Goal: Transaction & Acquisition: Download file/media

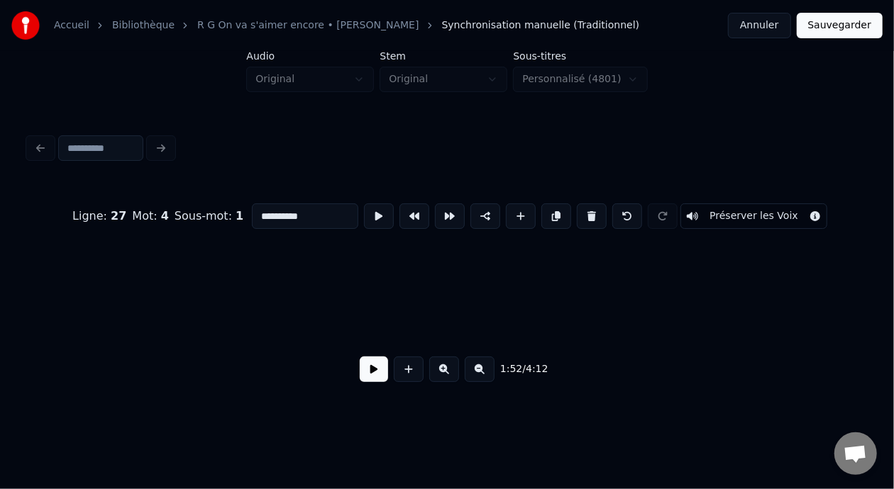
scroll to position [0, 15671]
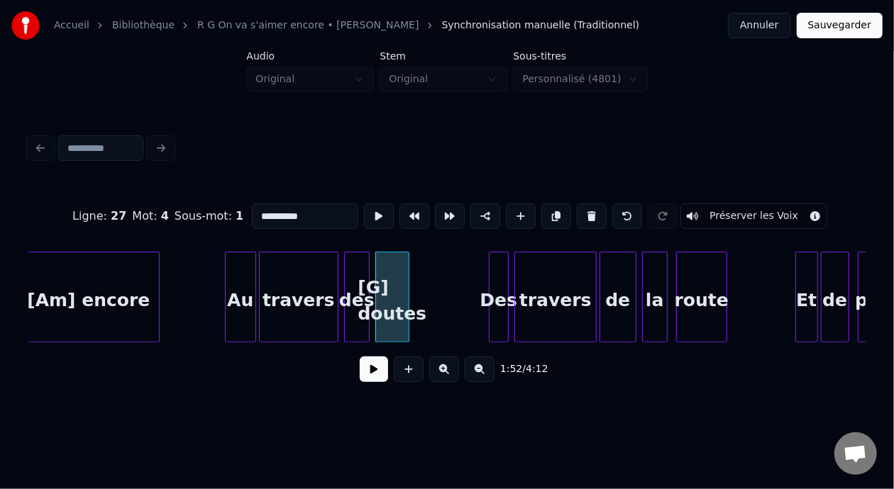
click at [697, 305] on div "route" at bounding box center [702, 301] width 50 height 96
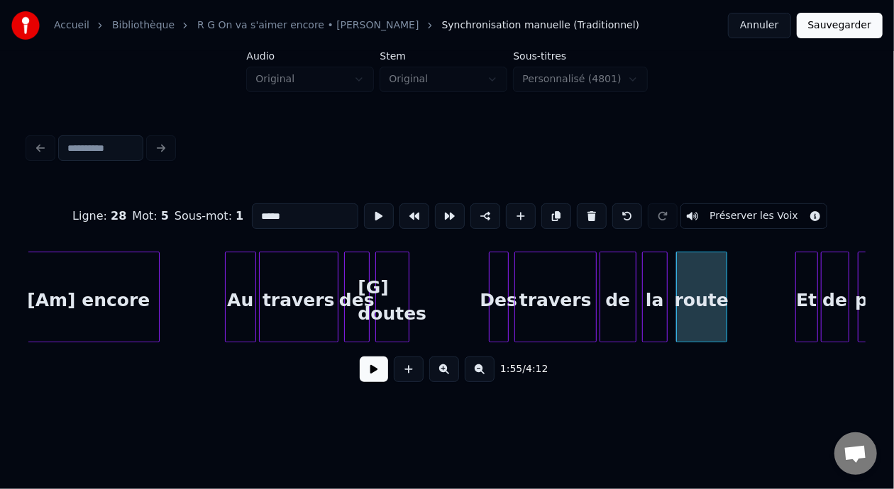
click at [252, 214] on input "*****" at bounding box center [305, 217] width 106 height 26
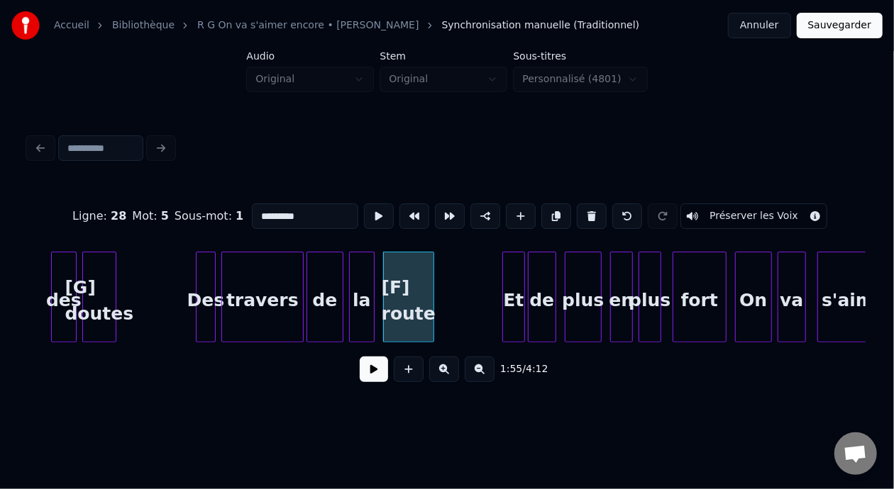
scroll to position [0, 16021]
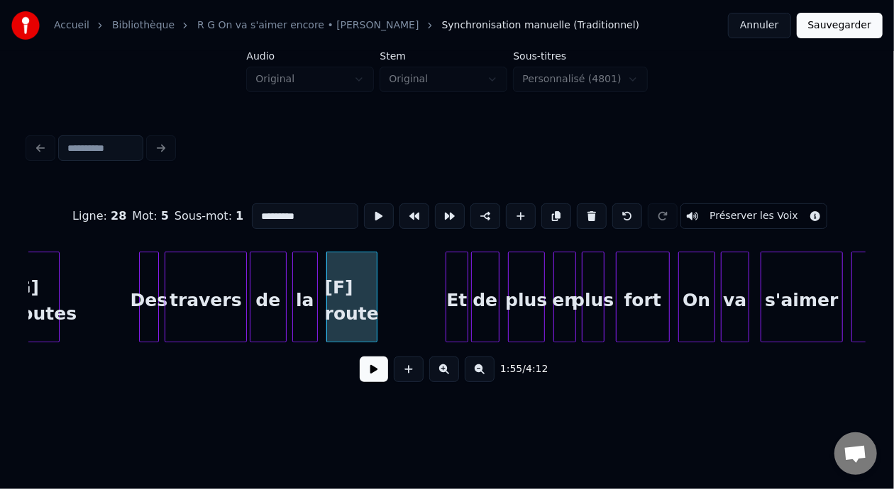
click at [528, 303] on div "plus" at bounding box center [526, 301] width 35 height 96
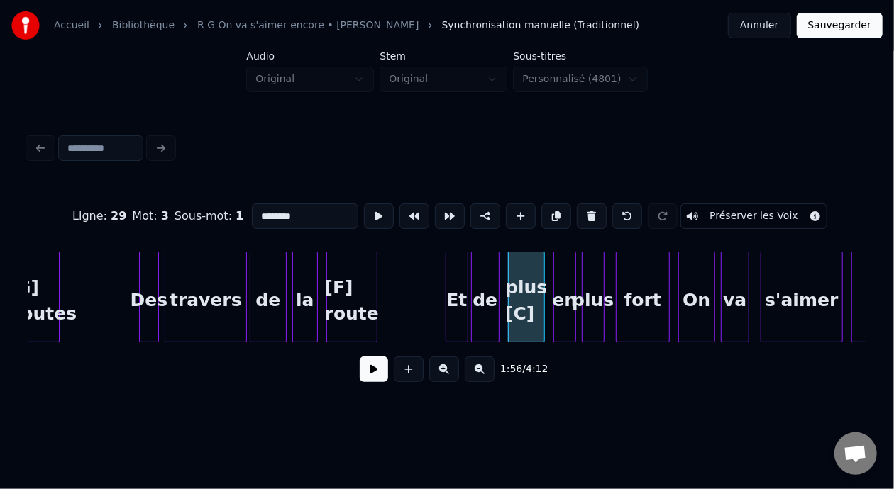
click at [786, 306] on div "s'aimer" at bounding box center [801, 301] width 81 height 96
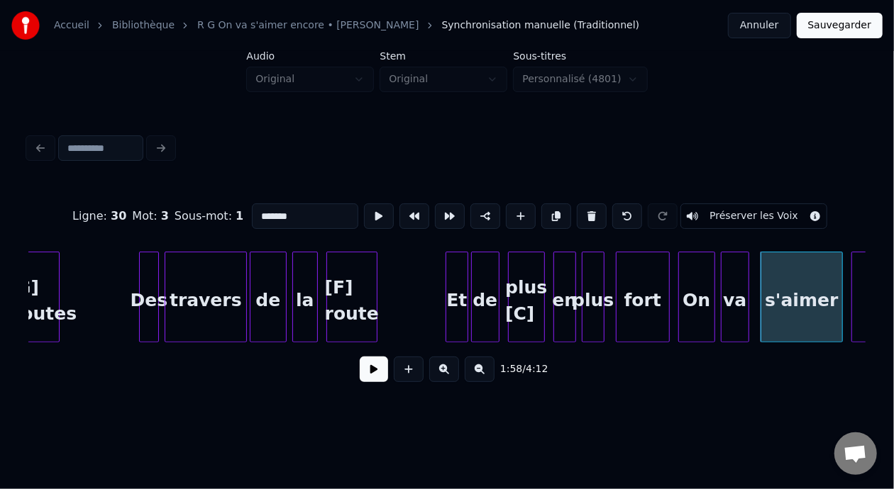
click at [252, 211] on input "*******" at bounding box center [305, 217] width 106 height 26
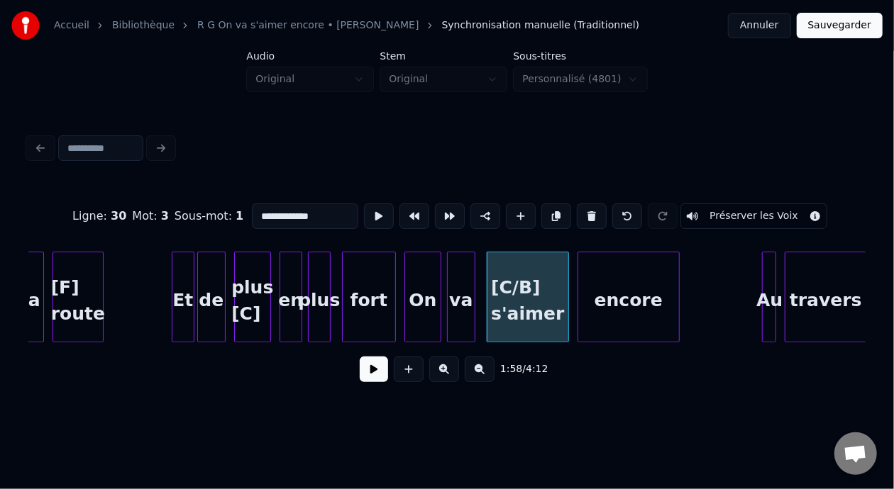
scroll to position [0, 16362]
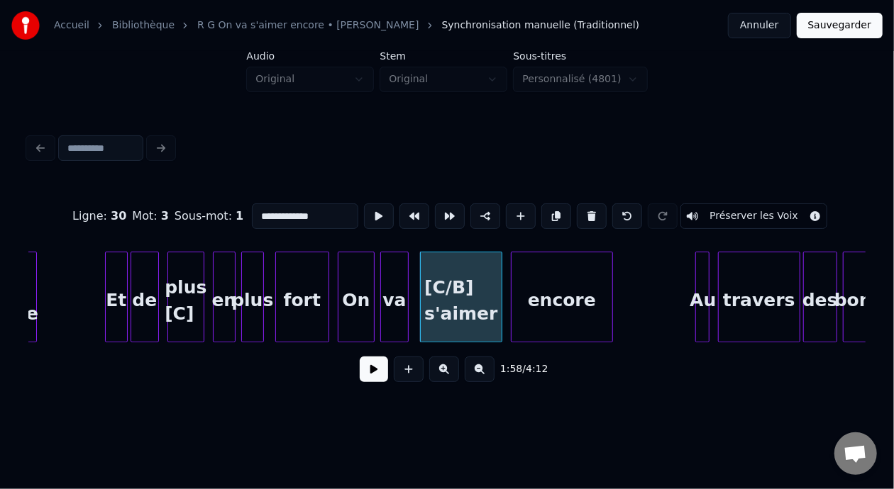
click at [582, 301] on div "encore" at bounding box center [561, 301] width 101 height 96
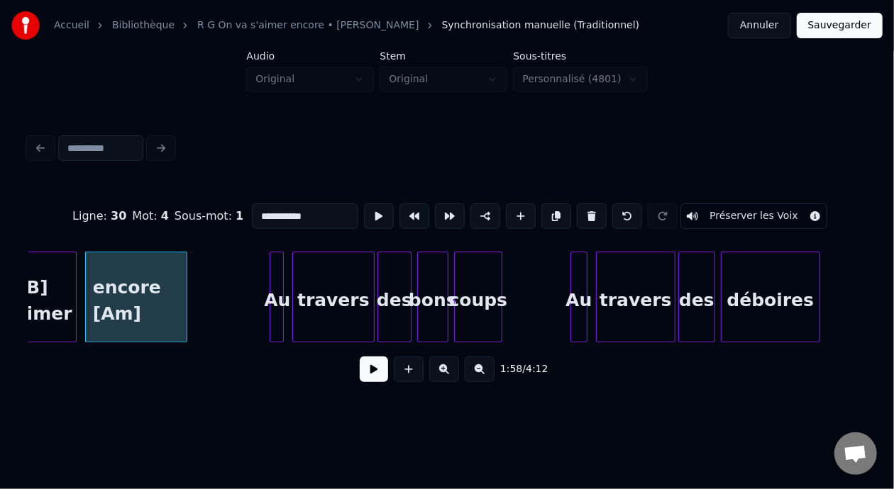
scroll to position [0, 16853]
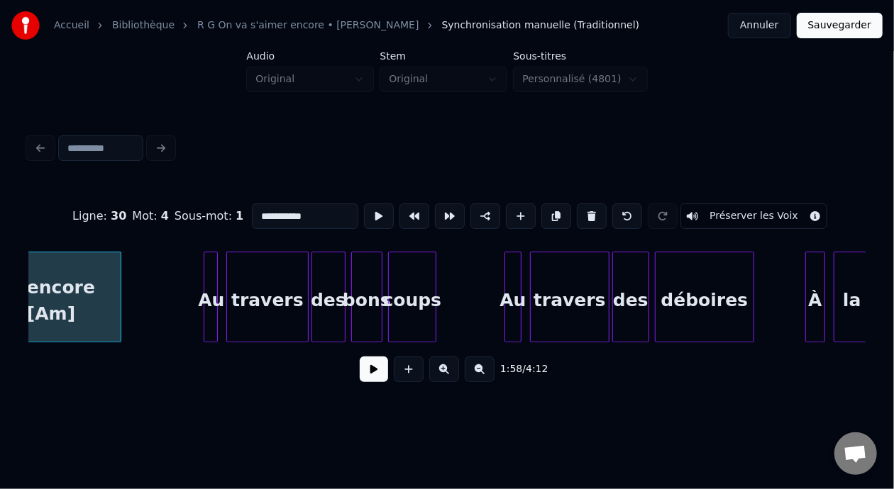
click at [414, 298] on div "coups" at bounding box center [412, 301] width 47 height 96
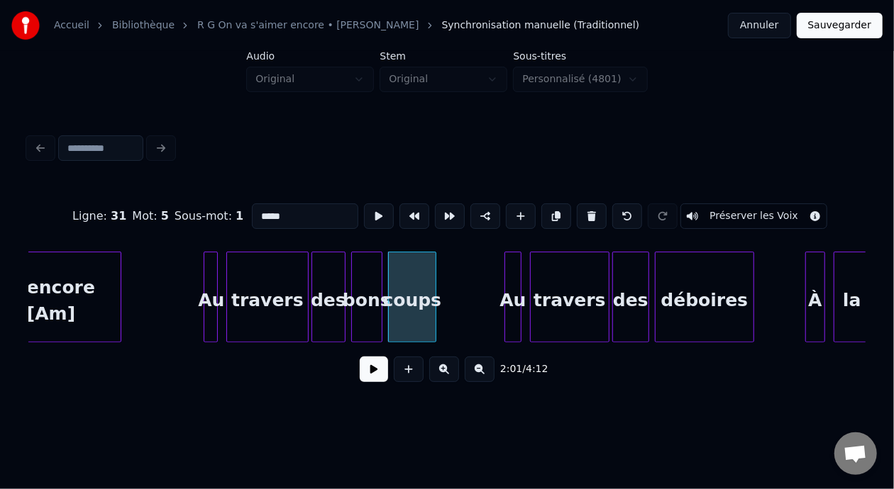
click at [252, 211] on input "*****" at bounding box center [305, 217] width 106 height 26
click at [680, 301] on div "déboires" at bounding box center [704, 301] width 98 height 96
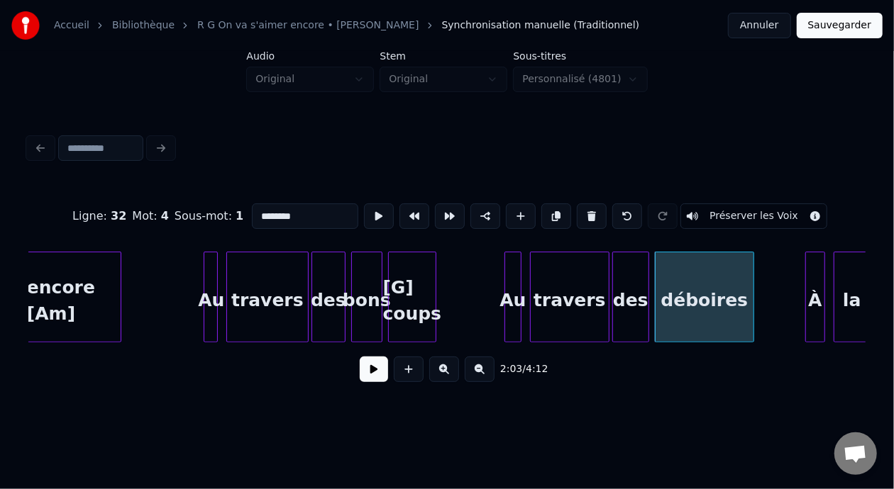
click at [252, 211] on input "********" at bounding box center [305, 217] width 106 height 26
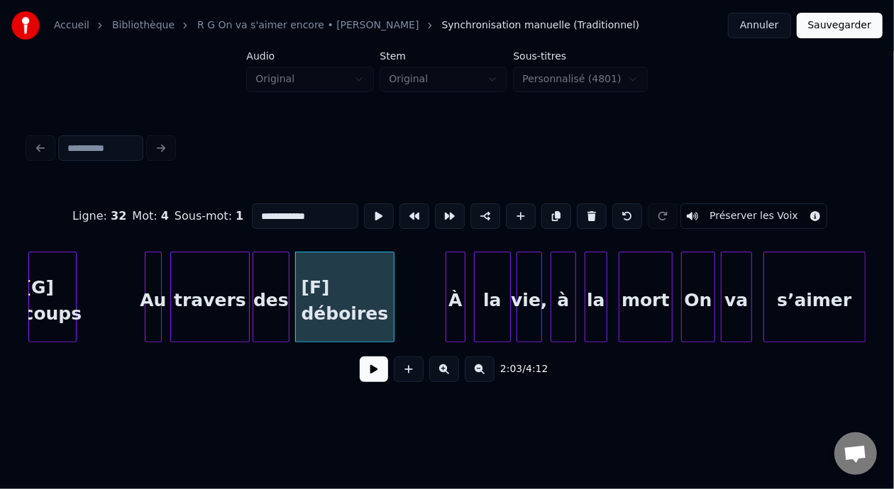
scroll to position [0, 17241]
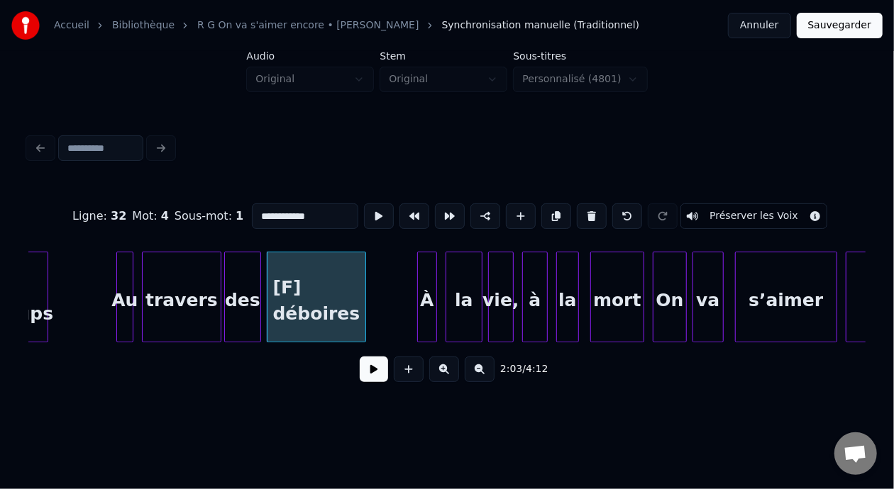
click at [616, 299] on div "mort" at bounding box center [617, 301] width 52 height 96
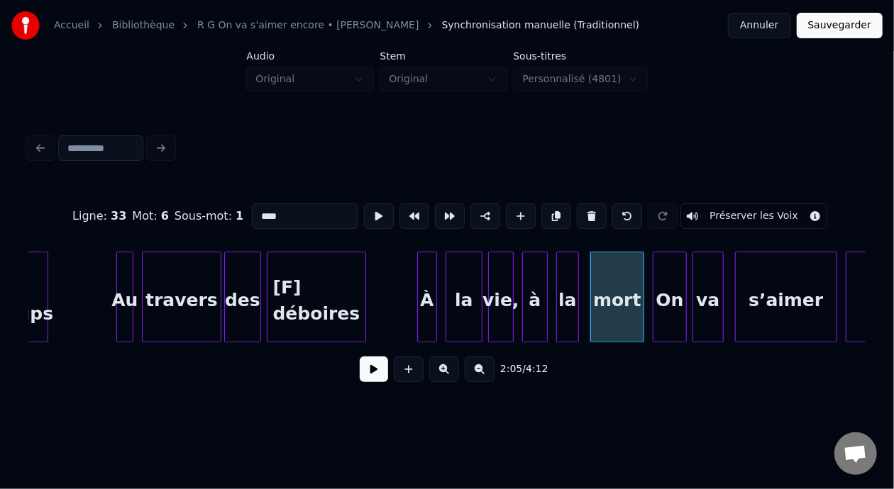
click at [252, 206] on input "****" at bounding box center [305, 217] width 106 height 26
click at [756, 295] on div "s’aimer" at bounding box center [786, 301] width 101 height 96
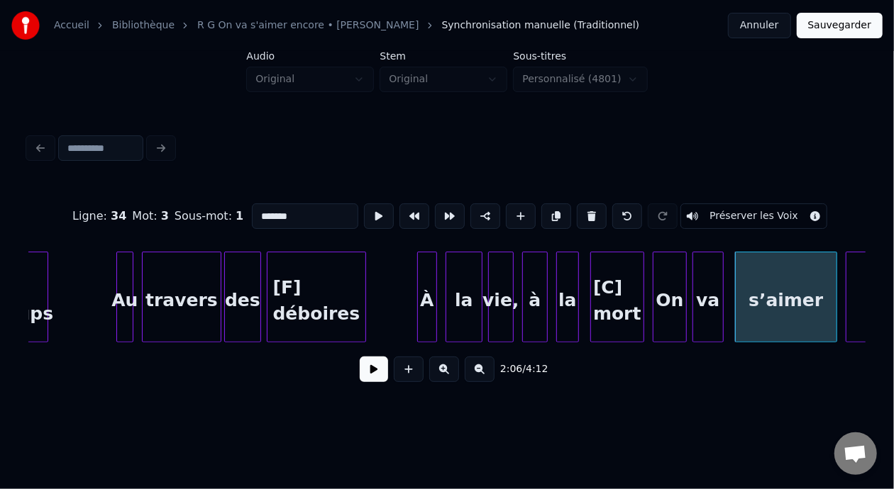
click at [252, 211] on input "*******" at bounding box center [305, 217] width 106 height 26
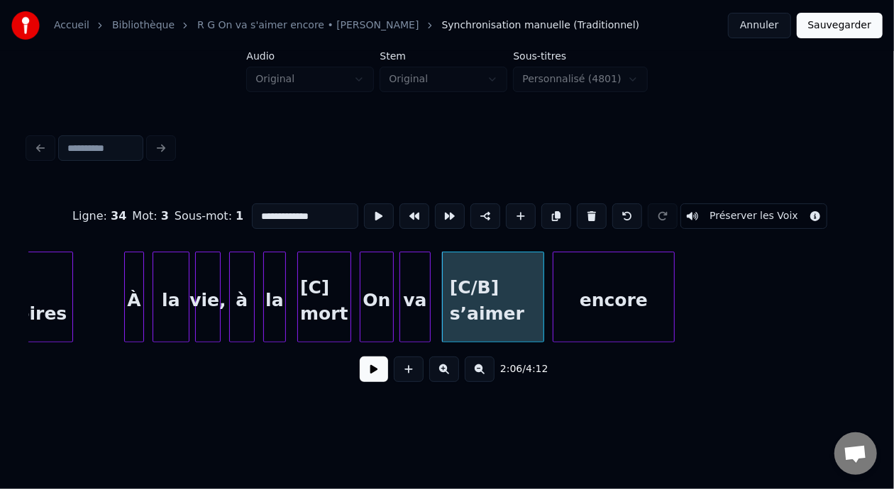
scroll to position [0, 17563]
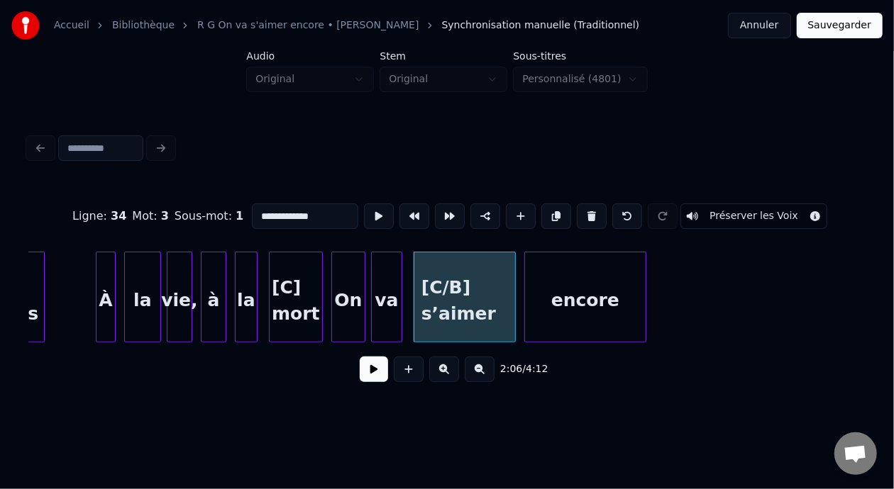
click at [605, 302] on div "encore" at bounding box center [585, 301] width 121 height 96
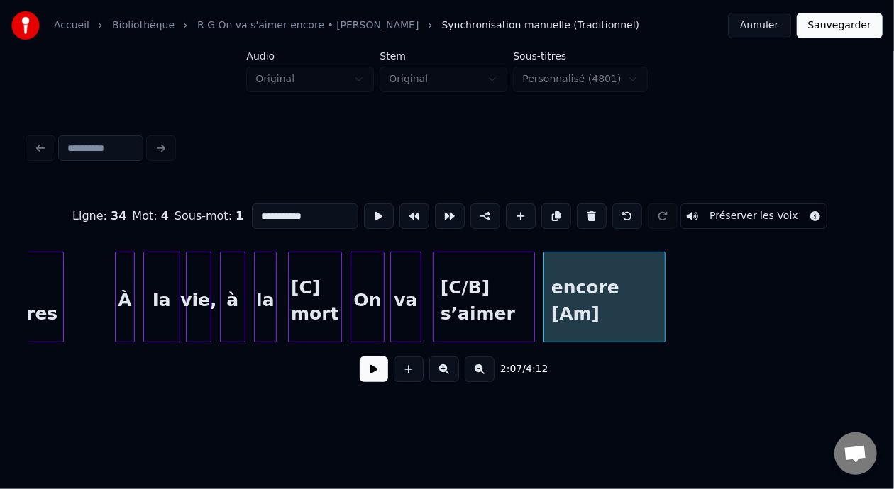
scroll to position [0, 17497]
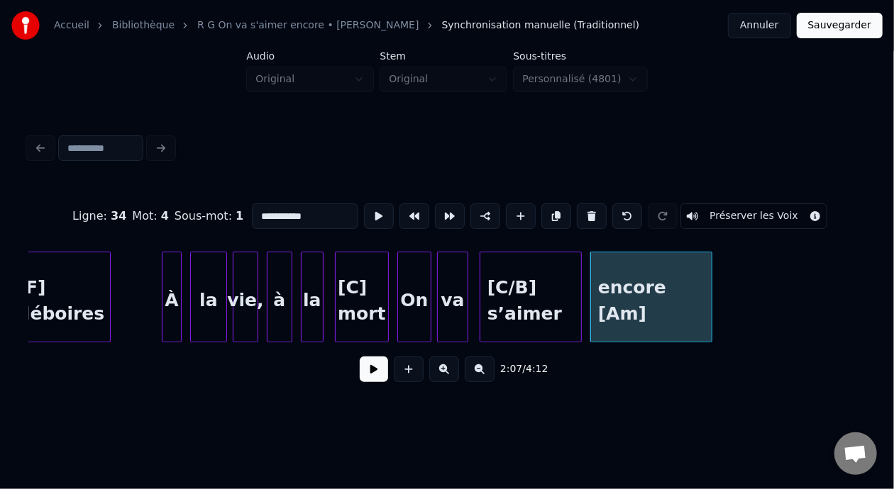
click at [675, 297] on div "encore [Am]" at bounding box center [651, 301] width 121 height 96
click at [262, 212] on input "**********" at bounding box center [305, 217] width 106 height 26
click at [262, 212] on input "****" at bounding box center [305, 217] width 106 height 26
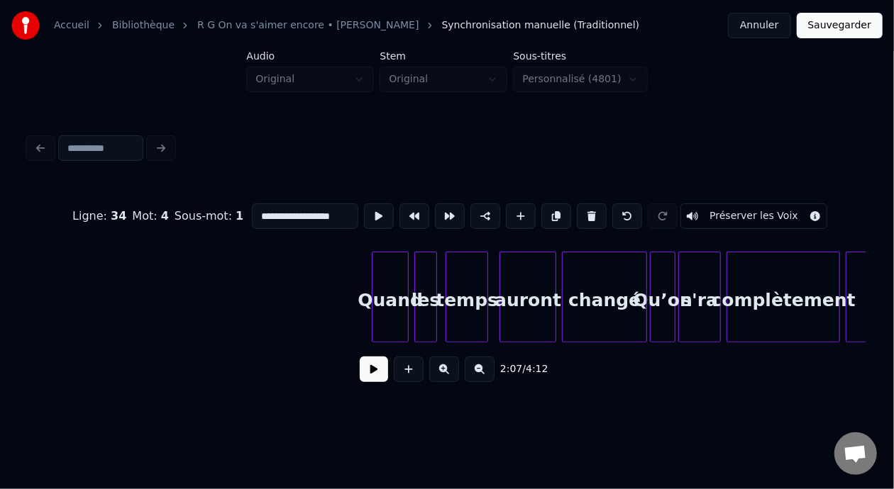
scroll to position [0, 23615]
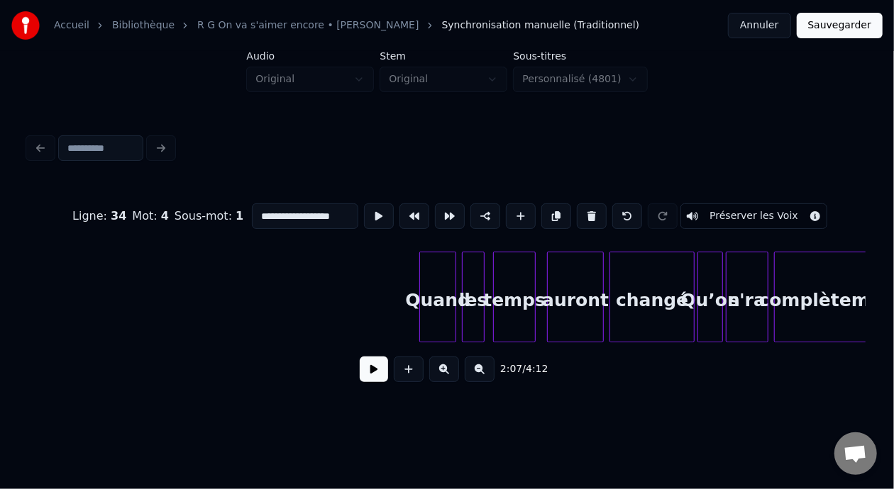
click at [514, 302] on div "temps" at bounding box center [514, 301] width 41 height 96
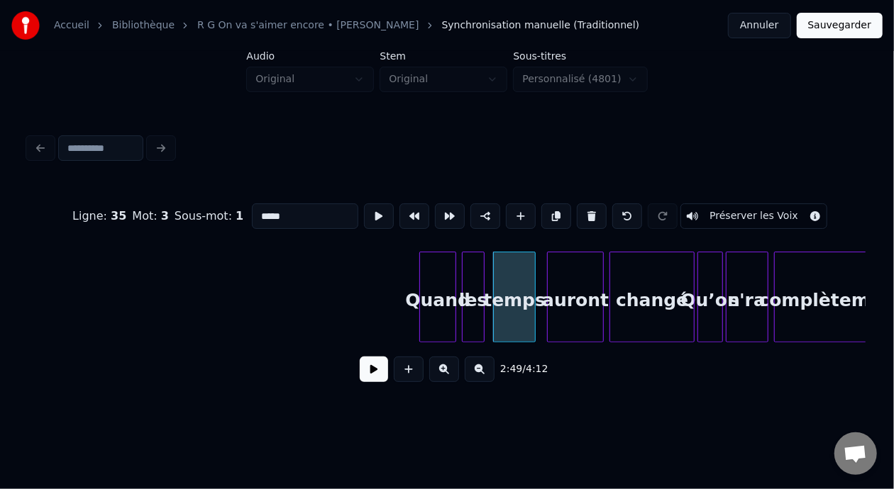
click at [252, 212] on input "*****" at bounding box center [305, 217] width 106 height 26
click at [817, 299] on div "complètement" at bounding box center [831, 301] width 112 height 96
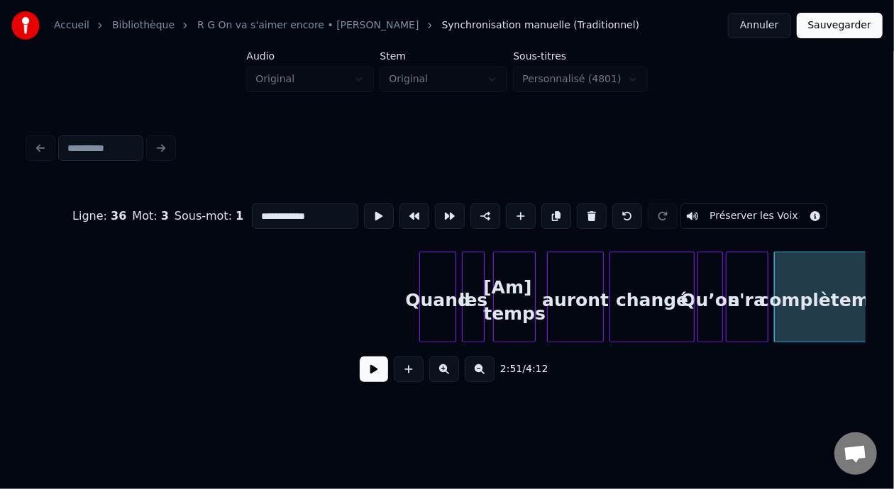
click at [252, 211] on input "**********" at bounding box center [305, 217] width 106 height 26
click at [252, 209] on input "**********" at bounding box center [305, 217] width 106 height 26
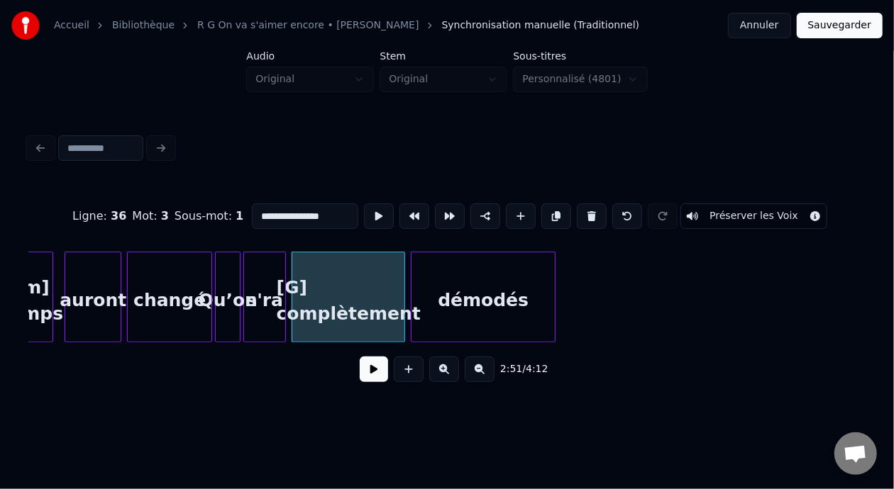
scroll to position [0, 24136]
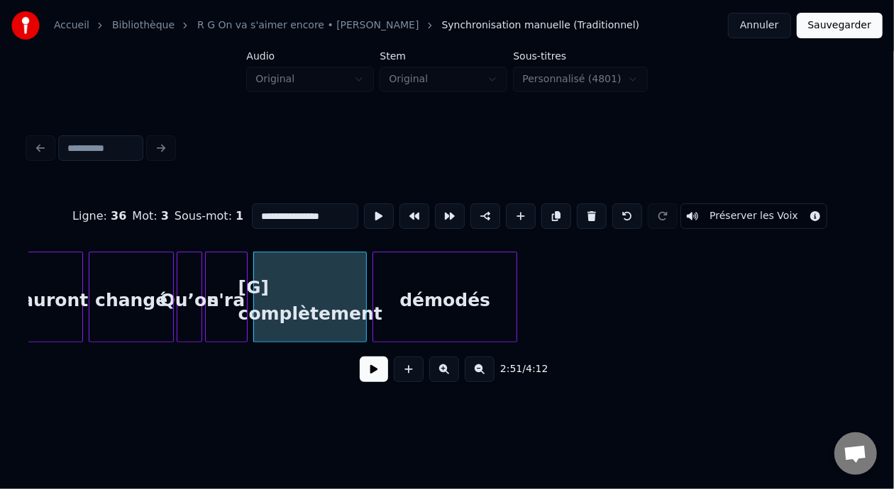
click at [484, 303] on div "démodés" at bounding box center [444, 301] width 143 height 96
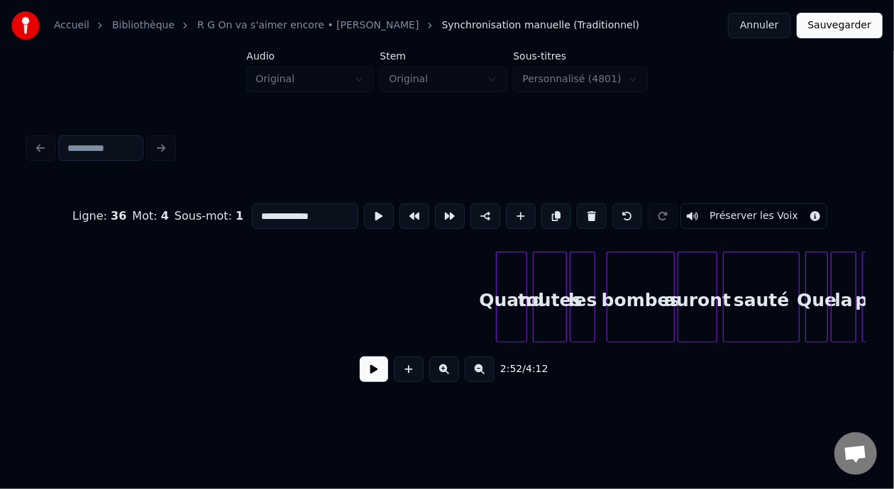
scroll to position [0, 24807]
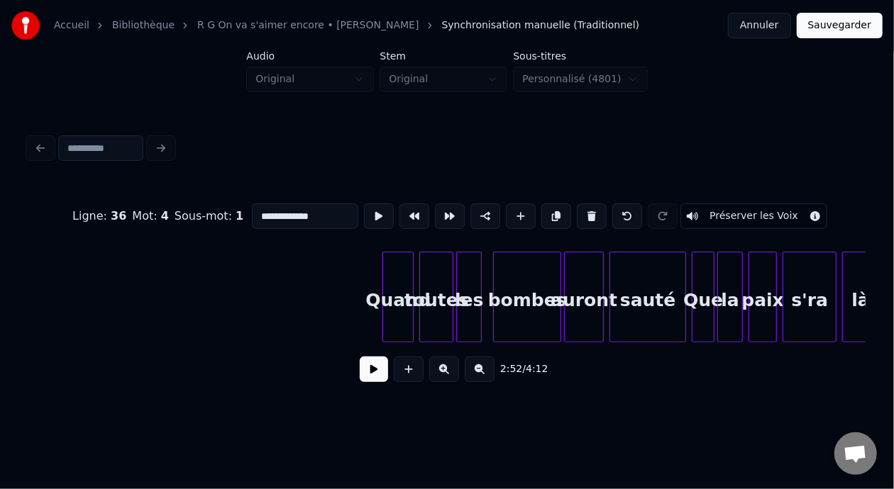
click at [470, 298] on div "les" at bounding box center [469, 301] width 24 height 96
click at [252, 211] on input "***" at bounding box center [305, 217] width 106 height 26
click at [707, 300] on div "Que" at bounding box center [702, 301] width 21 height 96
click at [252, 211] on input "***" at bounding box center [305, 217] width 106 height 26
click at [252, 213] on input "***" at bounding box center [305, 217] width 106 height 26
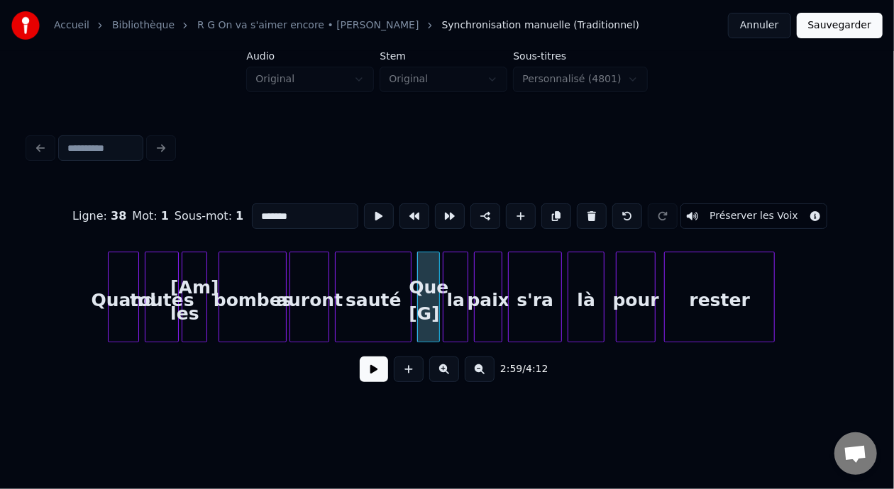
scroll to position [0, 25129]
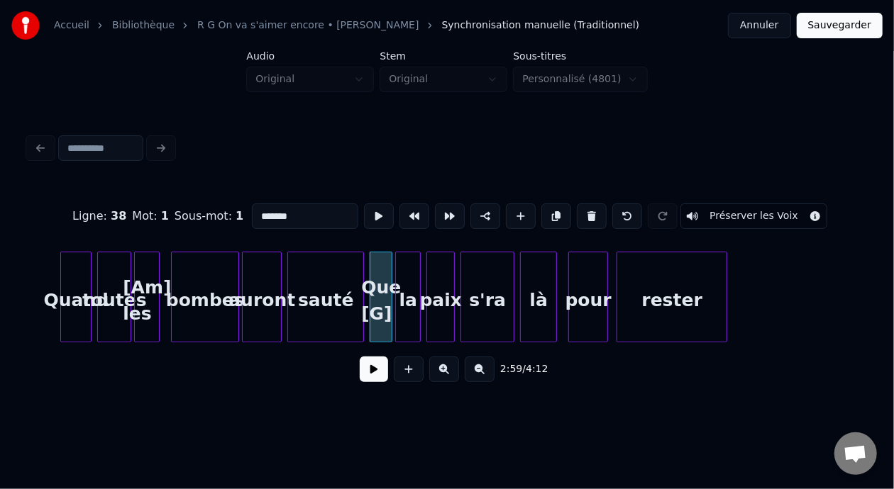
click at [484, 297] on div "s'ra" at bounding box center [487, 301] width 52 height 96
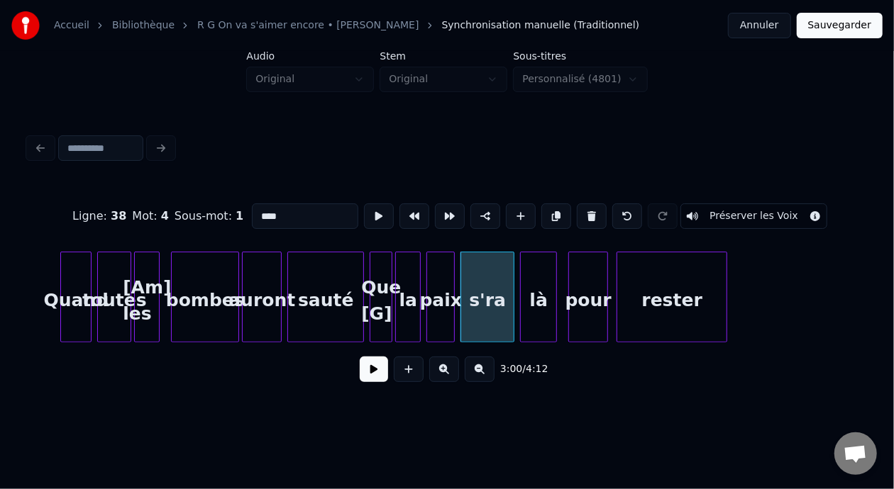
click at [252, 209] on input "****" at bounding box center [305, 217] width 106 height 26
click at [686, 301] on div "rester" at bounding box center [671, 301] width 109 height 96
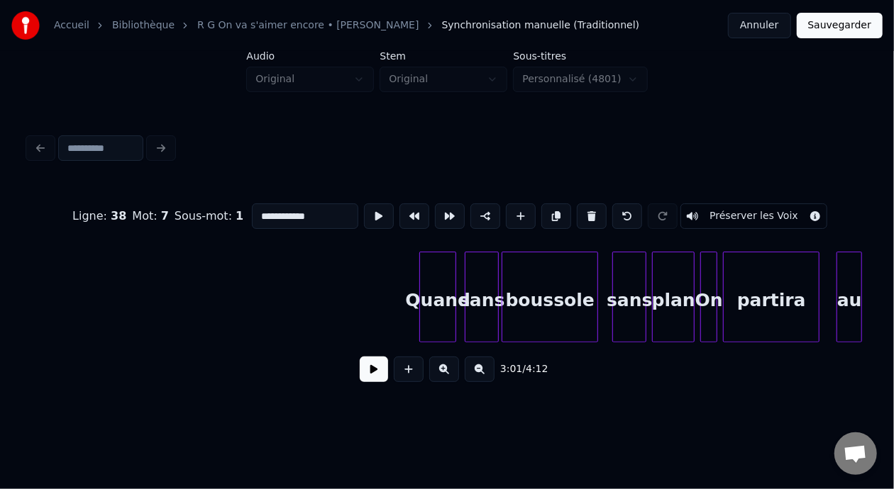
scroll to position [0, 26027]
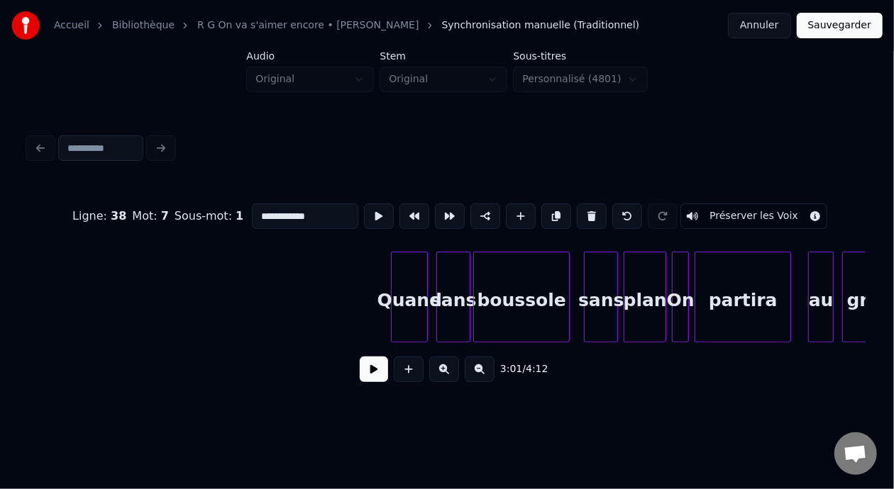
click at [526, 301] on div "boussole" at bounding box center [521, 301] width 95 height 96
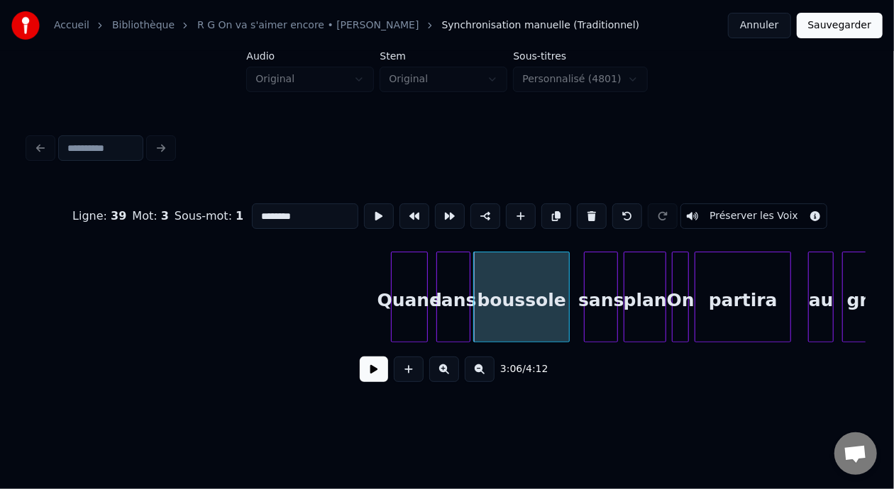
click at [252, 209] on input "********" at bounding box center [305, 217] width 106 height 26
click at [649, 296] on div "plan" at bounding box center [644, 301] width 41 height 96
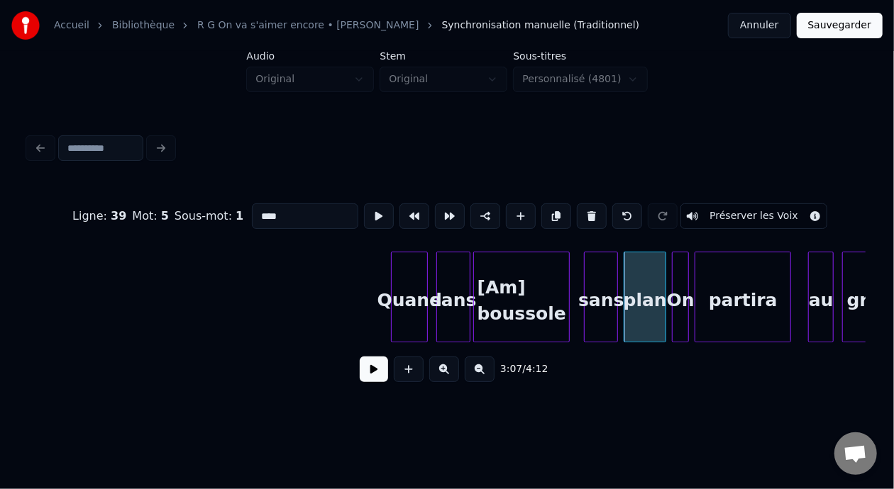
click at [252, 211] on input "****" at bounding box center [305, 217] width 106 height 26
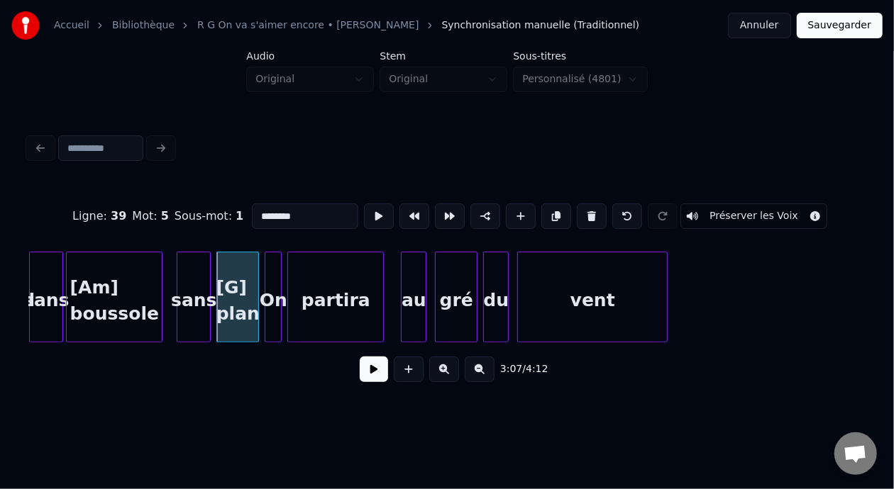
scroll to position [0, 26557]
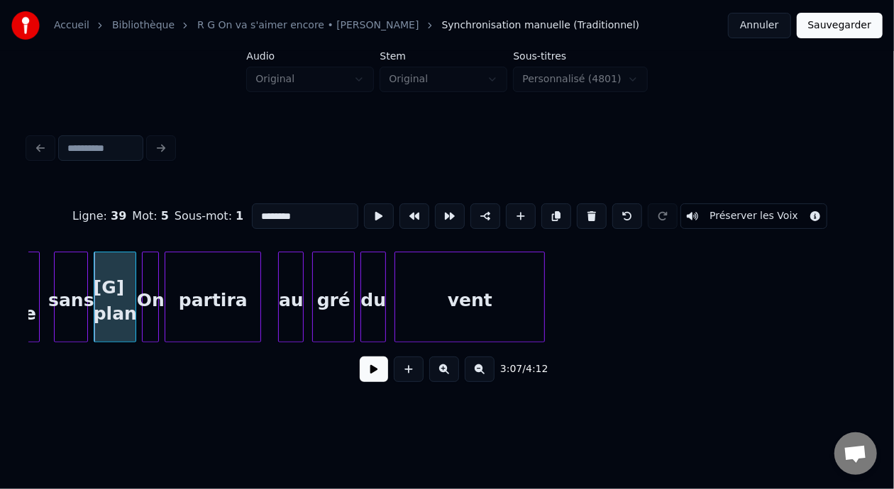
click at [489, 290] on div "vent" at bounding box center [469, 301] width 149 height 96
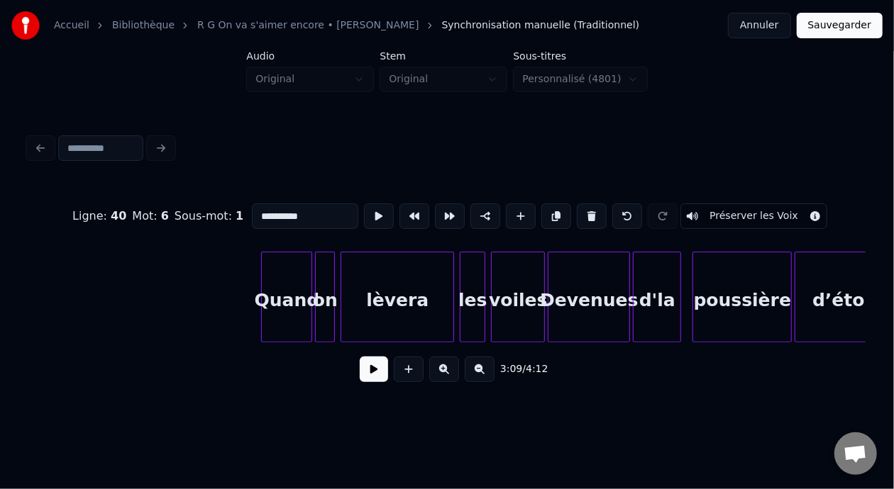
scroll to position [0, 27408]
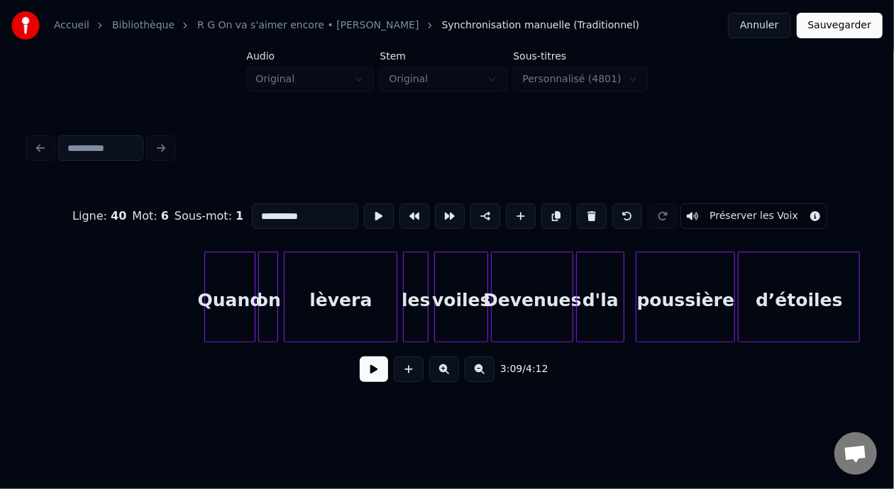
click at [354, 298] on div "lèvera" at bounding box center [340, 301] width 112 height 96
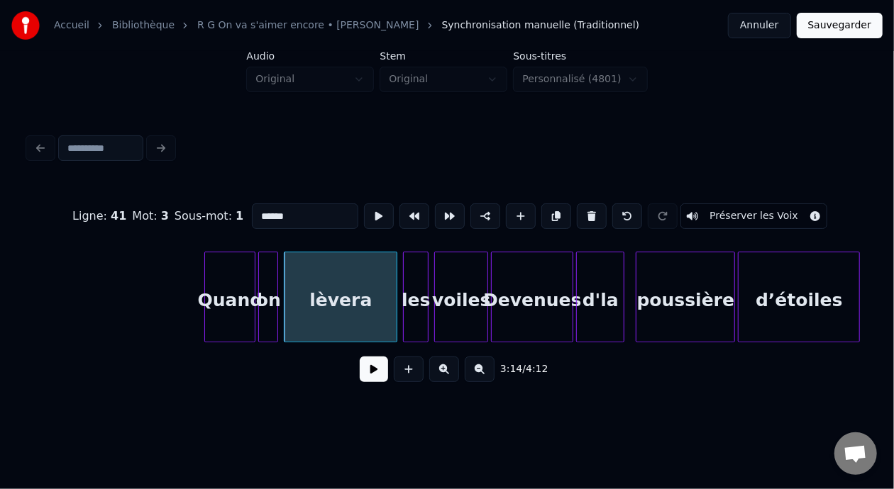
click at [252, 210] on input "******" at bounding box center [305, 217] width 106 height 26
click at [531, 303] on div "Devenues" at bounding box center [532, 301] width 81 height 96
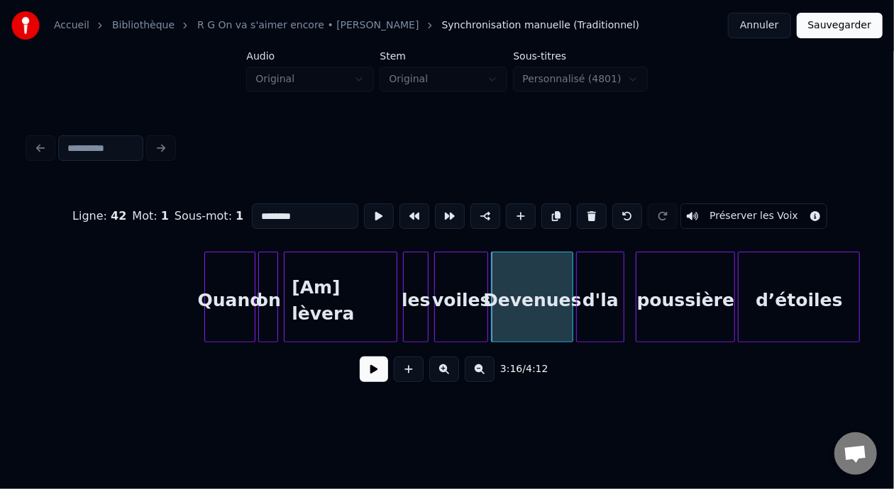
click at [252, 213] on input "********" at bounding box center [305, 217] width 106 height 26
click at [279, 209] on input "********" at bounding box center [305, 217] width 106 height 26
click at [796, 298] on div "d’étoiles" at bounding box center [798, 301] width 121 height 96
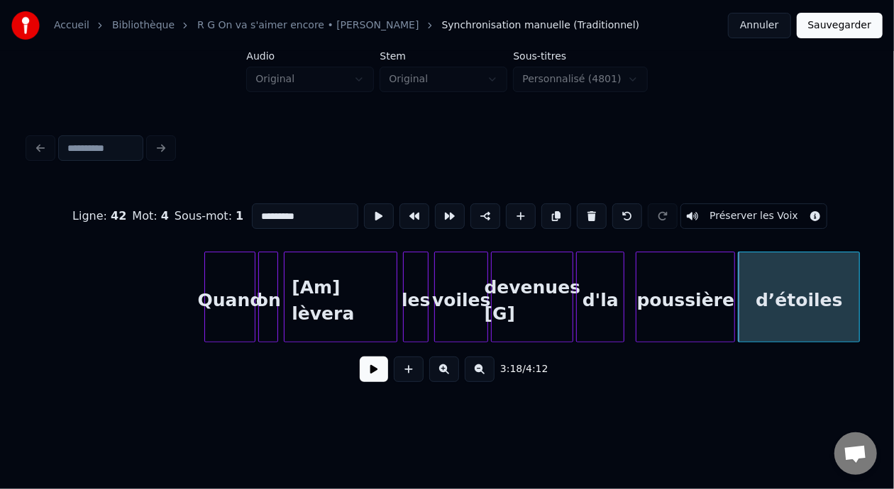
click at [252, 209] on input "*********" at bounding box center [305, 217] width 106 height 26
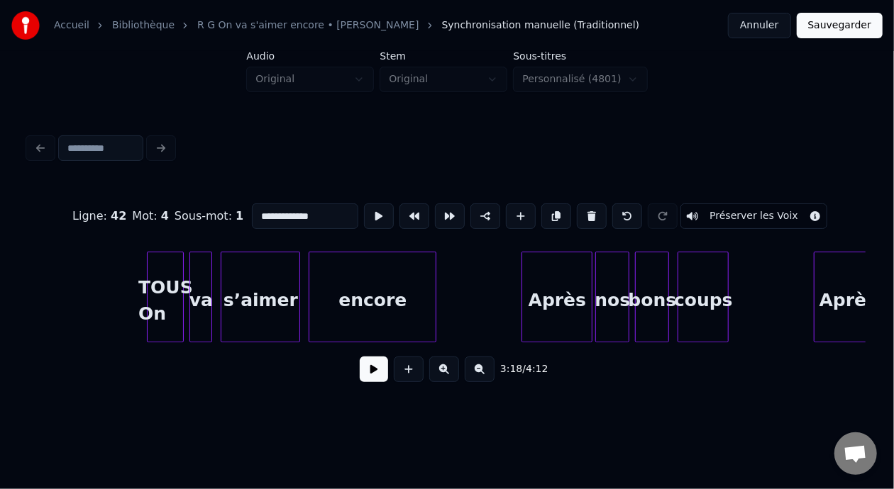
scroll to position [0, 28552]
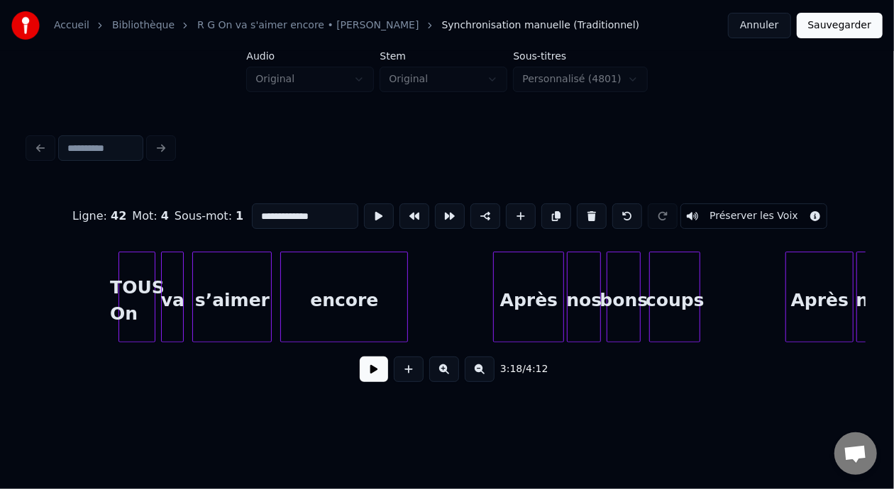
click at [358, 301] on div "encore" at bounding box center [344, 301] width 126 height 96
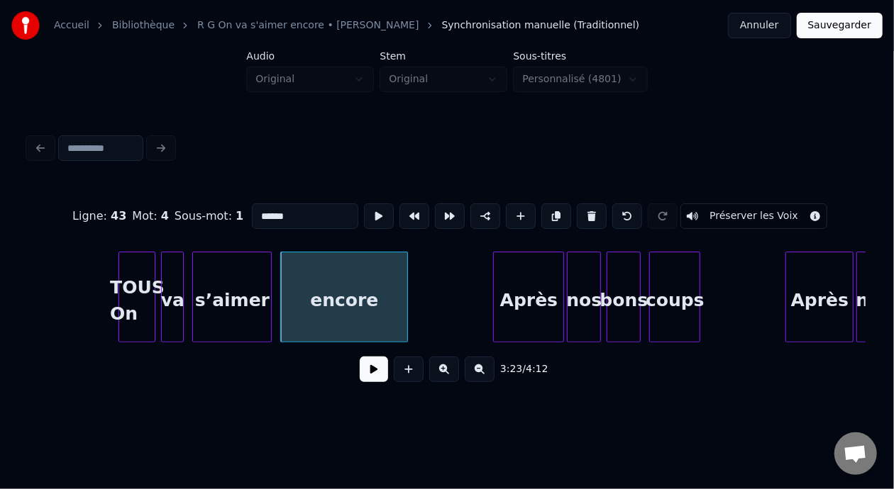
click at [252, 209] on input "******" at bounding box center [305, 217] width 106 height 26
click at [682, 299] on div "coups" at bounding box center [675, 301] width 50 height 96
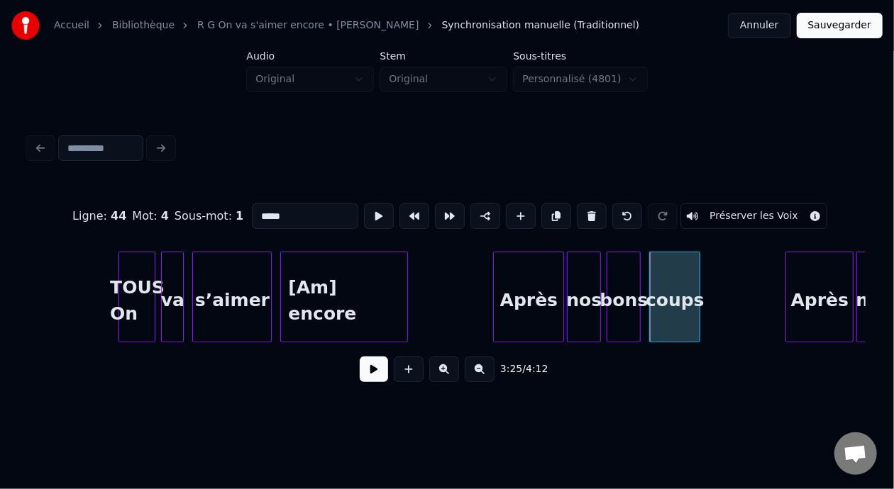
click at [252, 212] on input "*****" at bounding box center [305, 217] width 106 height 26
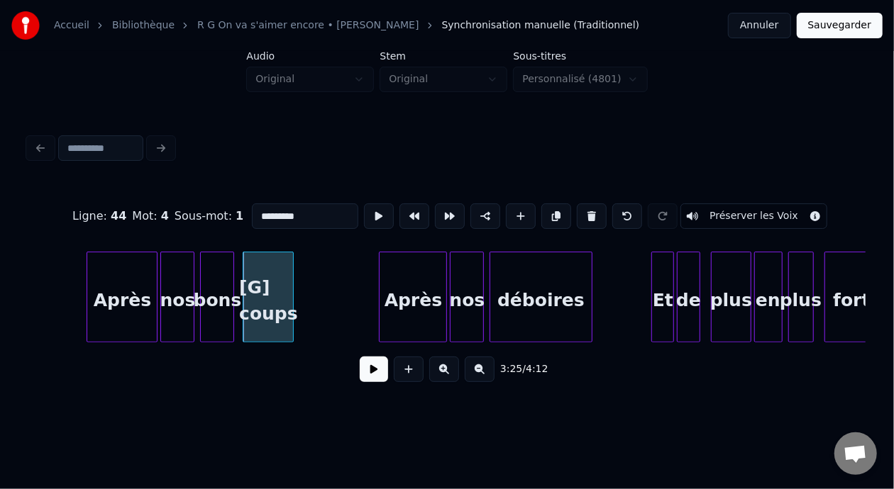
scroll to position [0, 29035]
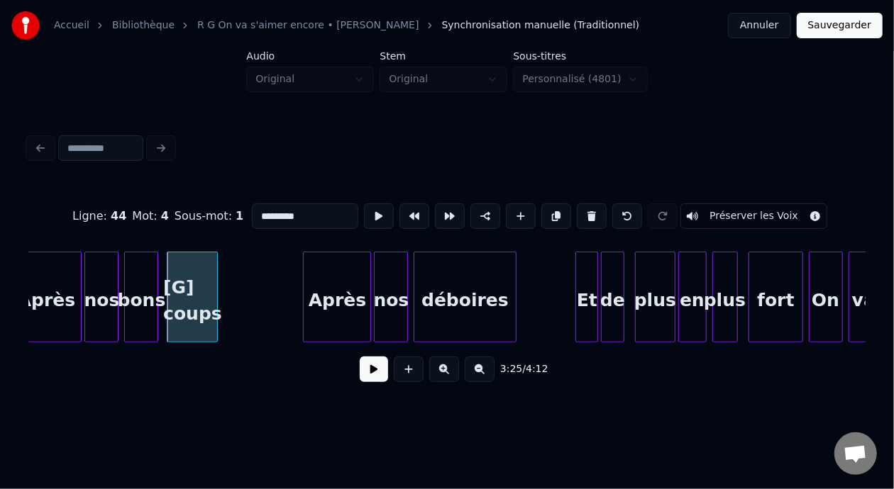
click at [477, 299] on div "déboires" at bounding box center [464, 301] width 101 height 96
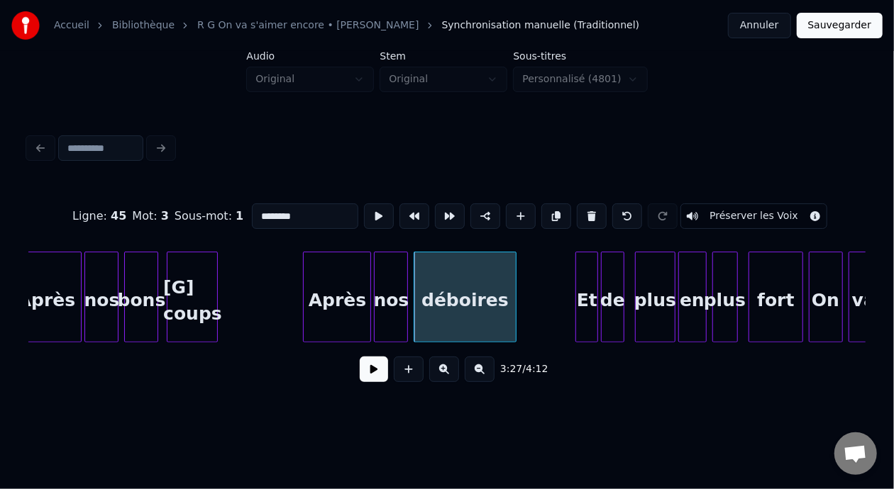
click at [252, 214] on input "********" at bounding box center [305, 217] width 106 height 26
click at [778, 299] on div "fort" at bounding box center [775, 301] width 52 height 96
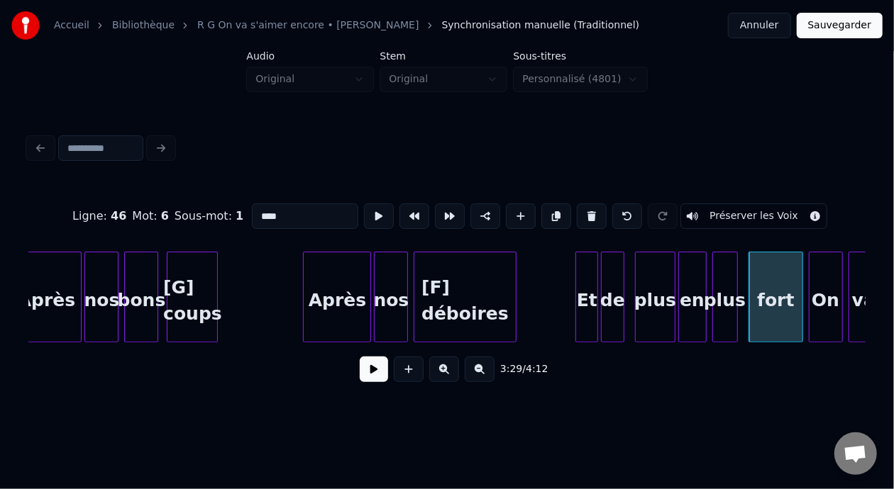
click at [252, 208] on input "****" at bounding box center [305, 217] width 106 height 26
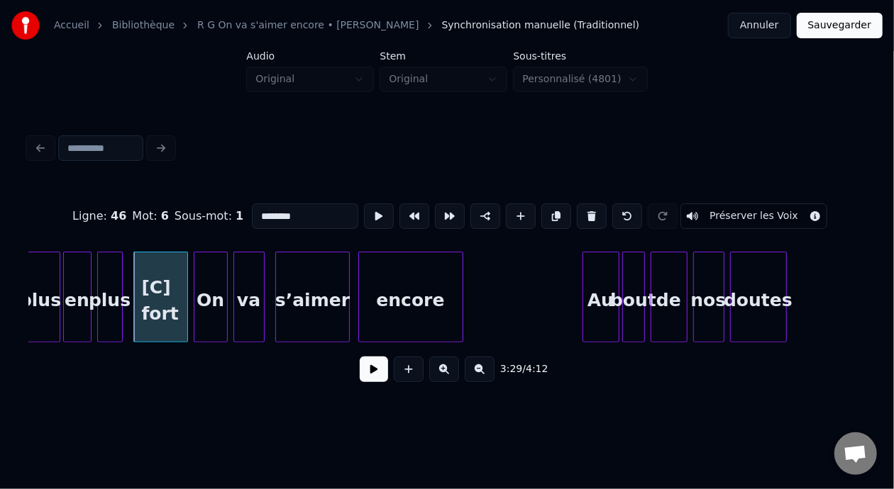
scroll to position [0, 29668]
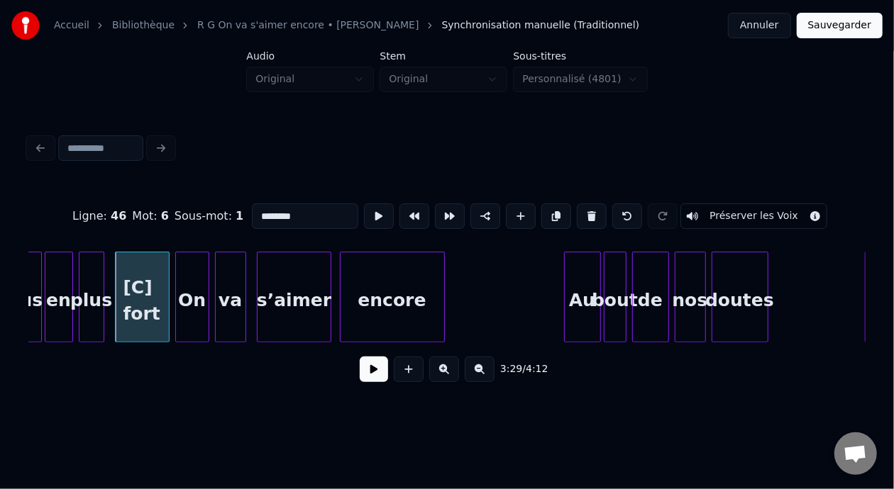
click at [286, 298] on div "s’aimer" at bounding box center [294, 301] width 72 height 96
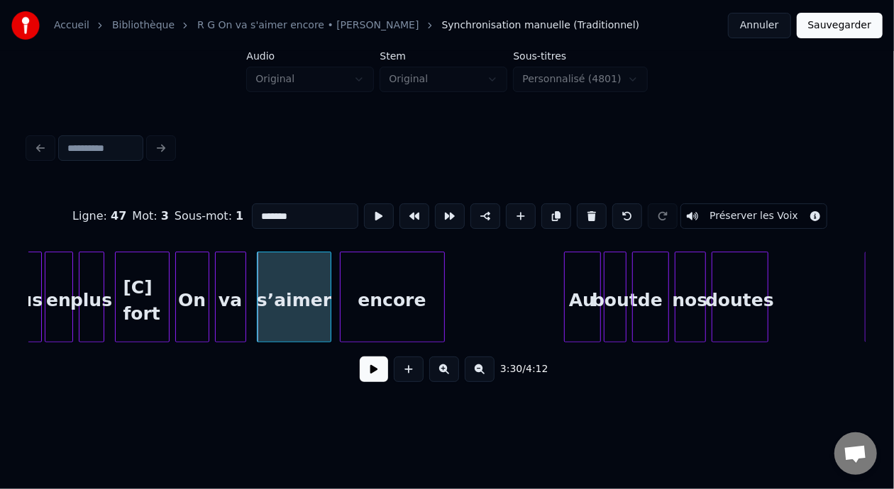
click at [252, 213] on input "*******" at bounding box center [305, 217] width 106 height 26
click at [408, 306] on div "encore" at bounding box center [392, 301] width 104 height 96
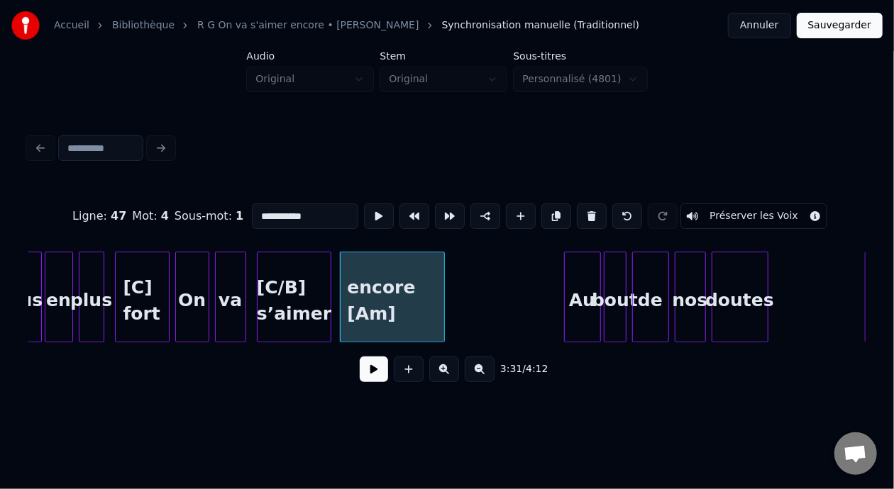
click at [738, 301] on div "doutes" at bounding box center [739, 301] width 55 height 96
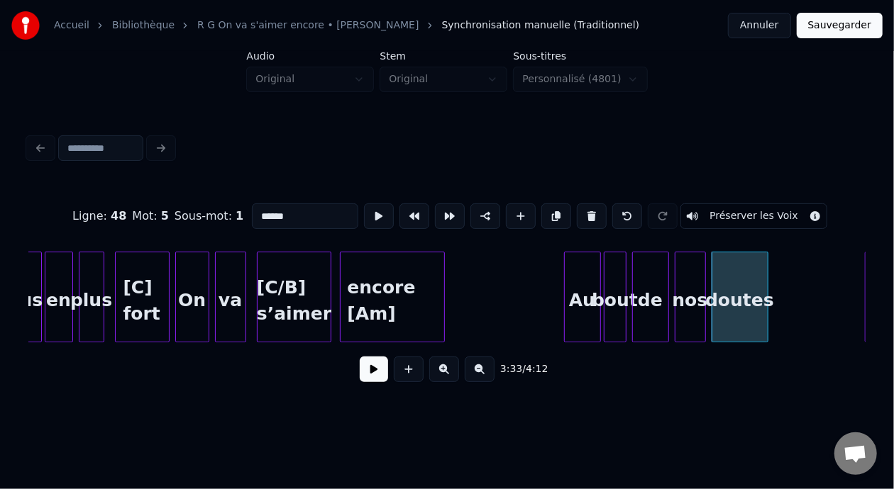
click at [252, 212] on input "******" at bounding box center [305, 217] width 106 height 26
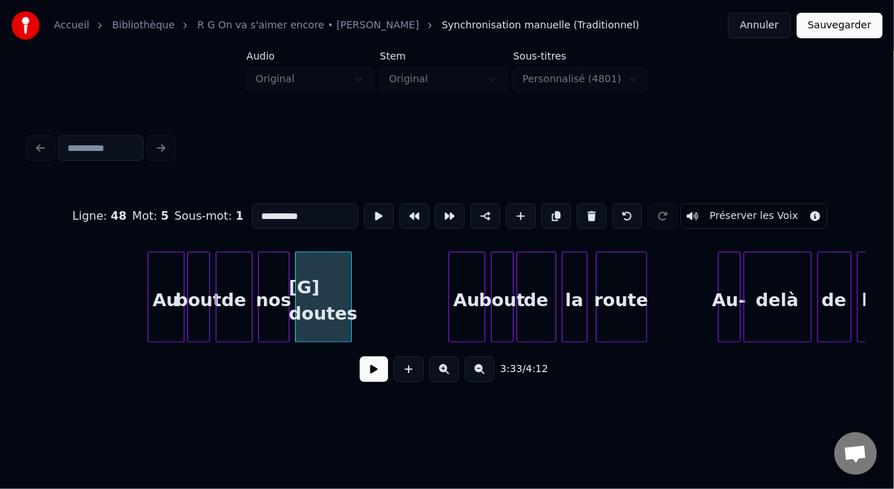
scroll to position [0, 30198]
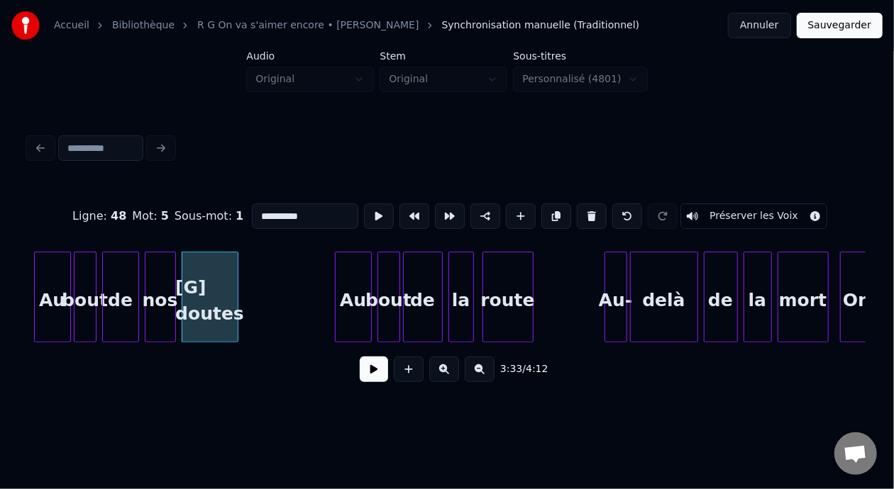
click at [503, 295] on div "route" at bounding box center [508, 301] width 50 height 96
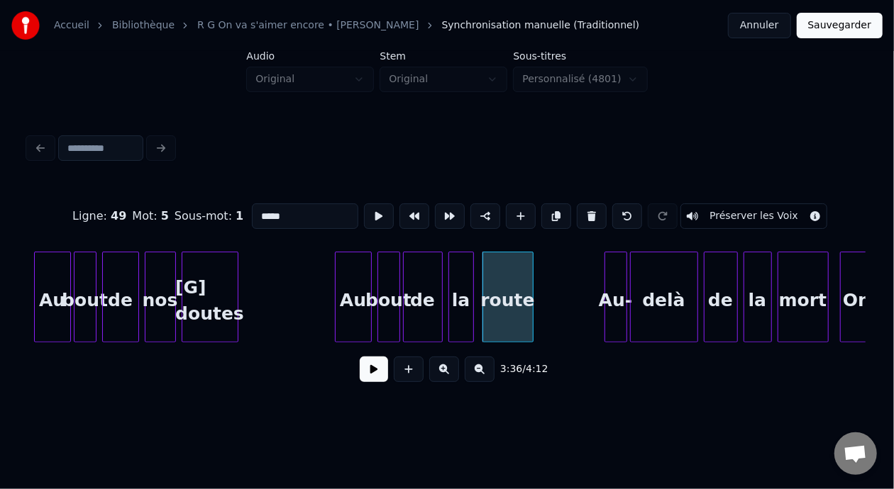
click at [252, 213] on input "*****" at bounding box center [305, 217] width 106 height 26
click at [804, 303] on div "mort" at bounding box center [803, 301] width 50 height 96
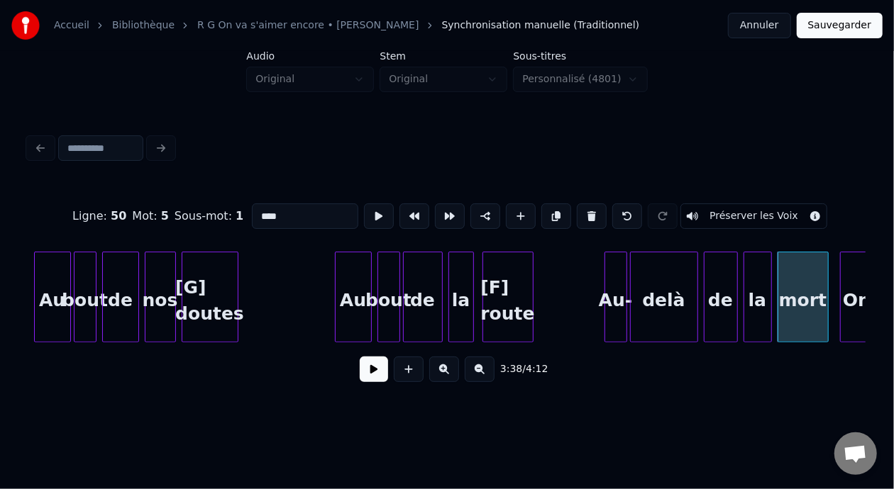
click at [252, 208] on input "****" at bounding box center [305, 217] width 106 height 26
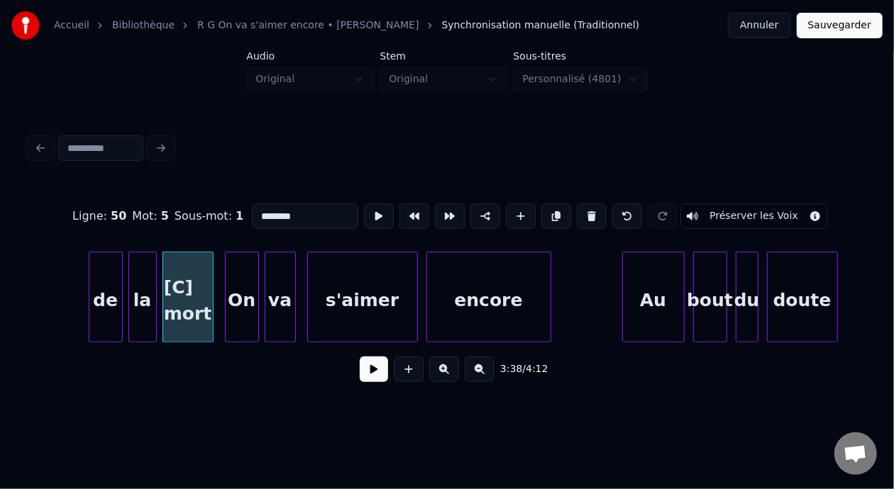
scroll to position [0, 30879]
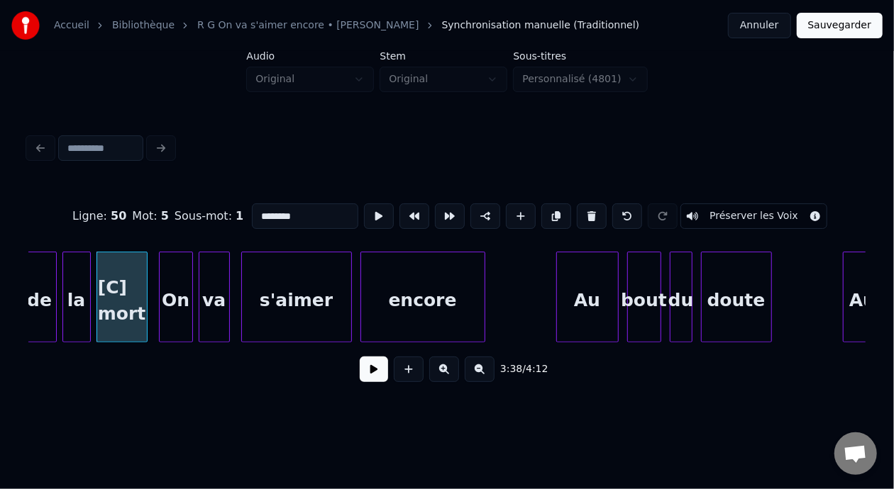
click at [294, 306] on div "s'aimer" at bounding box center [296, 301] width 109 height 96
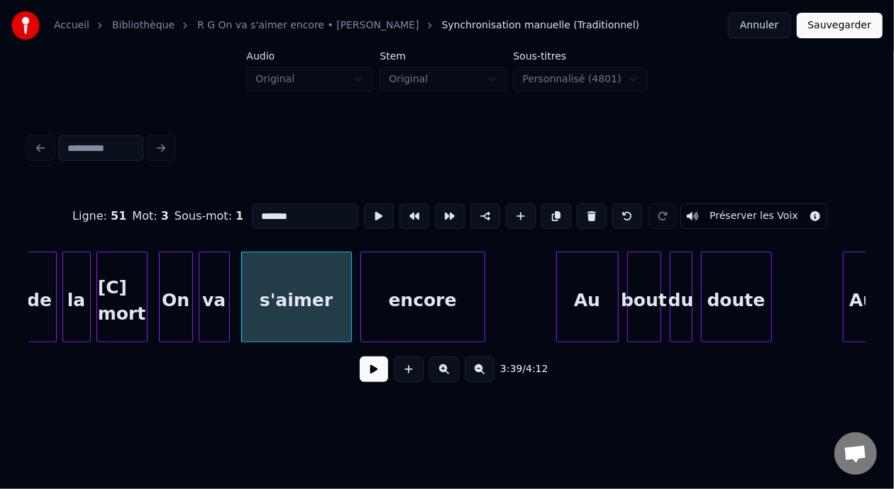
click at [252, 212] on input "*******" at bounding box center [305, 217] width 106 height 26
click at [433, 289] on div "encore" at bounding box center [422, 301] width 123 height 96
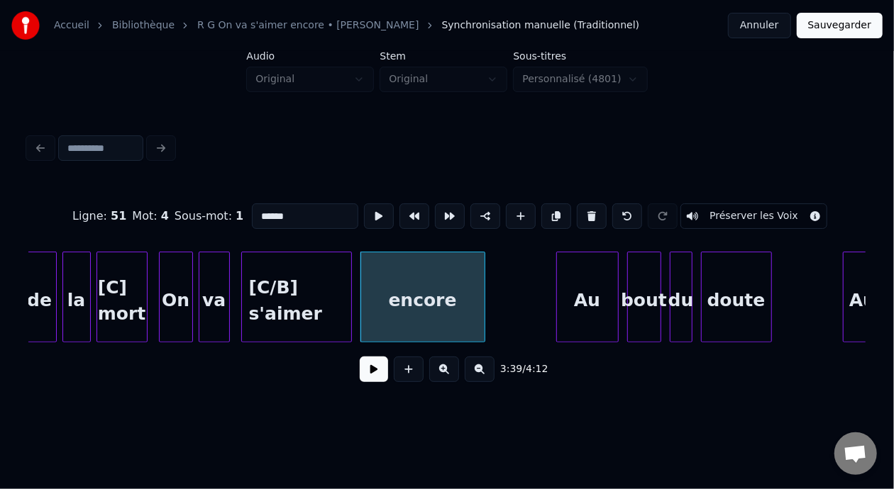
click at [265, 204] on input "******" at bounding box center [305, 217] width 106 height 26
click at [729, 299] on div "doute" at bounding box center [737, 301] width 70 height 96
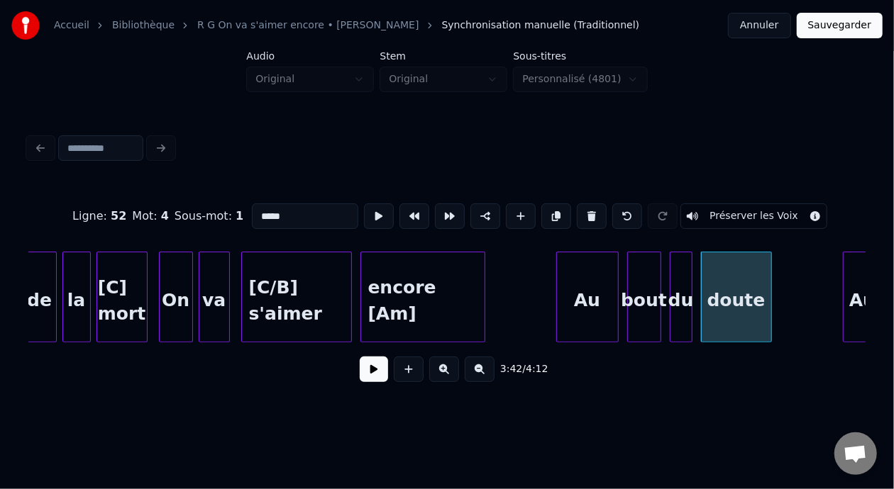
click at [252, 209] on input "*****" at bounding box center [305, 217] width 106 height 26
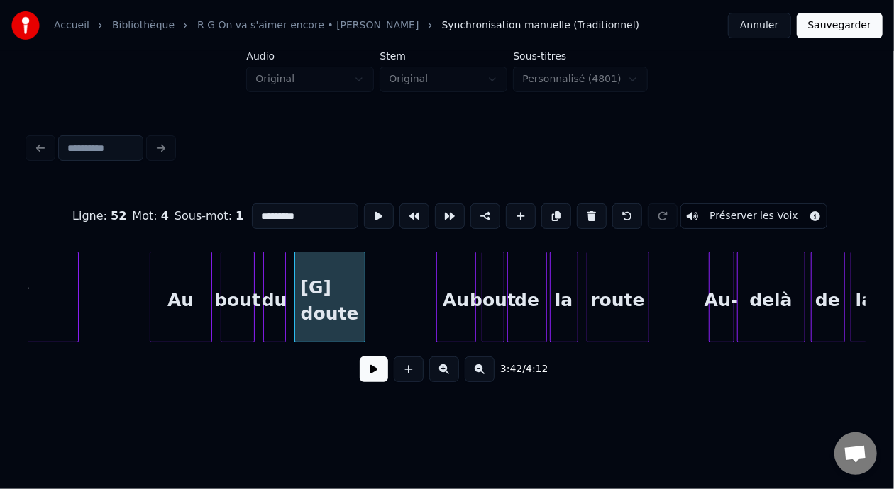
scroll to position [0, 31304]
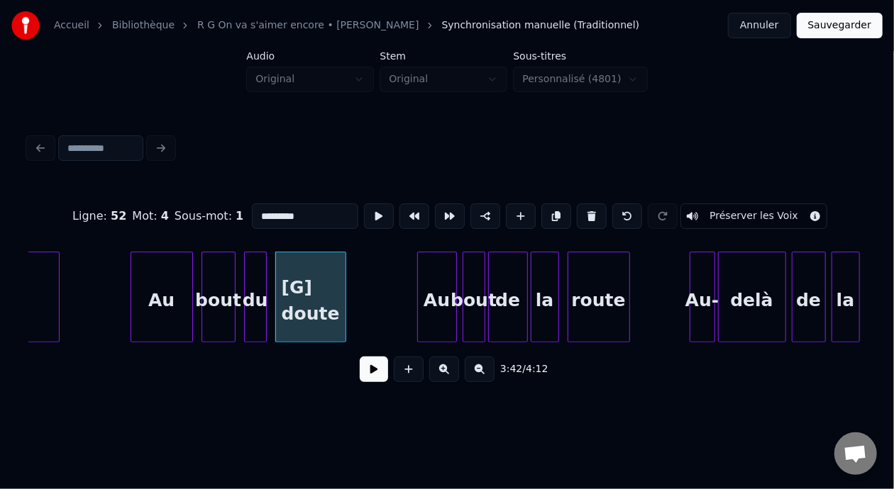
click at [608, 300] on div "route" at bounding box center [598, 301] width 61 height 96
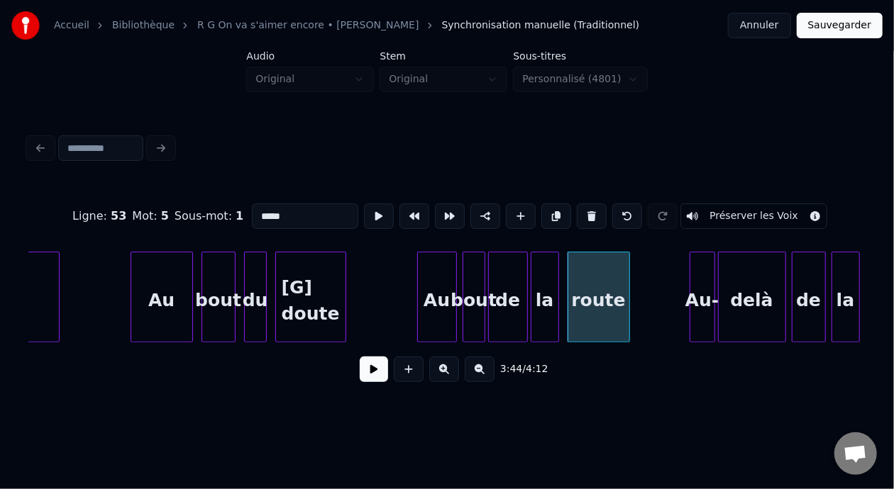
click at [252, 206] on input "*****" at bounding box center [305, 217] width 106 height 26
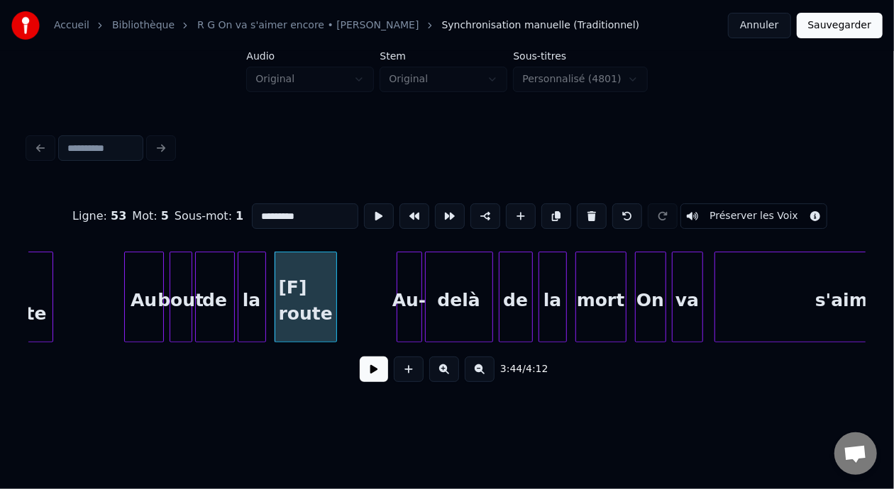
scroll to position [0, 31720]
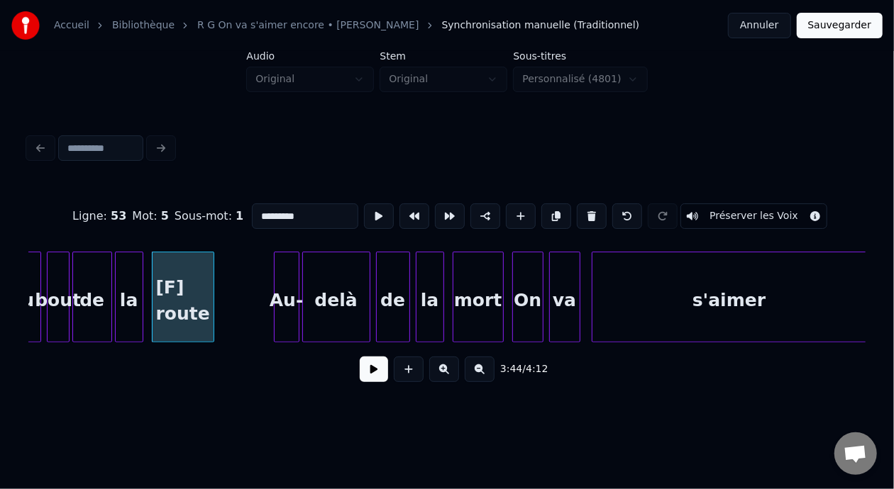
click at [475, 299] on div "mort" at bounding box center [478, 301] width 50 height 96
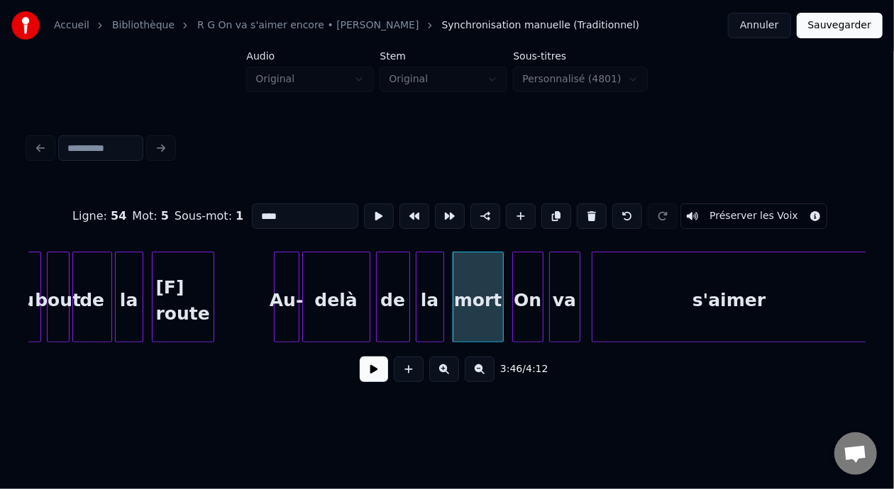
click at [252, 207] on input "****" at bounding box center [305, 217] width 106 height 26
click at [724, 306] on div "s'aimer" at bounding box center [729, 301] width 274 height 96
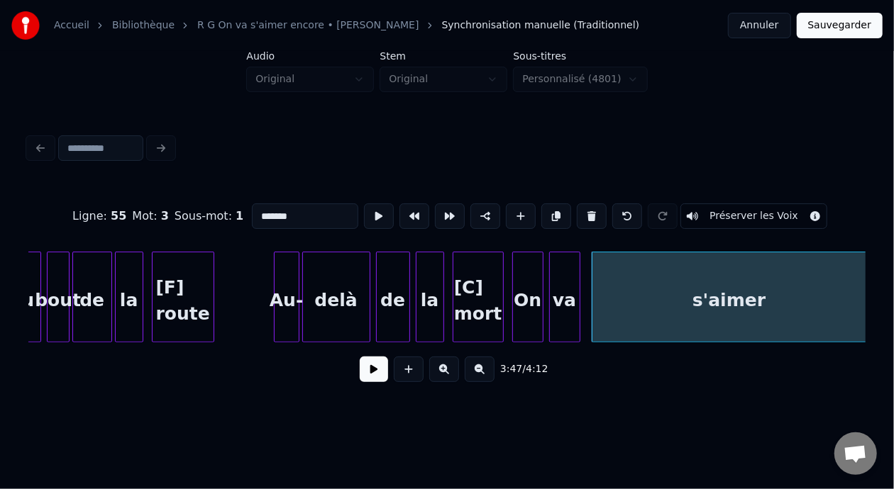
click at [252, 211] on input "*******" at bounding box center [305, 217] width 106 height 26
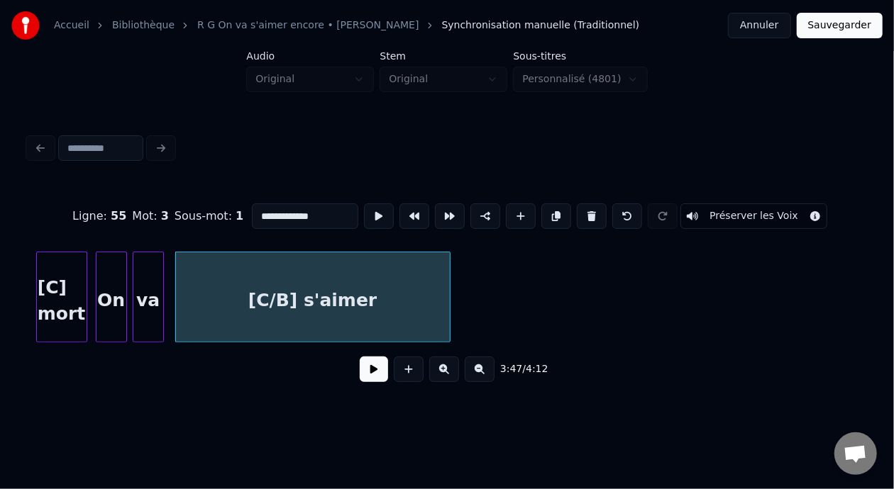
scroll to position [0, 32165]
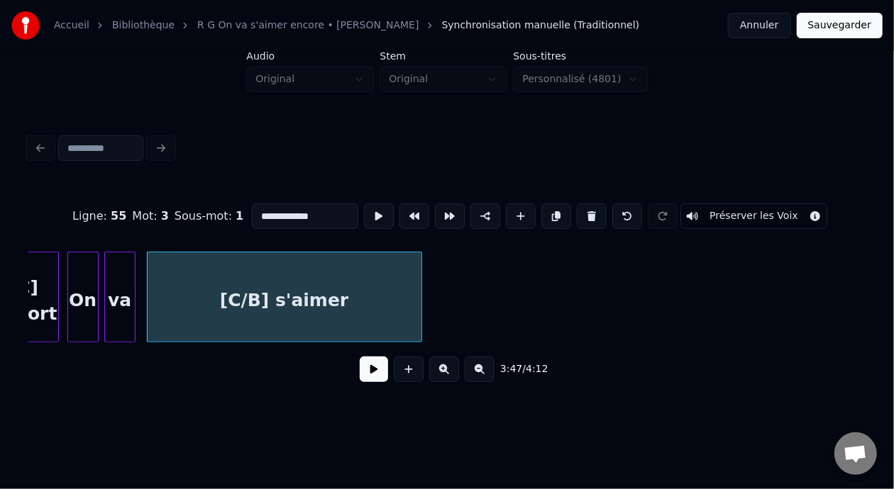
click at [353, 288] on div "[C/B] s'aimer" at bounding box center [285, 301] width 274 height 96
click at [353, 306] on div "[C/B] s'aimer" at bounding box center [285, 301] width 274 height 96
click at [298, 209] on input "**********" at bounding box center [305, 217] width 106 height 26
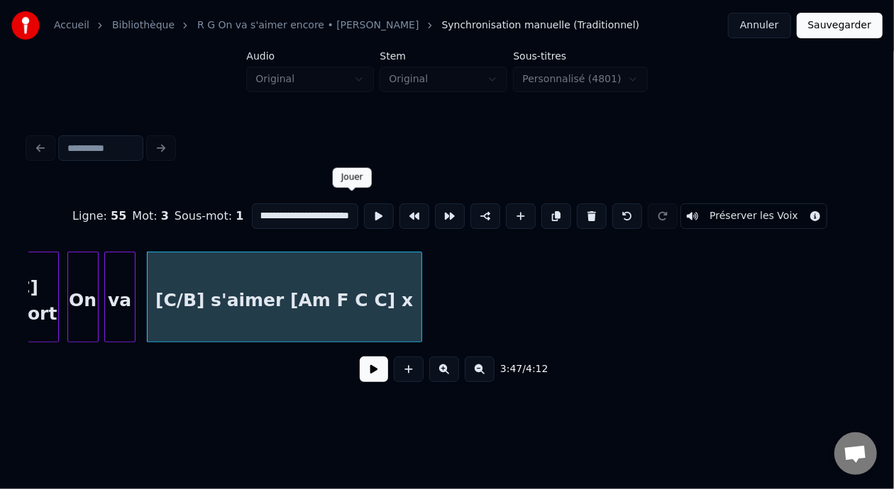
scroll to position [0, 28]
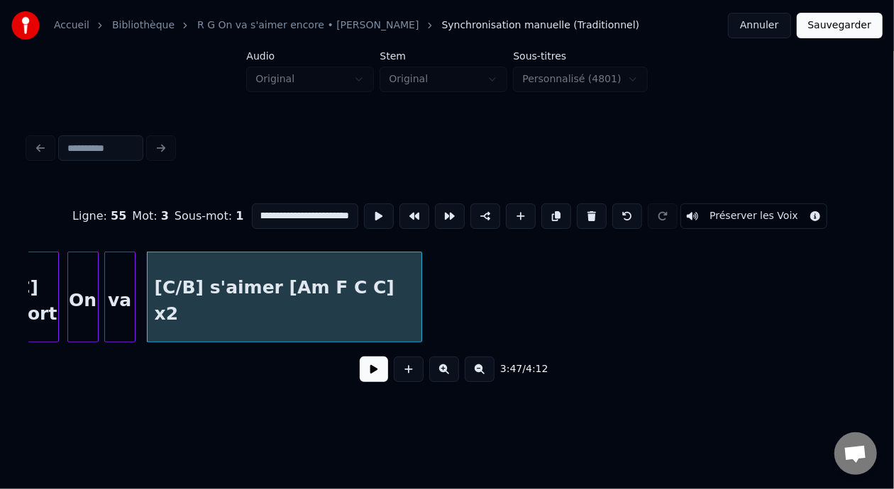
type input "**********"
click at [846, 26] on button "Sauvegarder" at bounding box center [840, 26] width 86 height 26
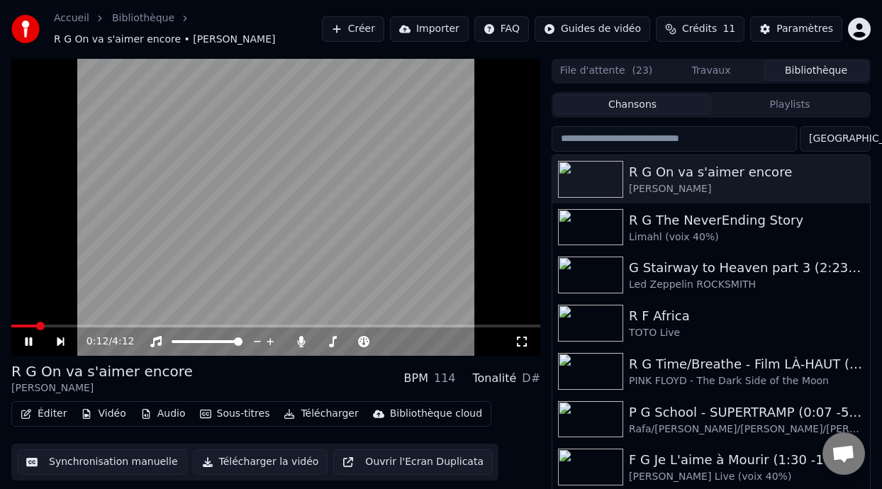
click at [27, 340] on icon at bounding box center [28, 342] width 7 height 9
click at [55, 414] on button "Éditer" at bounding box center [43, 414] width 57 height 20
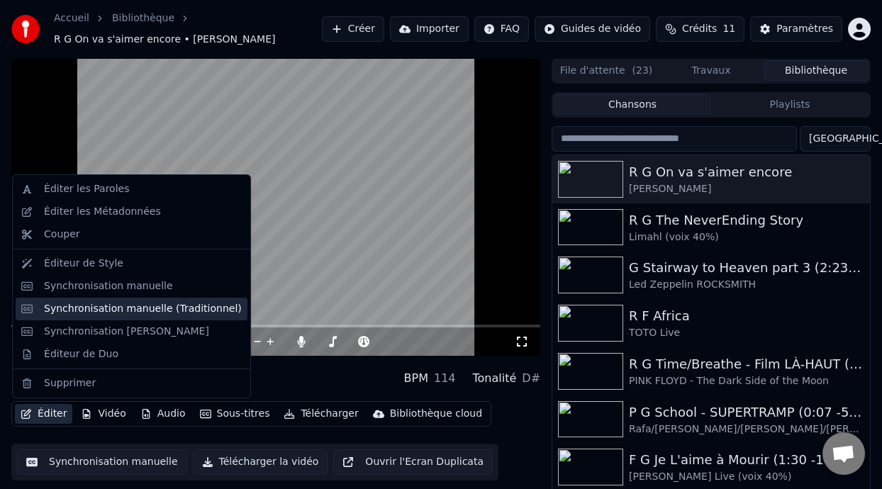
click at [143, 311] on div "Synchronisation manuelle (Traditionnel)" at bounding box center [143, 309] width 198 height 14
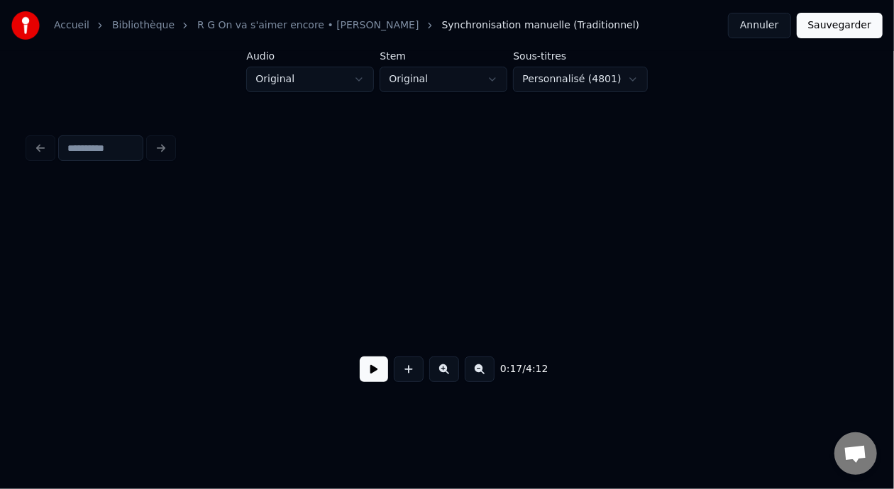
scroll to position [0, 859]
click at [448, 372] on button at bounding box center [444, 370] width 30 height 26
click at [362, 378] on button at bounding box center [374, 370] width 28 height 26
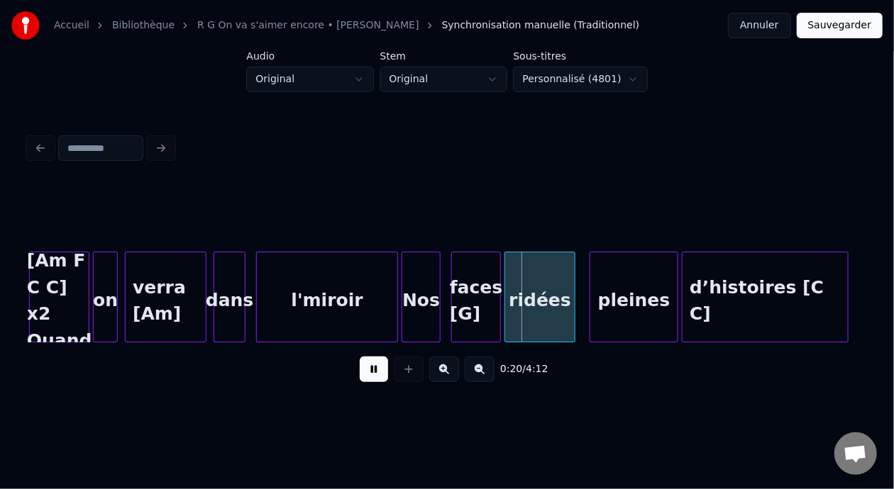
click at [451, 372] on button at bounding box center [444, 370] width 30 height 26
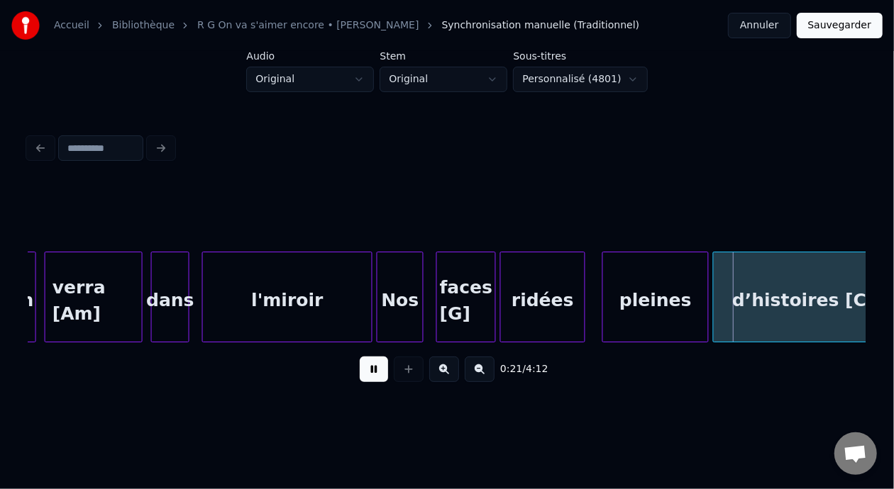
click at [451, 372] on button at bounding box center [444, 370] width 30 height 26
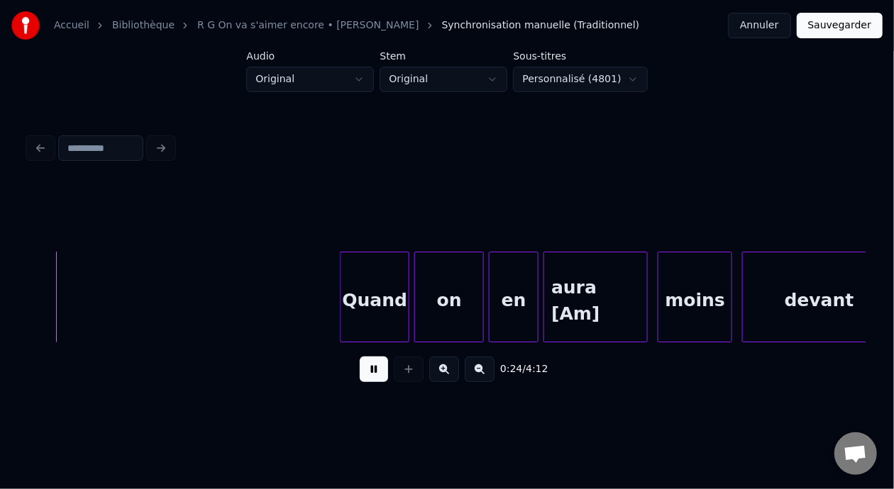
scroll to position [0, 6128]
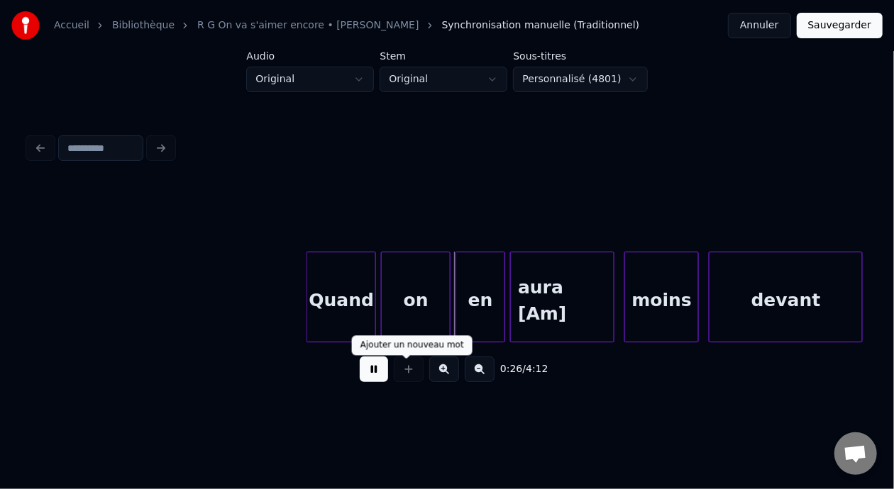
click at [375, 375] on button at bounding box center [374, 370] width 28 height 26
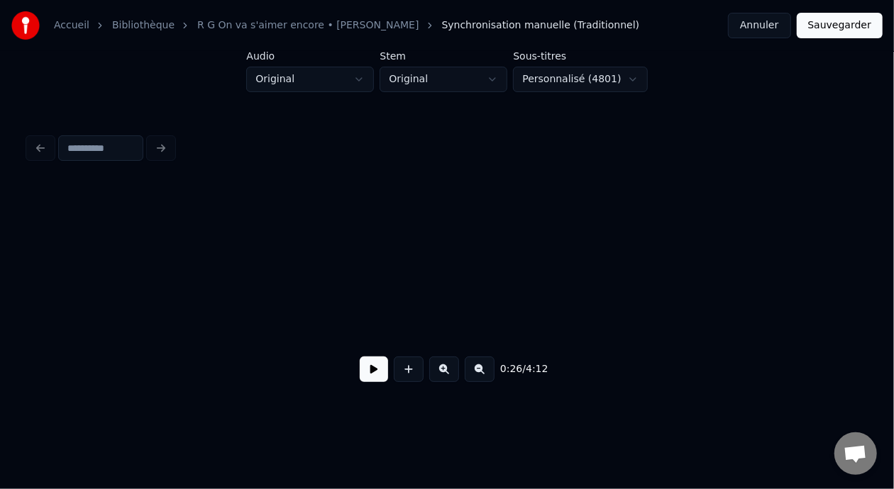
scroll to position [0, 0]
click at [366, 377] on button at bounding box center [374, 370] width 28 height 26
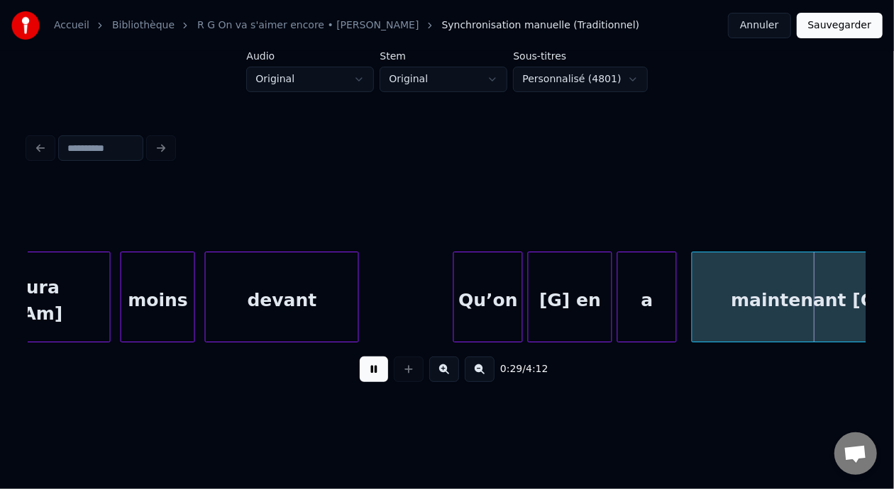
click at [362, 381] on button at bounding box center [374, 370] width 28 height 26
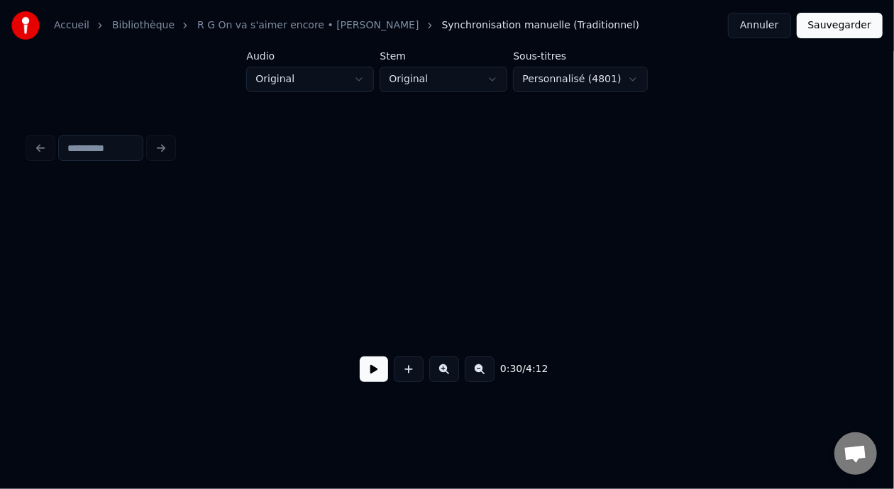
scroll to position [0, 0]
click at [370, 377] on button at bounding box center [374, 370] width 28 height 26
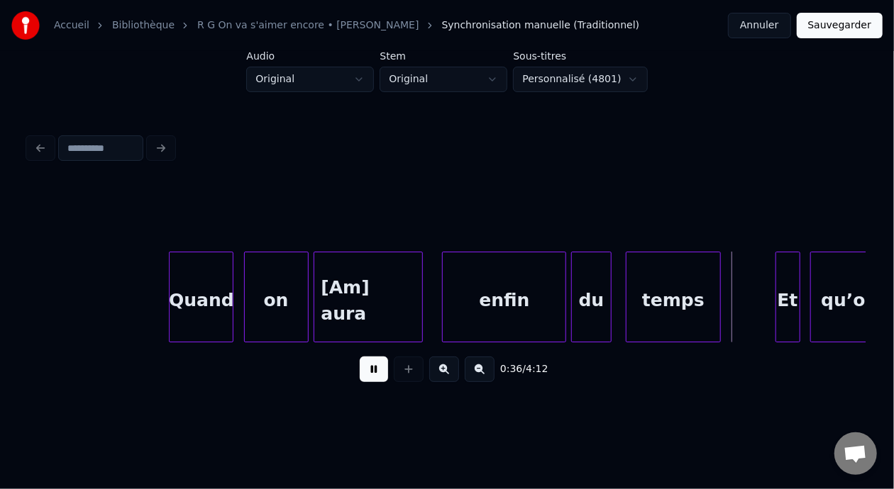
click at [365, 370] on button at bounding box center [374, 370] width 28 height 26
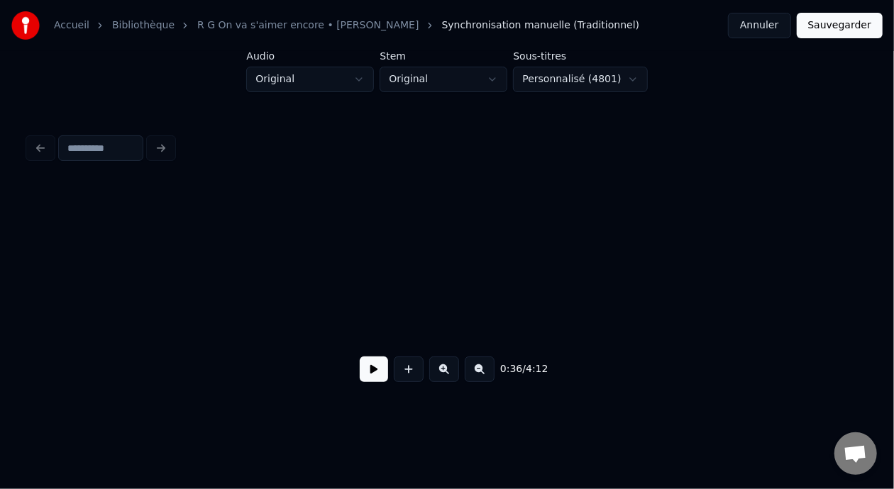
scroll to position [0, 0]
click at [368, 373] on button at bounding box center [374, 370] width 28 height 26
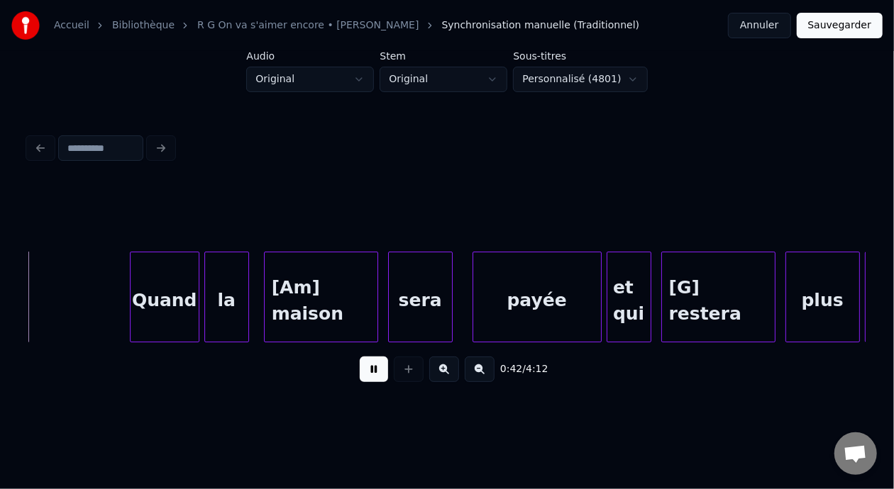
click at [373, 377] on button at bounding box center [374, 370] width 28 height 26
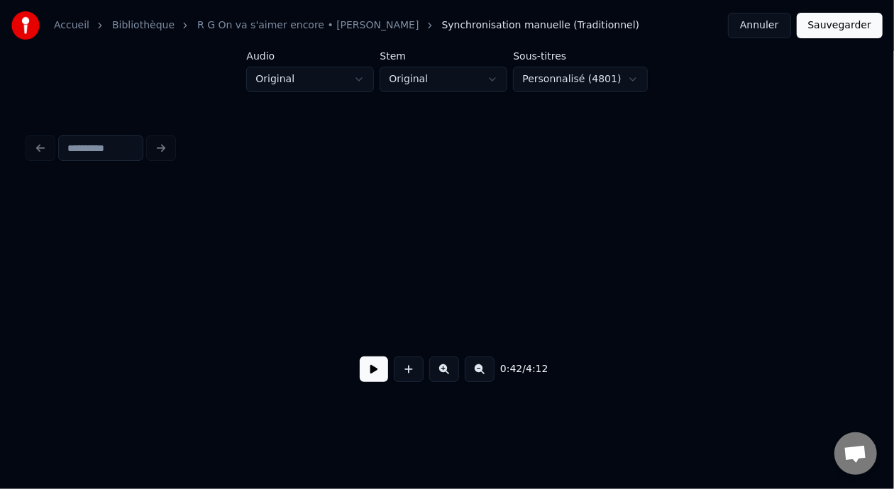
scroll to position [0, 732]
click at [370, 377] on button at bounding box center [374, 370] width 28 height 26
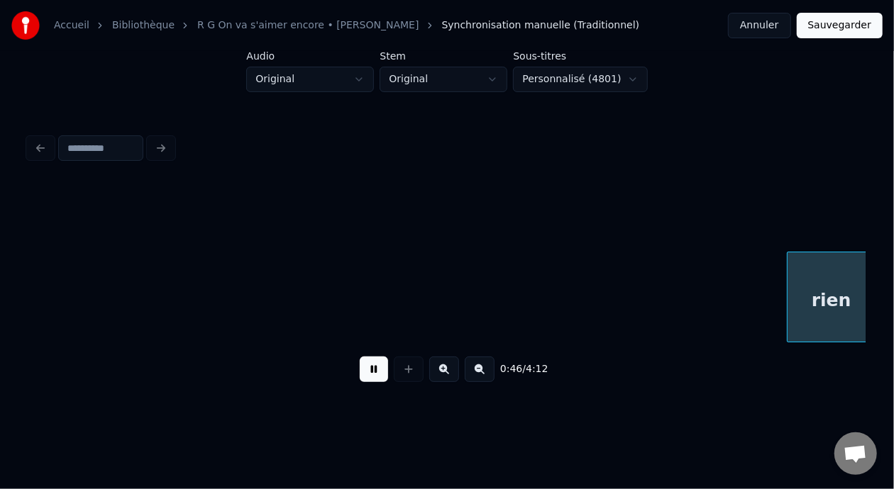
scroll to position [0, 11456]
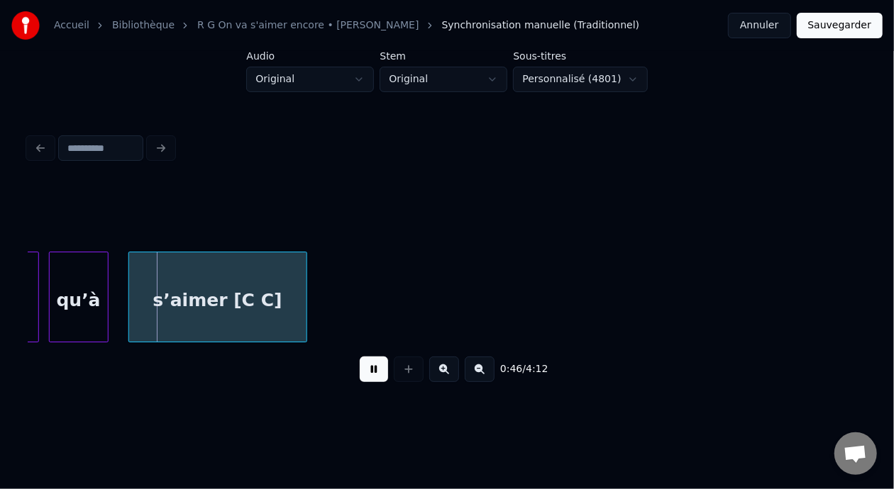
click at [767, 23] on button "Annuler" at bounding box center [759, 26] width 62 height 26
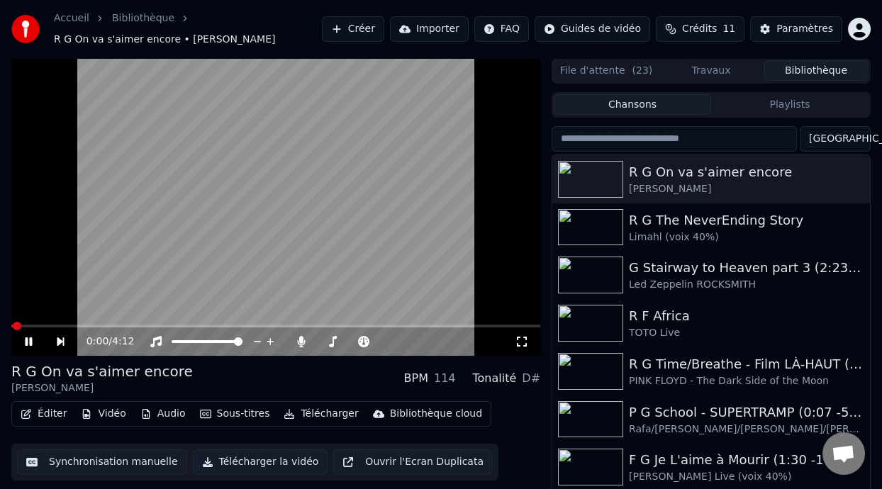
click at [23, 340] on icon at bounding box center [39, 341] width 32 height 11
click at [54, 419] on button "Éditer" at bounding box center [43, 414] width 57 height 20
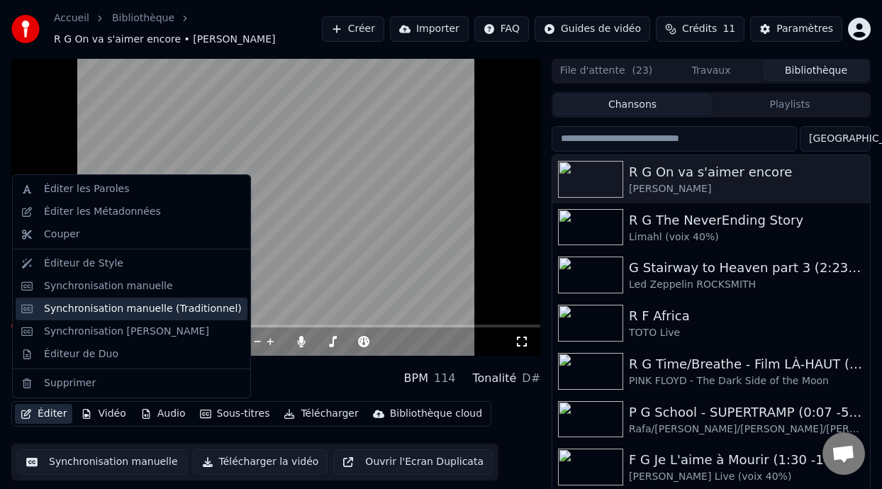
click at [179, 306] on div "Synchronisation manuelle (Traditionnel)" at bounding box center [143, 309] width 198 height 14
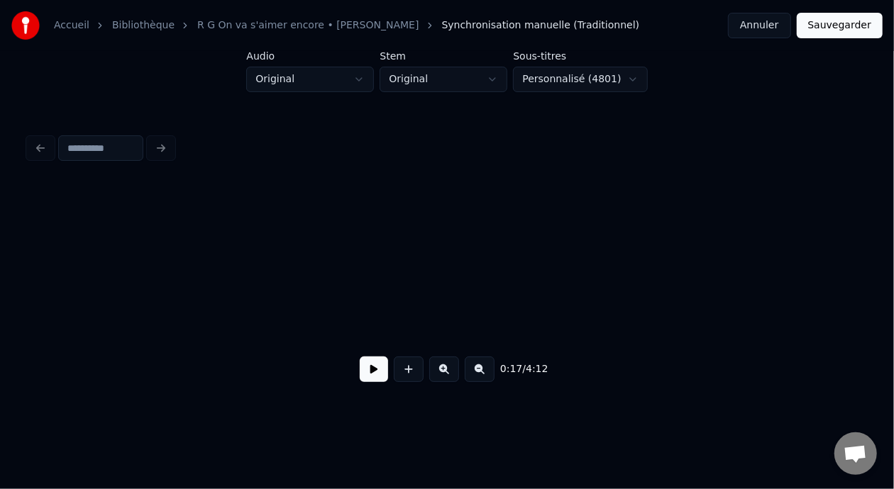
scroll to position [0, 732]
click at [375, 377] on button at bounding box center [374, 370] width 28 height 26
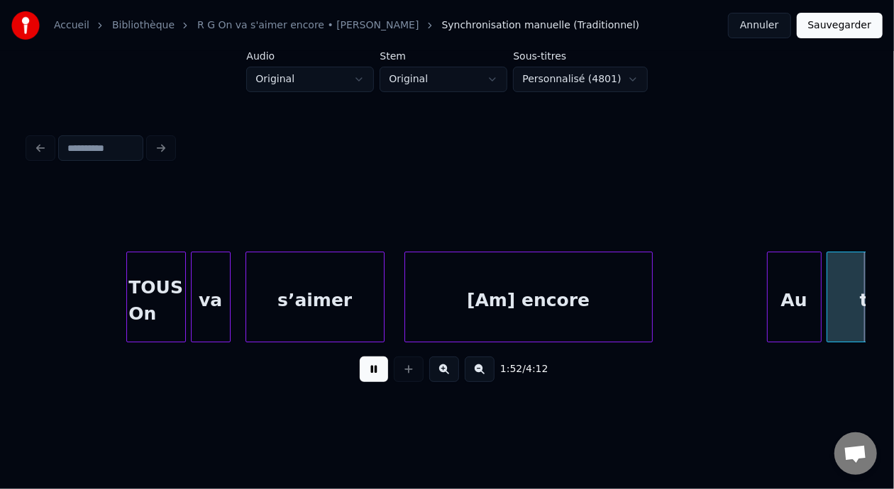
scroll to position [0, 27870]
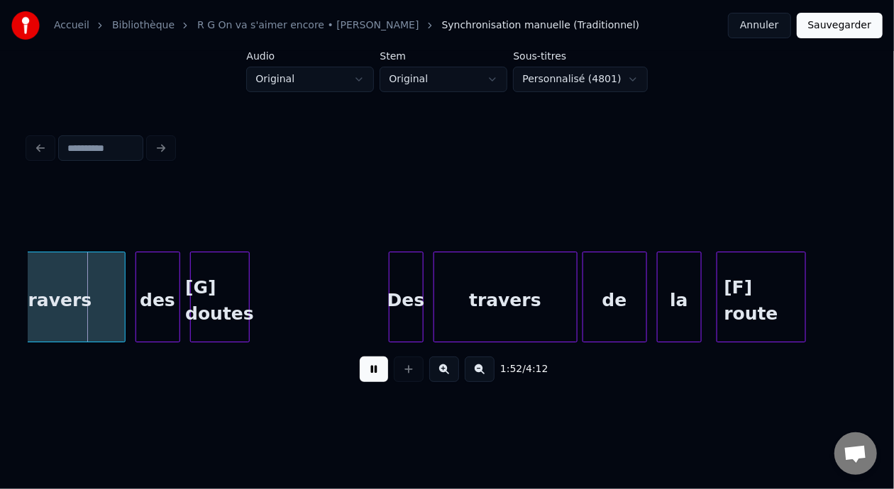
click at [368, 377] on button at bounding box center [374, 370] width 28 height 26
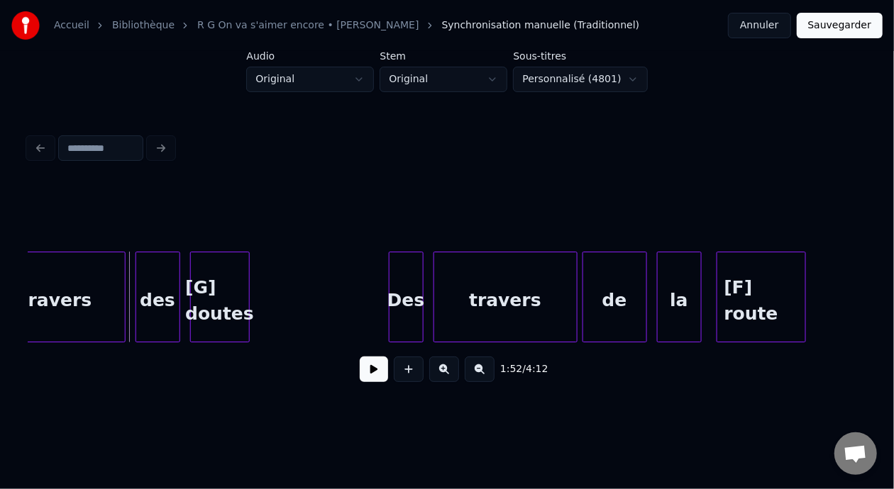
click at [777, 20] on button "Annuler" at bounding box center [759, 26] width 62 height 26
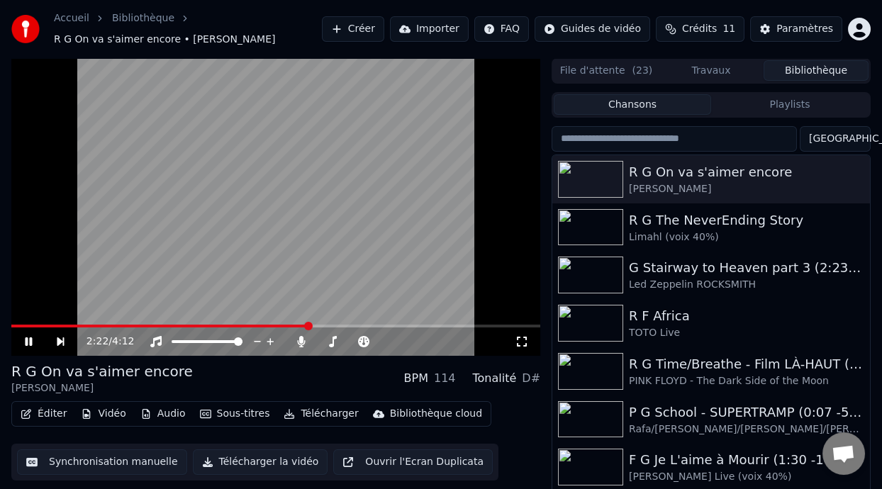
click at [31, 342] on icon at bounding box center [28, 342] width 7 height 9
click at [13, 326] on span at bounding box center [160, 326] width 299 height 3
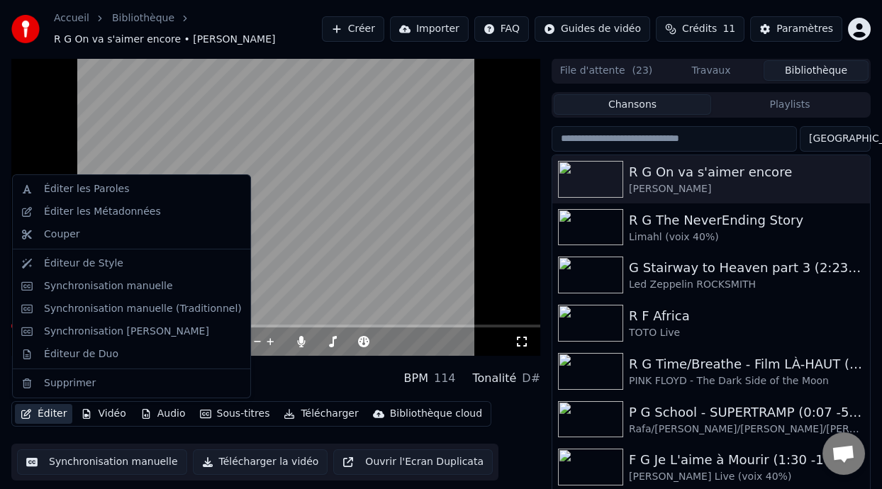
click at [51, 414] on button "Éditer" at bounding box center [43, 414] width 57 height 20
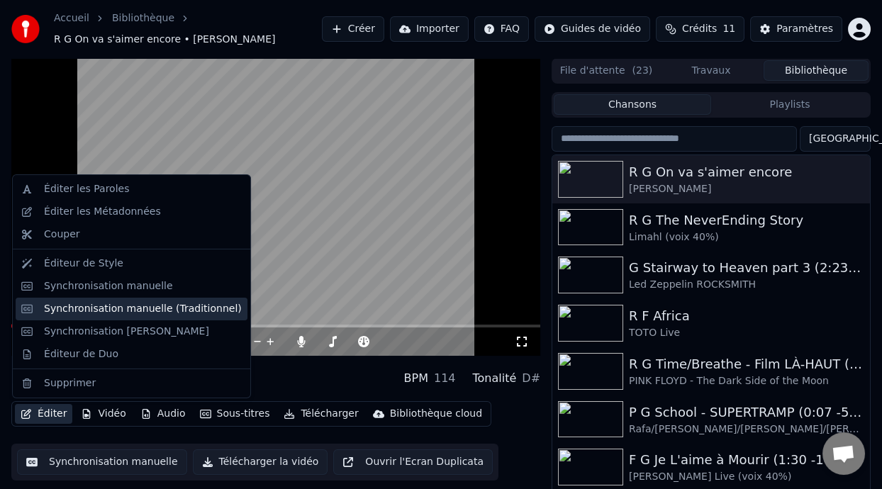
click at [153, 306] on div "Synchronisation manuelle (Traditionnel)" at bounding box center [143, 309] width 198 height 14
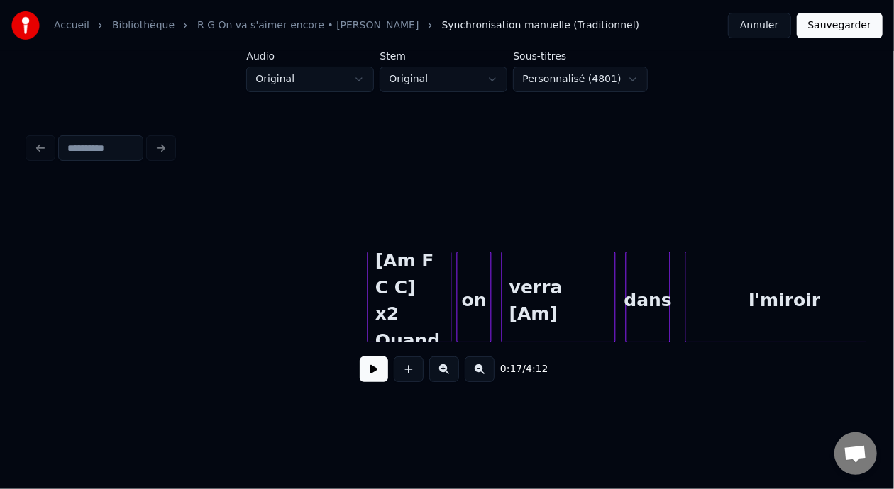
scroll to position [0, 4055]
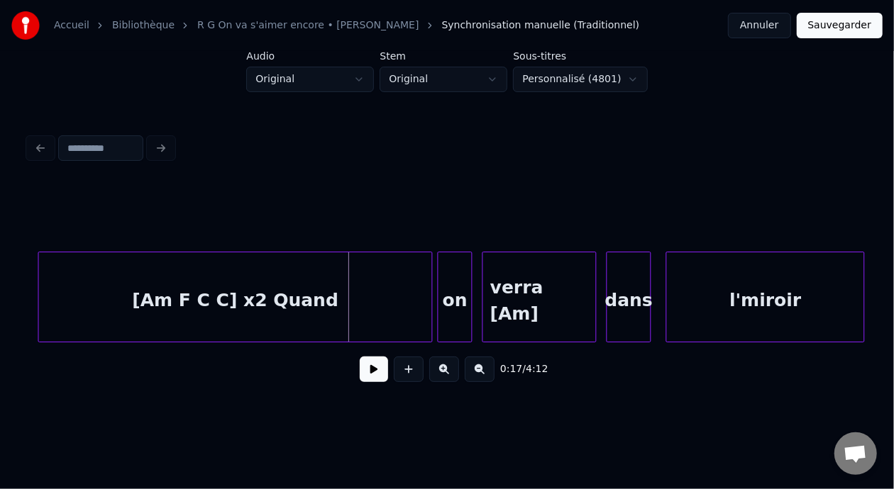
click at [40, 305] on div at bounding box center [41, 297] width 4 height 89
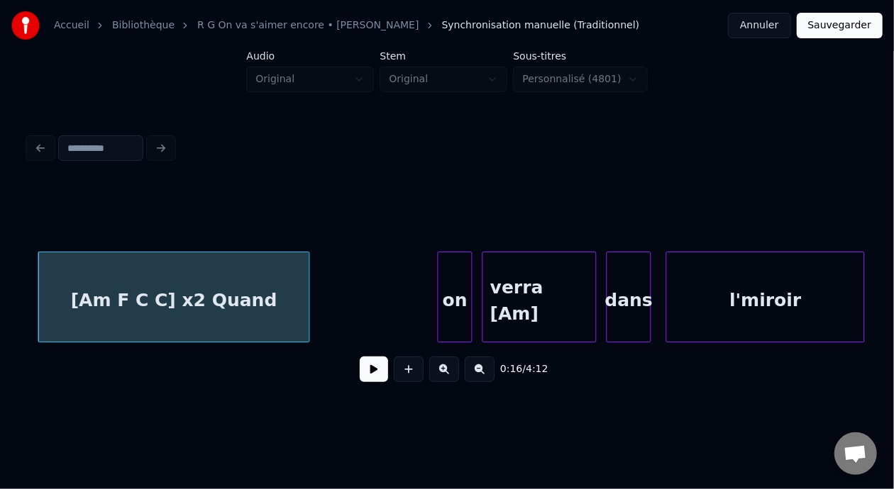
click at [307, 292] on div at bounding box center [307, 297] width 4 height 89
click at [352, 288] on div at bounding box center [352, 297] width 4 height 89
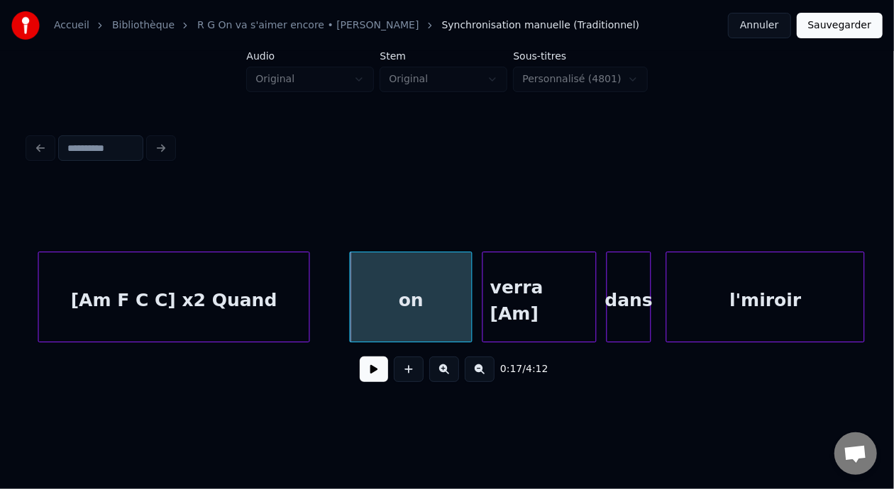
click at [372, 300] on div "on" at bounding box center [410, 301] width 121 height 96
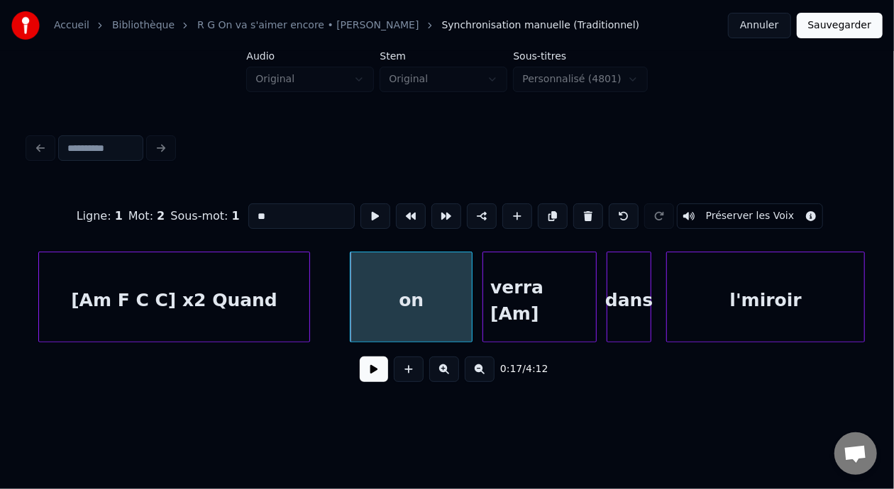
click at [248, 209] on input "**" at bounding box center [301, 217] width 106 height 26
click at [267, 300] on div "[Am F C C] x2 Quand" at bounding box center [174, 301] width 270 height 96
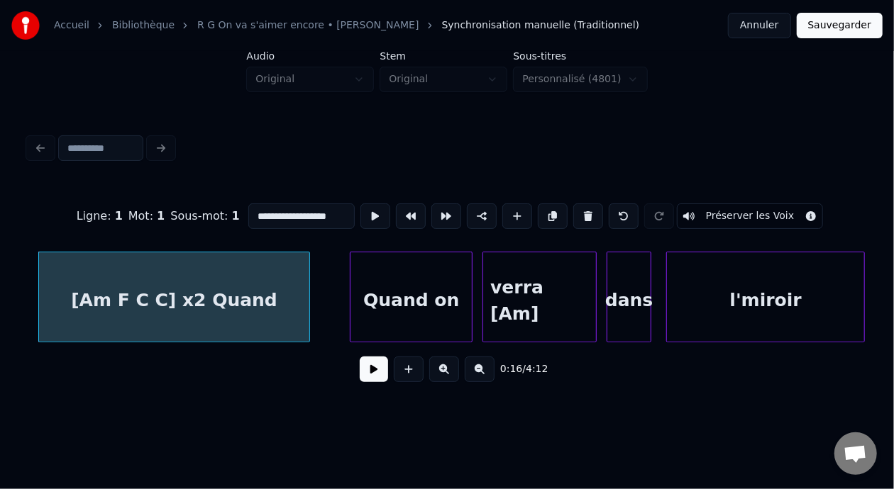
click at [320, 209] on input "**********" at bounding box center [301, 217] width 106 height 26
click at [317, 214] on input "**********" at bounding box center [301, 217] width 106 height 26
click at [317, 212] on input "**********" at bounding box center [301, 217] width 106 height 26
click at [311, 212] on input "**********" at bounding box center [301, 217] width 106 height 26
click at [267, 301] on div "[Am F C C] x2 Quand" at bounding box center [174, 301] width 270 height 96
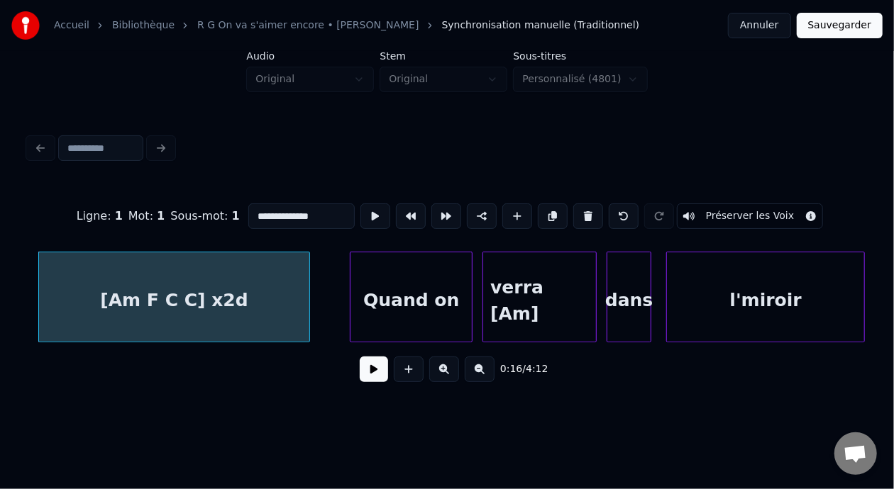
click at [296, 208] on input "**********" at bounding box center [301, 217] width 106 height 26
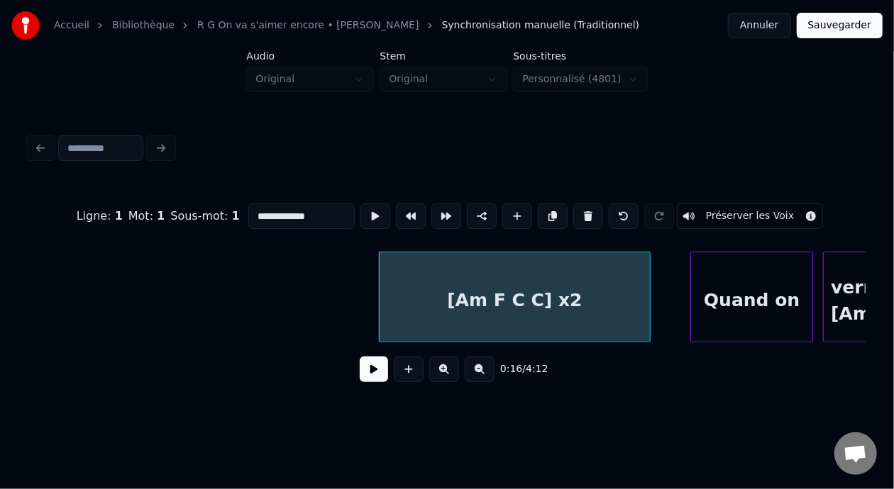
scroll to position [0, 3686]
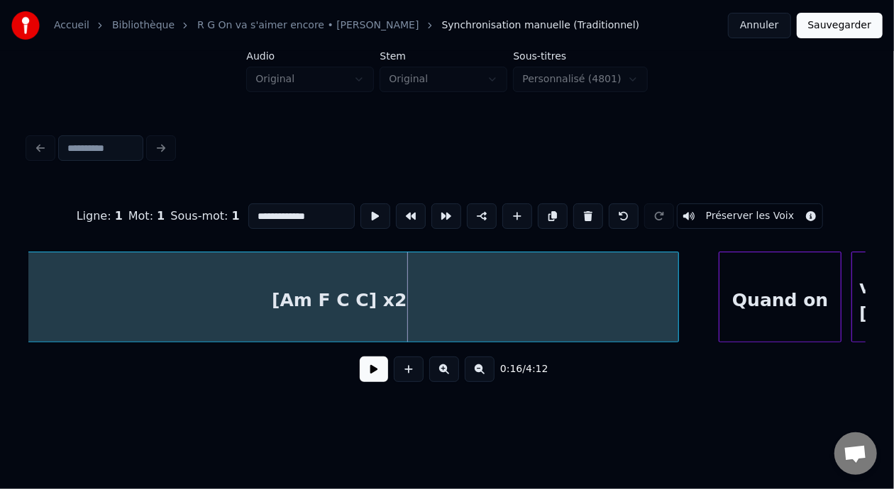
click at [0, 284] on div "**********" at bounding box center [447, 204] width 894 height 409
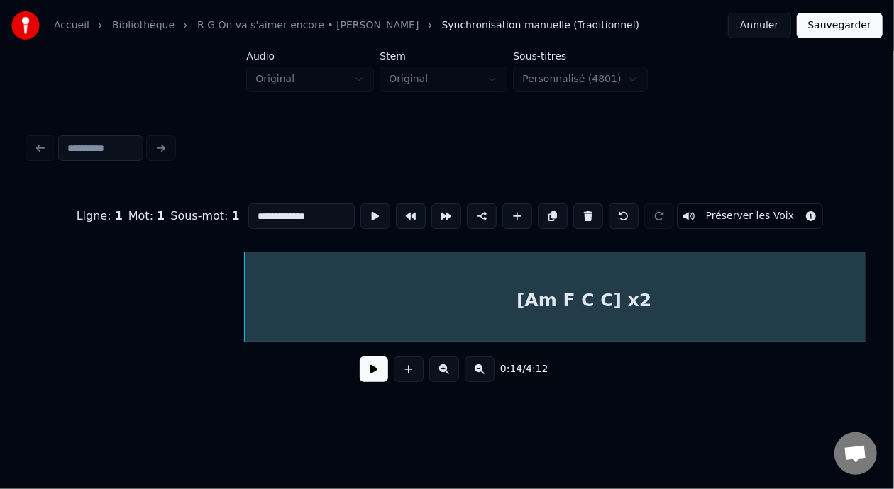
scroll to position [0, 3477]
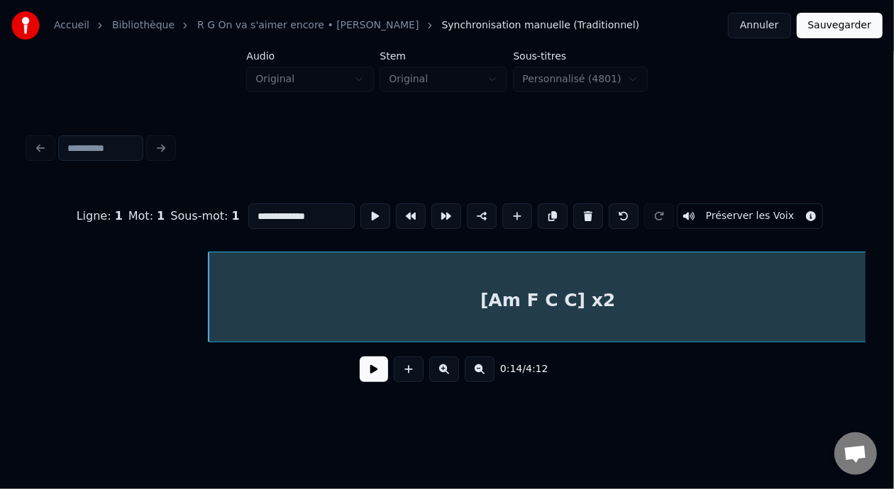
type input "**********"
click at [491, 372] on button at bounding box center [480, 370] width 30 height 26
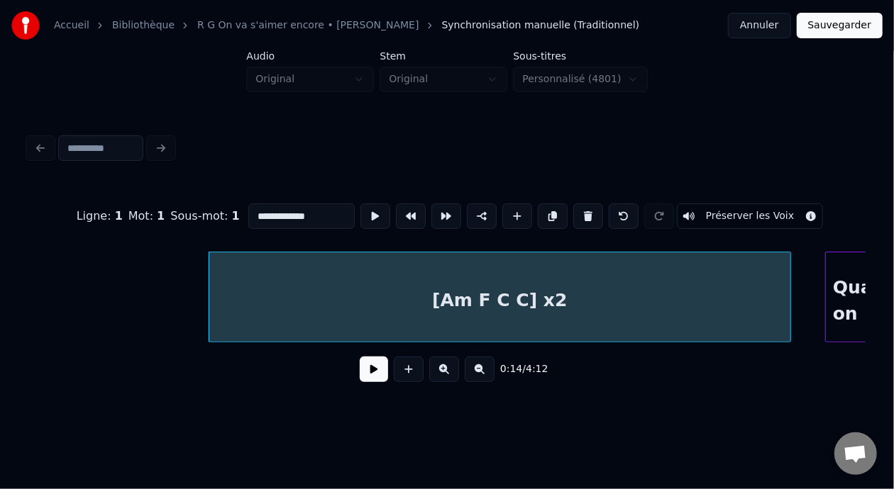
click at [491, 372] on button at bounding box center [480, 370] width 30 height 26
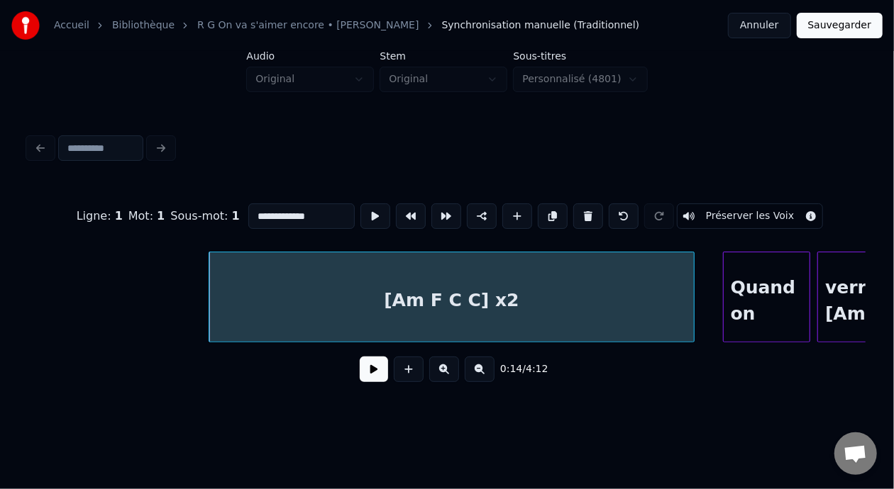
click at [491, 372] on button at bounding box center [480, 370] width 30 height 26
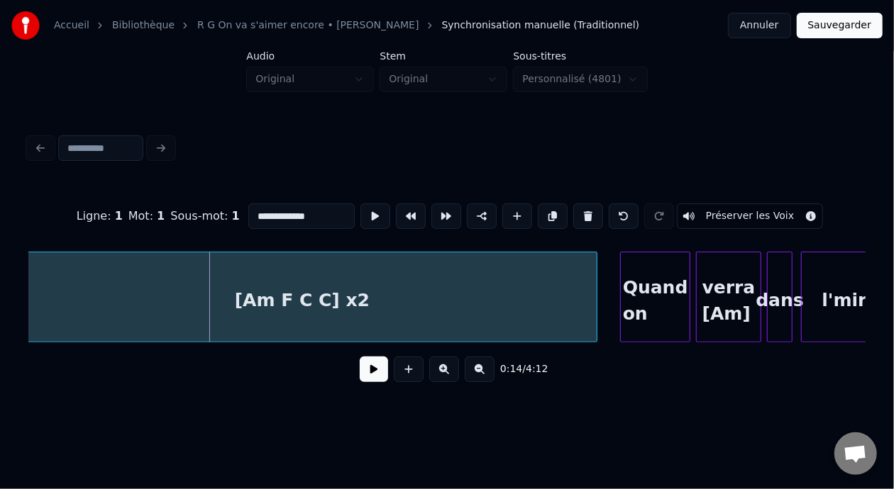
click at [9, 288] on div "**********" at bounding box center [447, 204] width 894 height 409
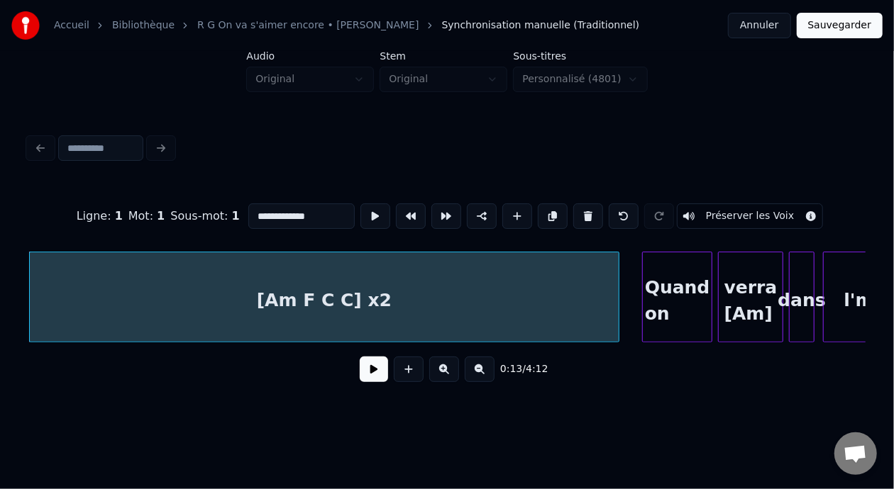
click at [487, 372] on button at bounding box center [480, 370] width 30 height 26
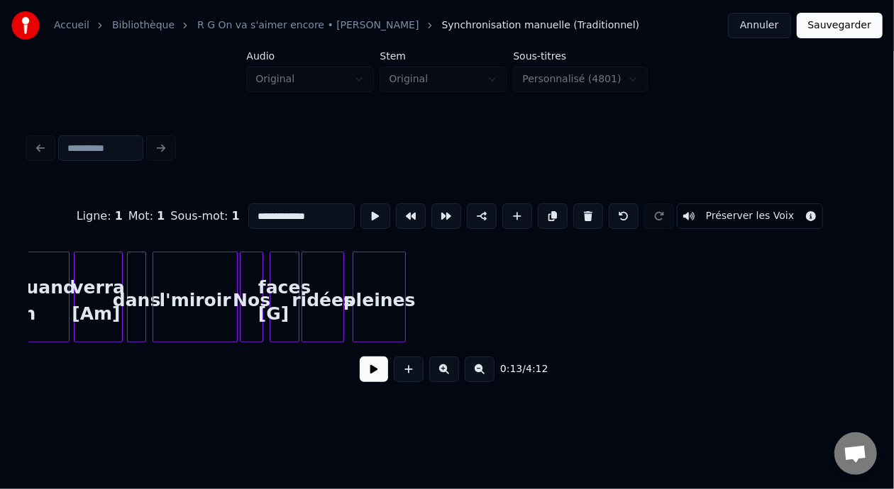
scroll to position [0, 1414]
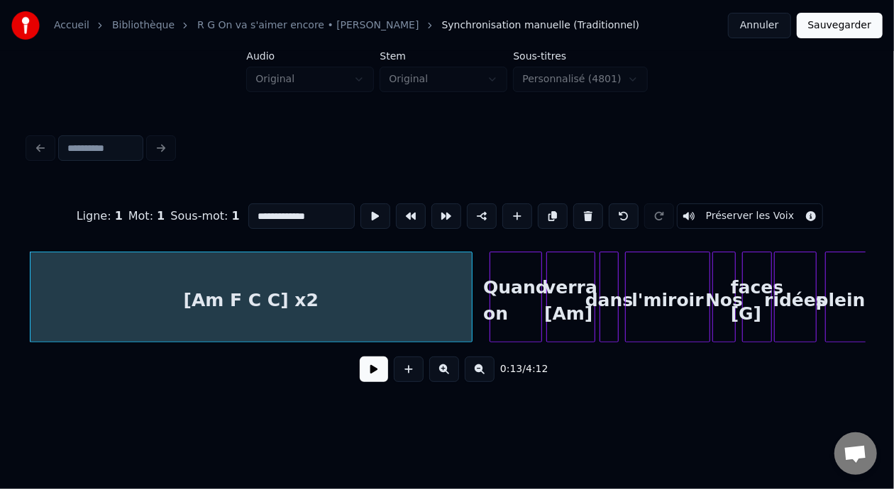
click at [487, 372] on button at bounding box center [480, 370] width 30 height 26
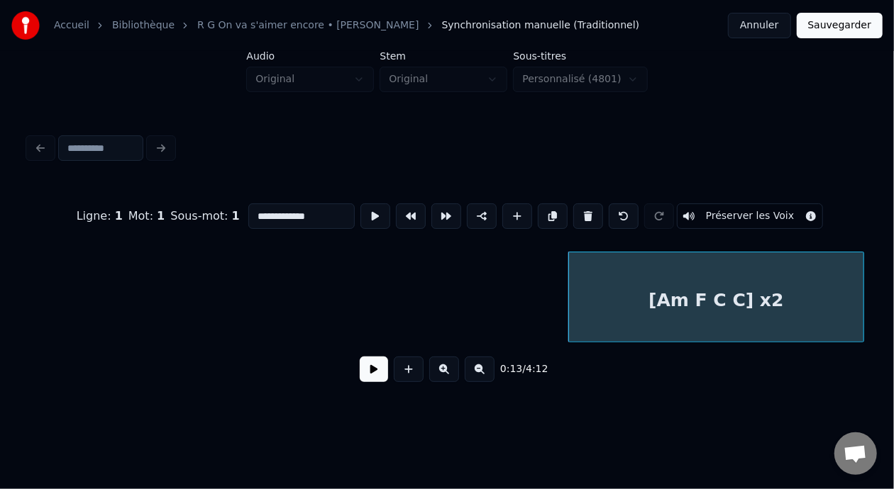
scroll to position [0, 366]
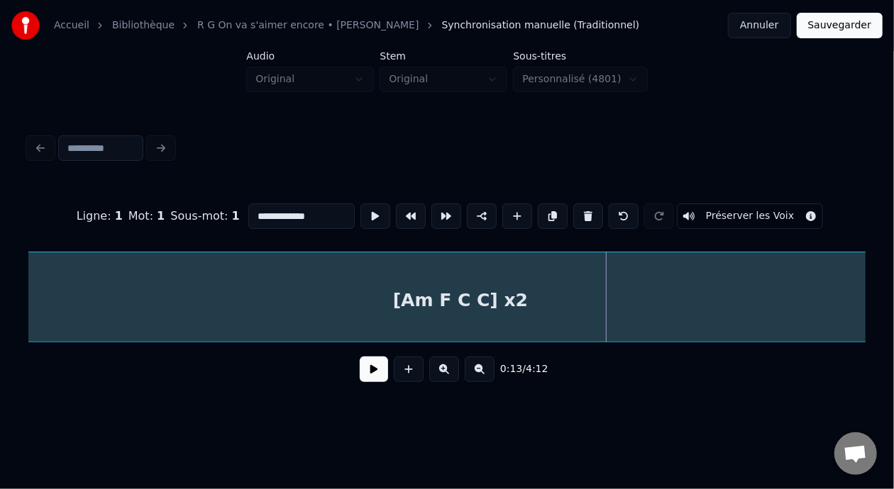
click at [23, 299] on div "**********" at bounding box center [447, 261] width 848 height 281
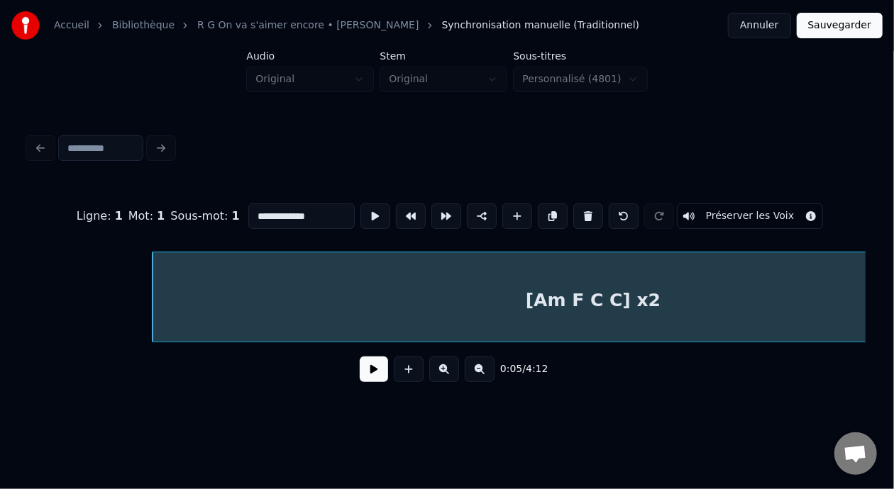
scroll to position [0, 0]
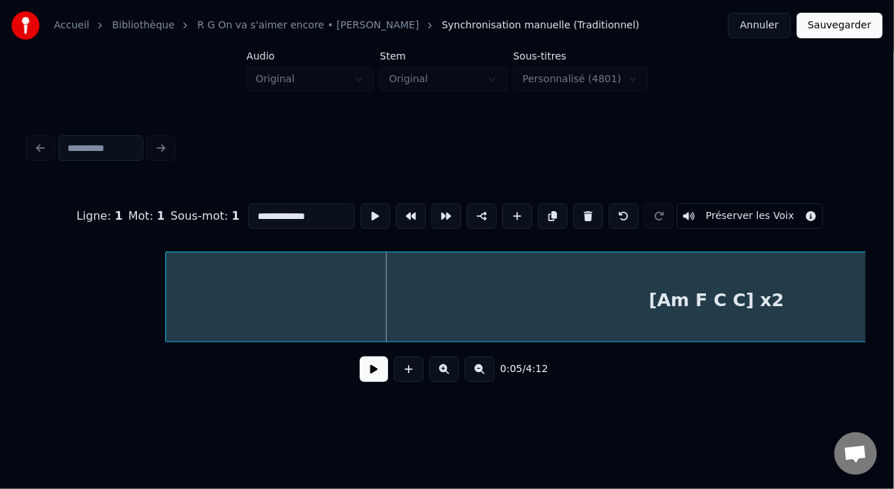
click at [167, 277] on div at bounding box center [168, 297] width 4 height 89
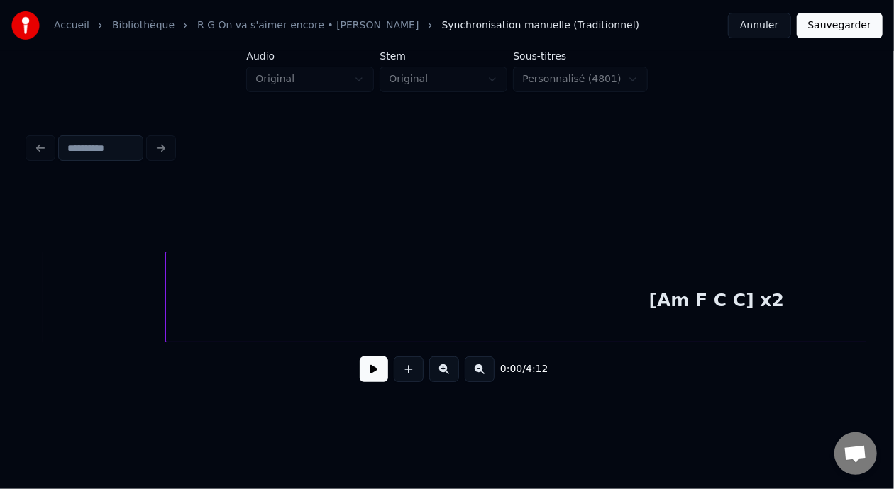
click at [369, 372] on button at bounding box center [374, 370] width 28 height 26
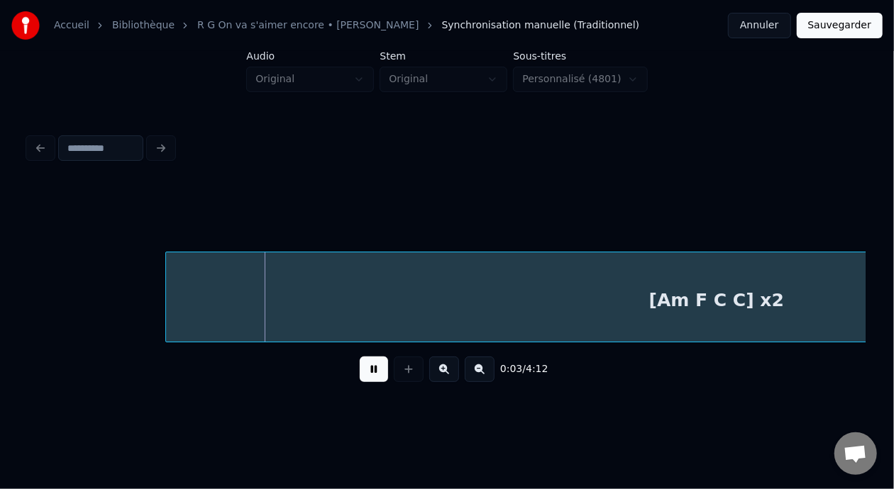
click at [369, 372] on button at bounding box center [374, 370] width 28 height 26
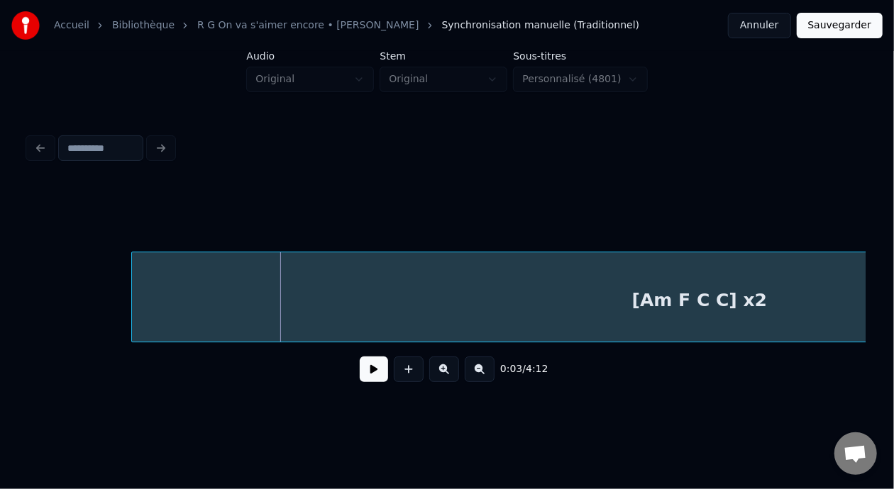
click at [133, 293] on div at bounding box center [134, 297] width 4 height 89
click at [370, 381] on button at bounding box center [374, 370] width 28 height 26
click at [487, 372] on button at bounding box center [480, 370] width 30 height 26
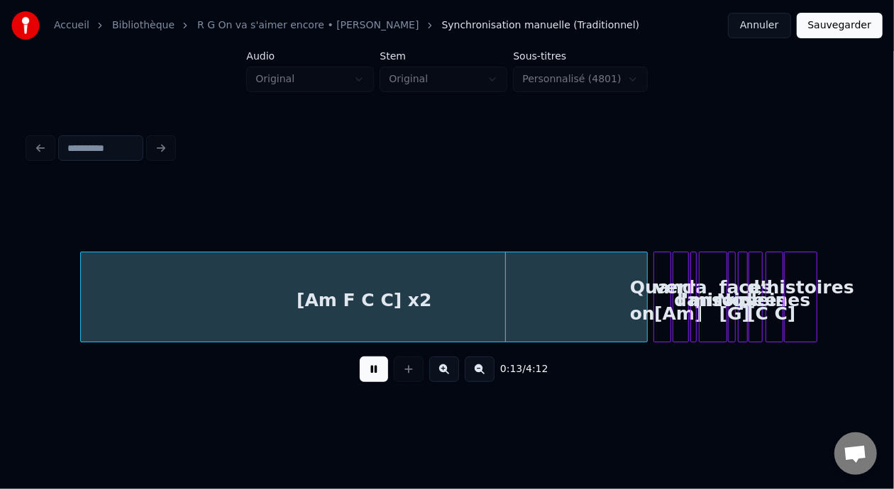
click at [443, 375] on button at bounding box center [444, 370] width 30 height 26
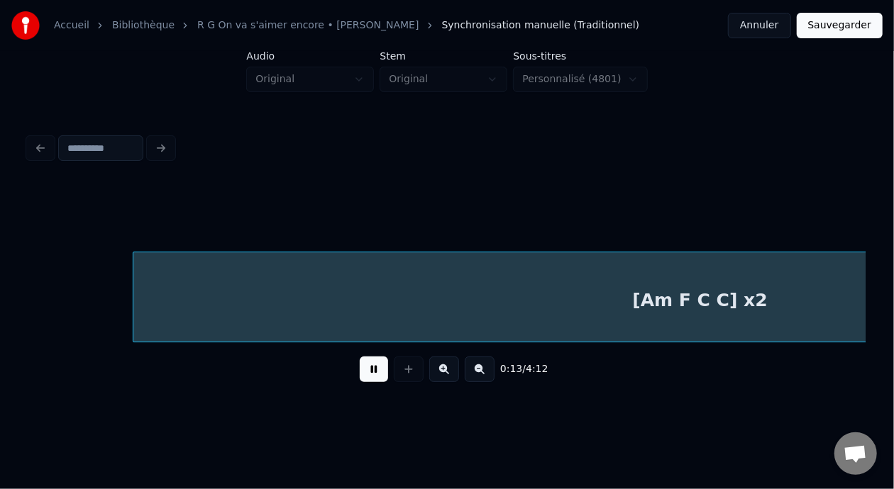
scroll to position [0, 481]
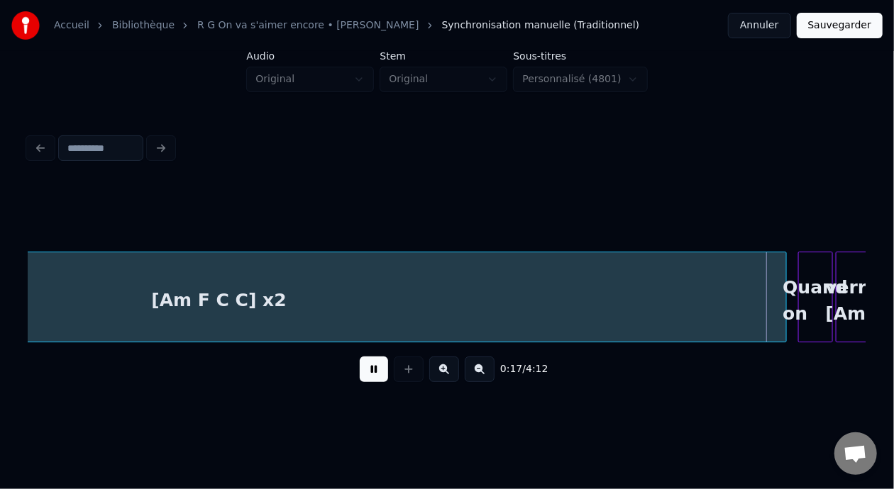
click at [367, 375] on button at bounding box center [374, 370] width 28 height 26
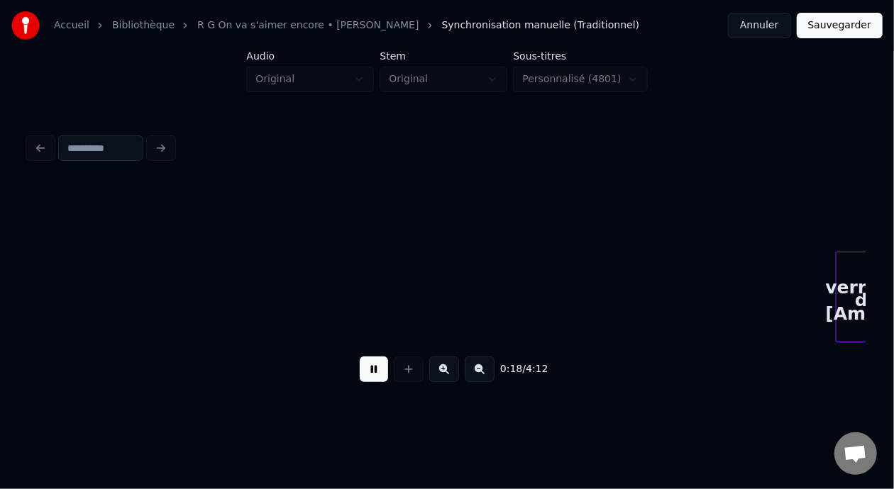
scroll to position [0, 1319]
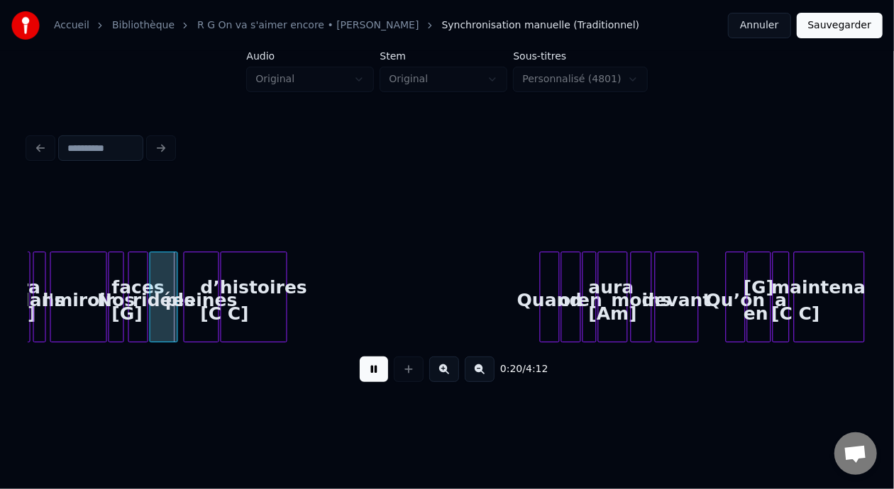
click at [444, 375] on button at bounding box center [444, 370] width 30 height 26
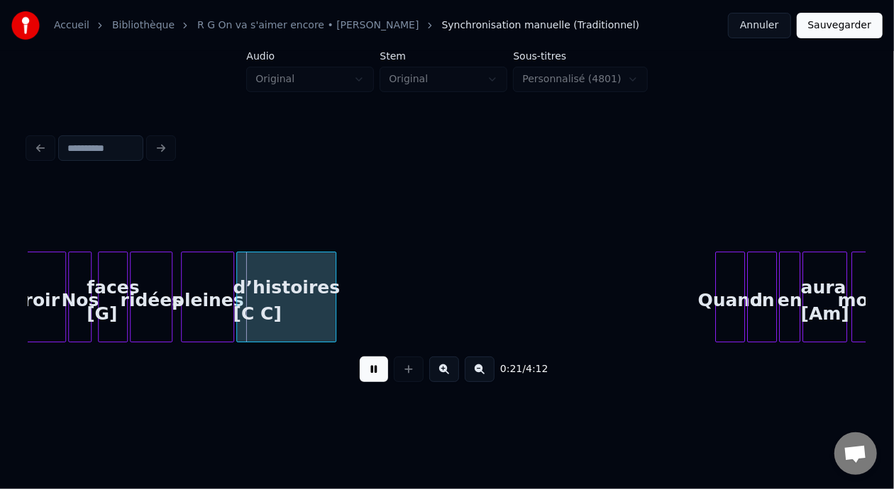
click at [444, 375] on button at bounding box center [444, 370] width 30 height 26
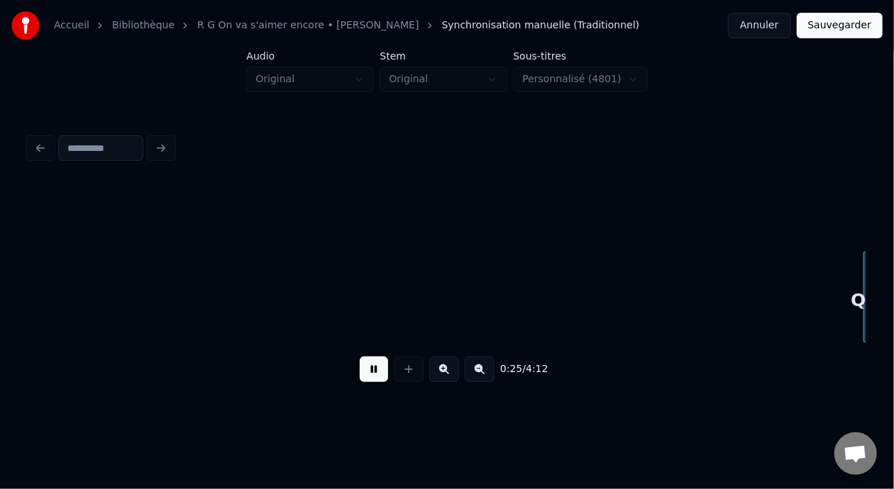
scroll to position [0, 3662]
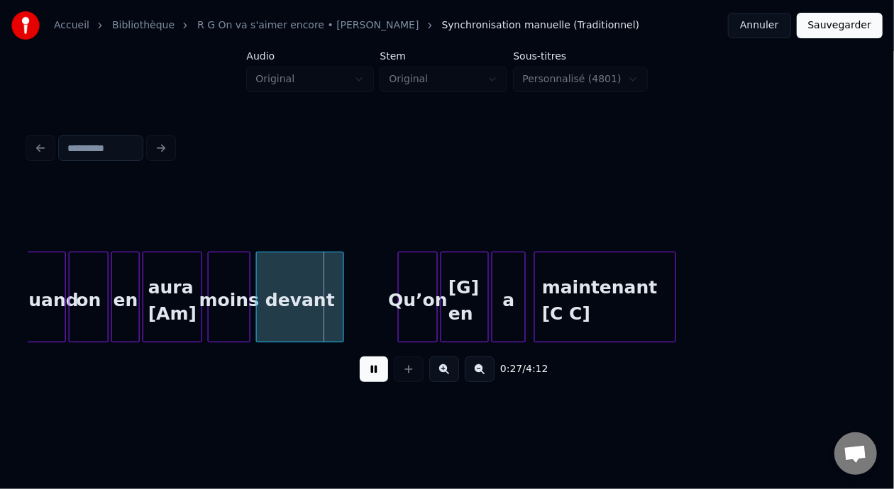
click at [363, 376] on button at bounding box center [374, 370] width 28 height 26
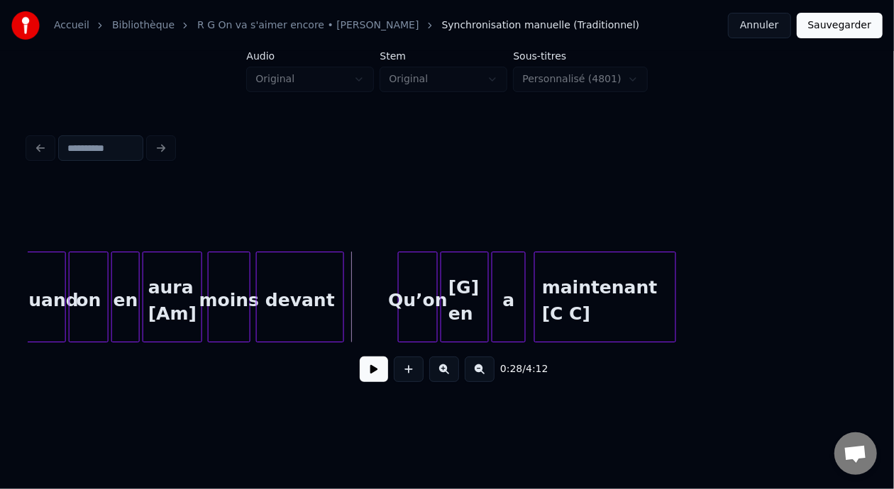
click at [363, 376] on button at bounding box center [374, 370] width 28 height 26
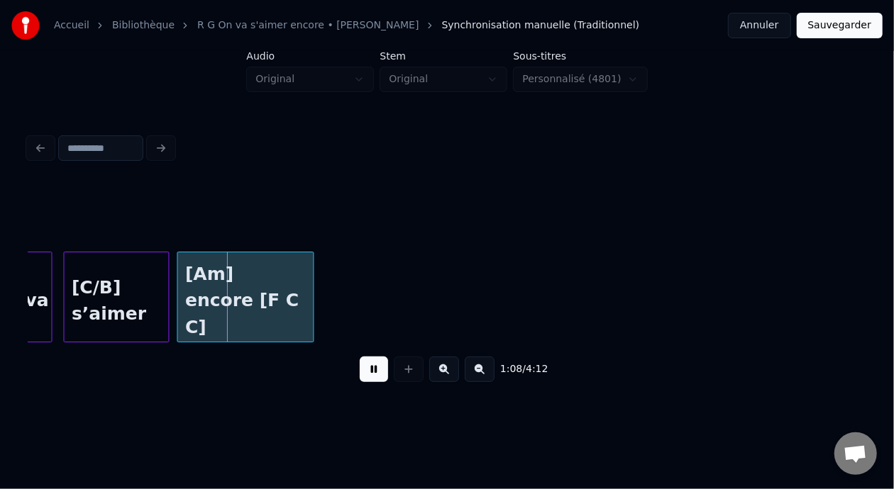
scroll to position [0, 9581]
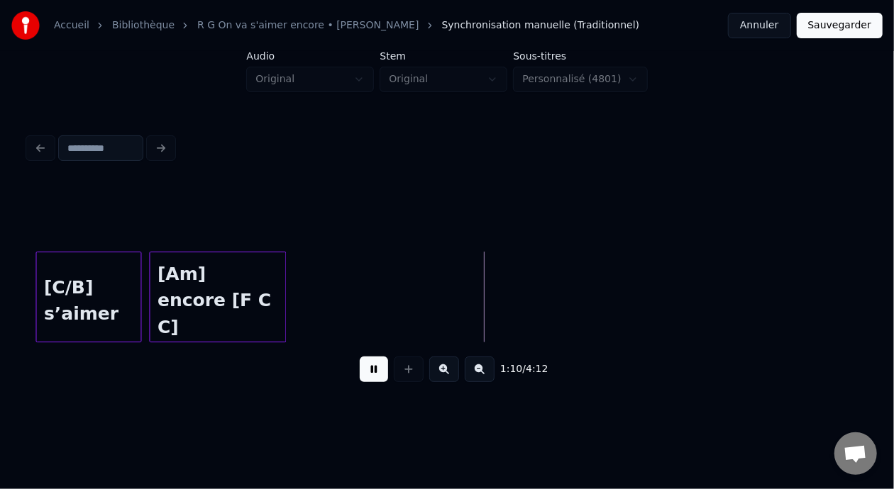
click at [365, 377] on button at bounding box center [374, 370] width 28 height 26
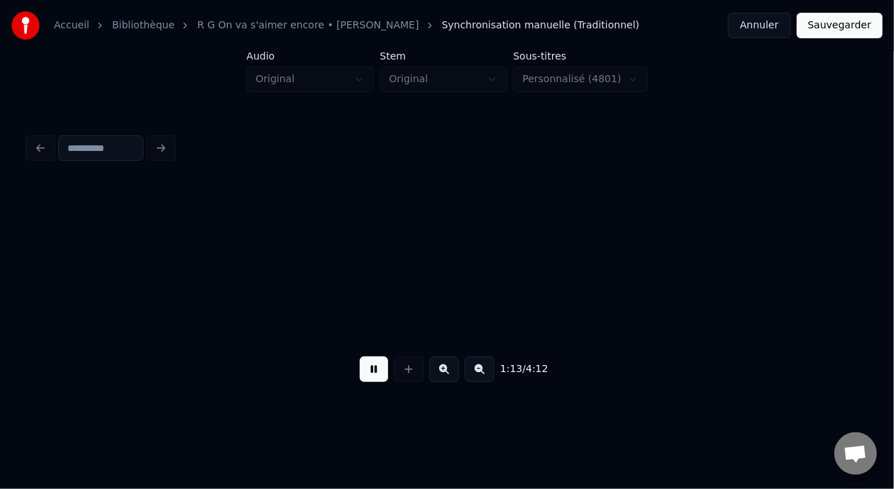
scroll to position [0, 10419]
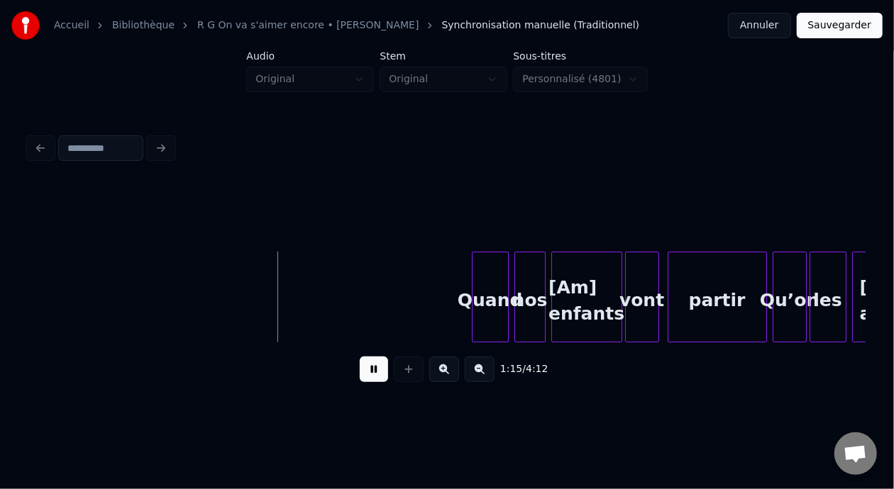
click at [367, 378] on button at bounding box center [374, 370] width 28 height 26
click at [372, 376] on button at bounding box center [374, 370] width 28 height 26
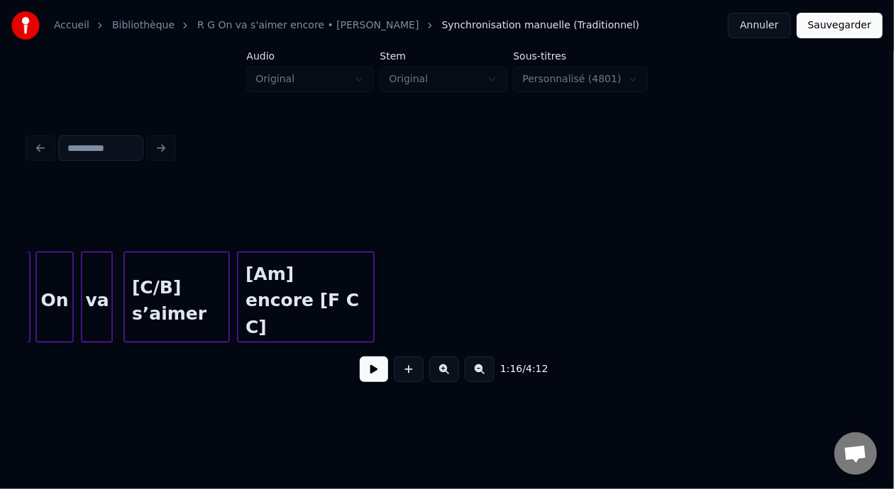
scroll to position [0, 9388]
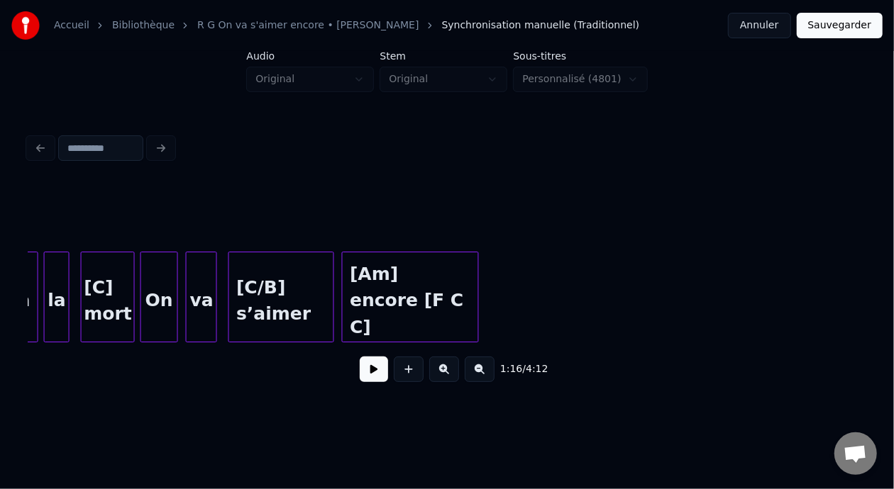
click at [429, 299] on div "[Am] encore [F C C]" at bounding box center [410, 301] width 135 height 96
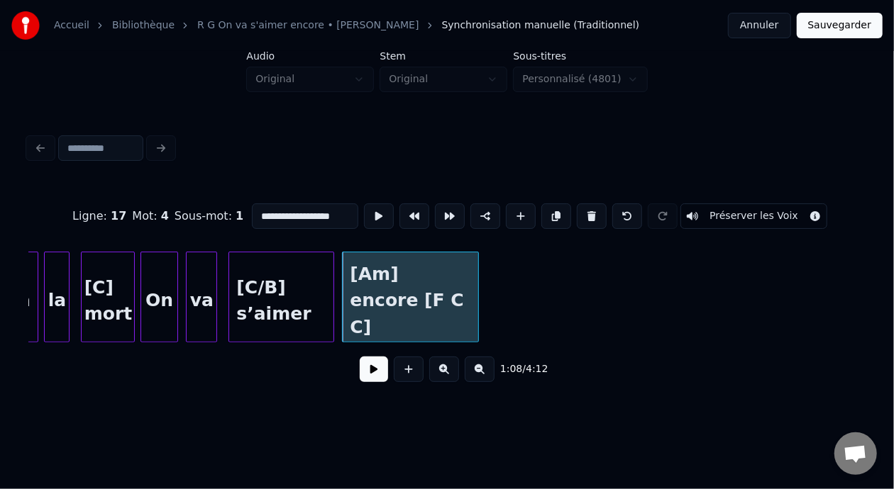
click at [318, 211] on input "**********" at bounding box center [305, 217] width 106 height 26
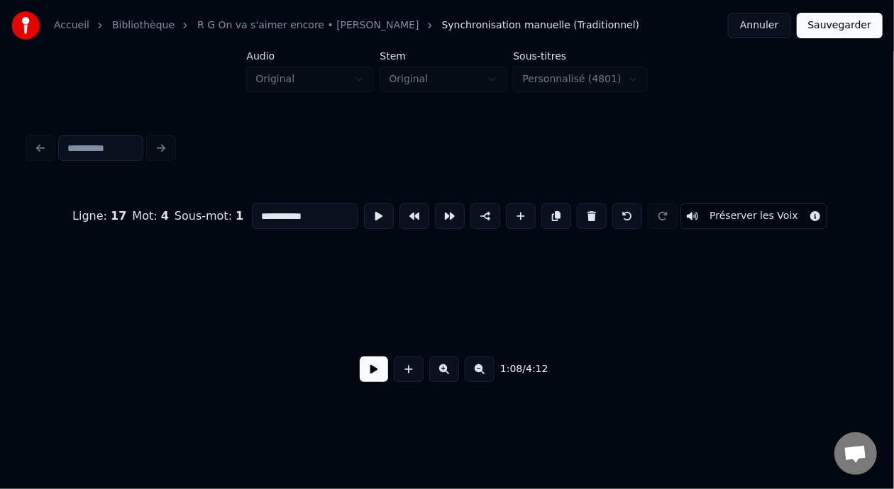
scroll to position [0, 10060]
click at [487, 372] on button at bounding box center [480, 370] width 30 height 26
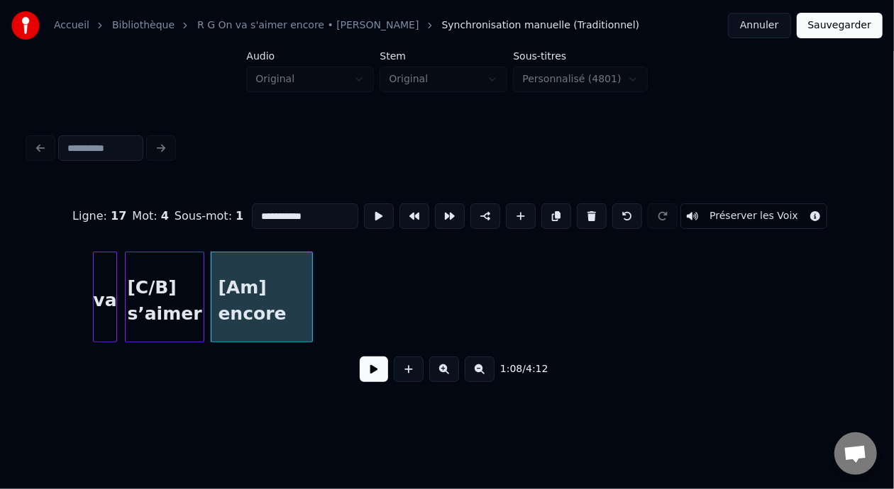
scroll to position [0, 7048]
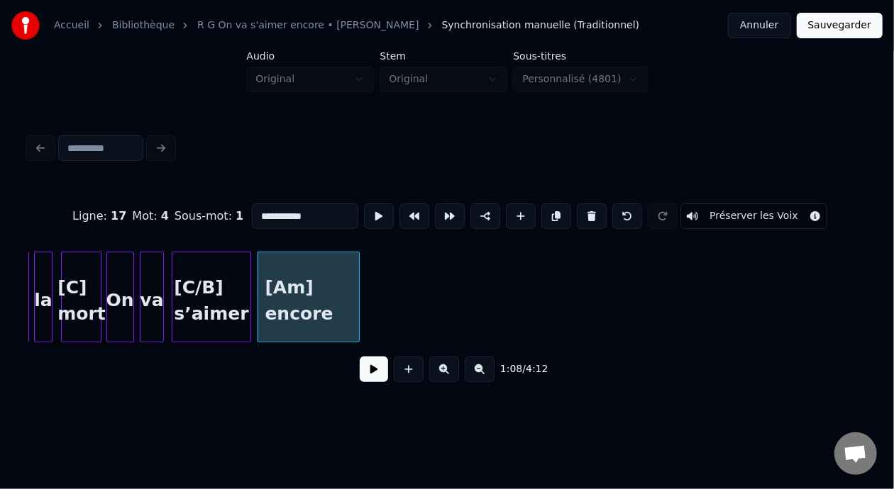
click at [310, 299] on div "[Am] encore" at bounding box center [308, 301] width 101 height 96
click at [554, 211] on button at bounding box center [556, 217] width 30 height 26
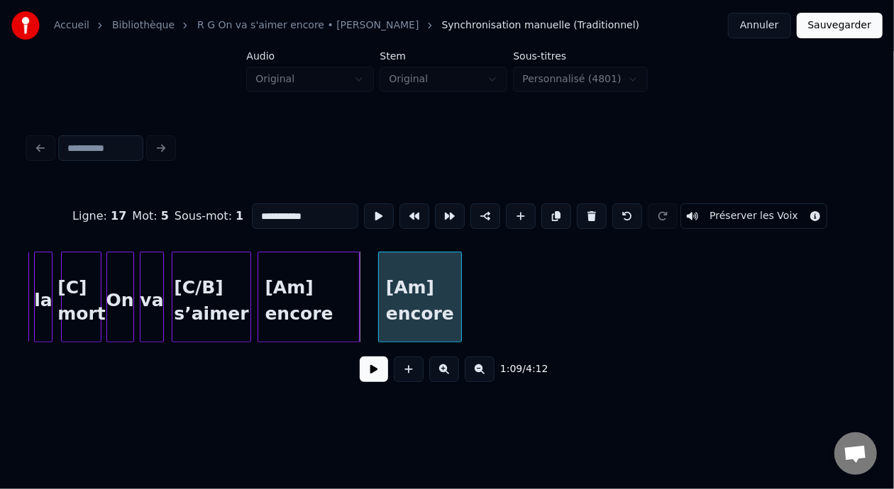
click at [380, 295] on div at bounding box center [381, 297] width 4 height 89
click at [445, 312] on div "[Am] encore" at bounding box center [420, 301] width 82 height 96
click at [308, 210] on input "**********" at bounding box center [305, 217] width 106 height 26
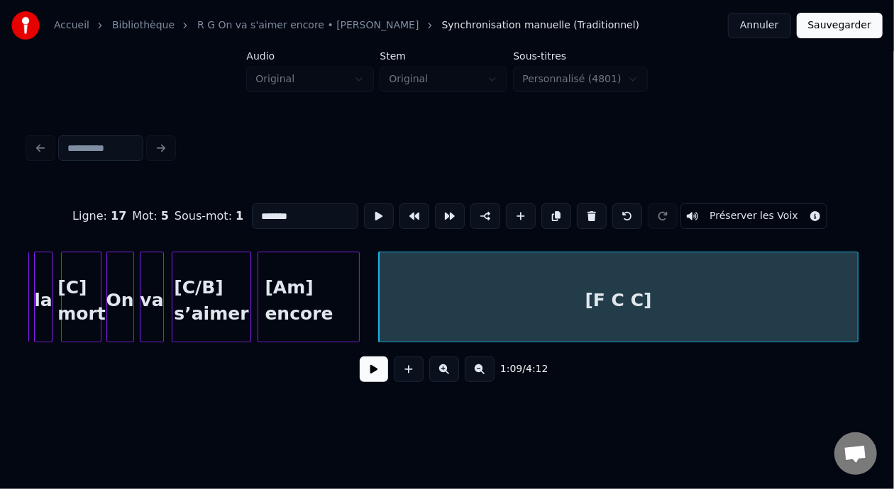
click at [856, 299] on div at bounding box center [855, 297] width 4 height 89
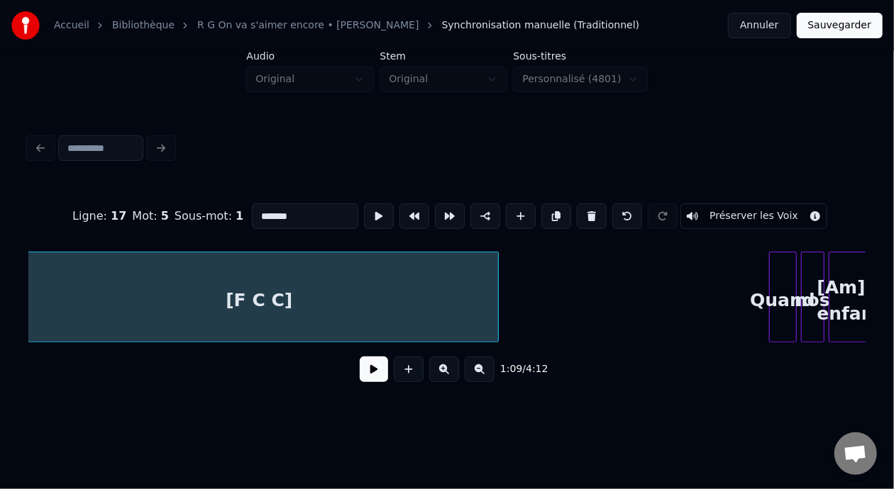
scroll to position [0, 7416]
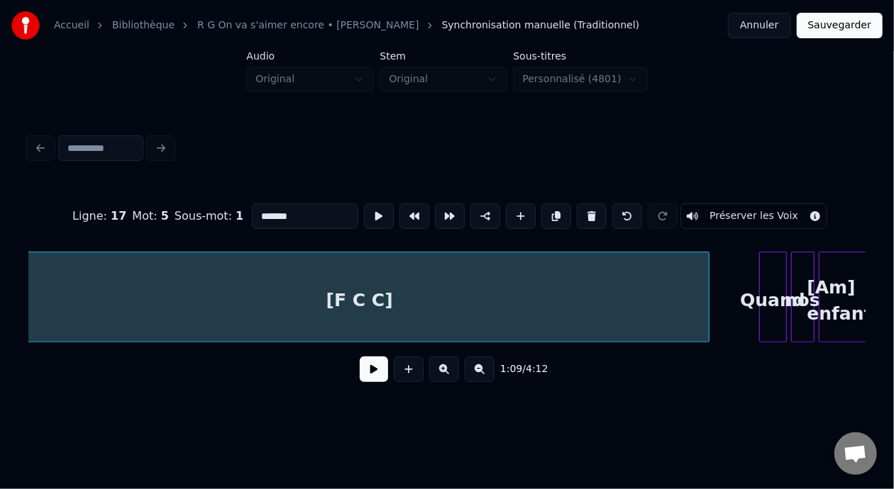
click at [705, 285] on div at bounding box center [706, 297] width 4 height 89
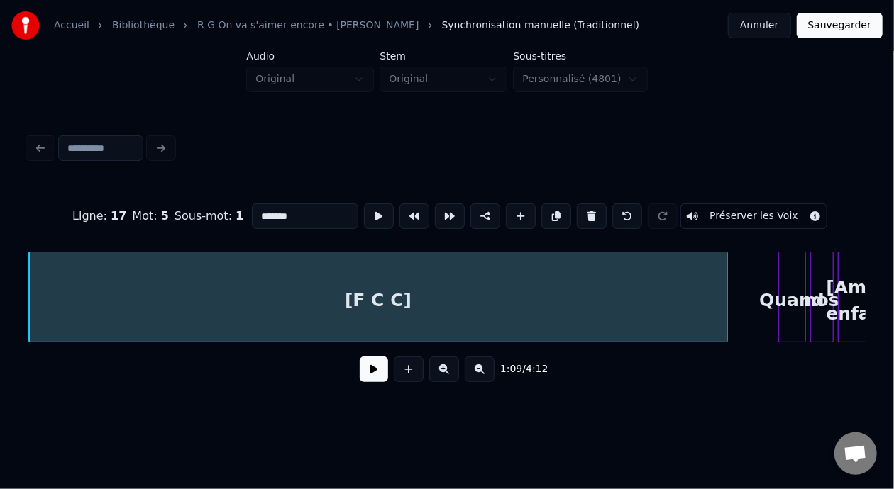
click at [212, 300] on div "[F C C]" at bounding box center [377, 301] width 697 height 96
type input "*******"
click at [365, 375] on button at bounding box center [374, 370] width 28 height 26
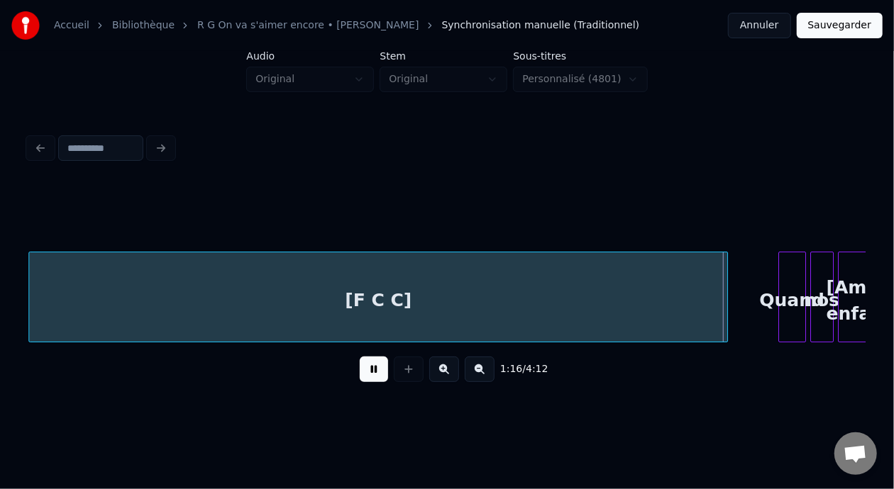
click at [368, 371] on button at bounding box center [374, 370] width 28 height 26
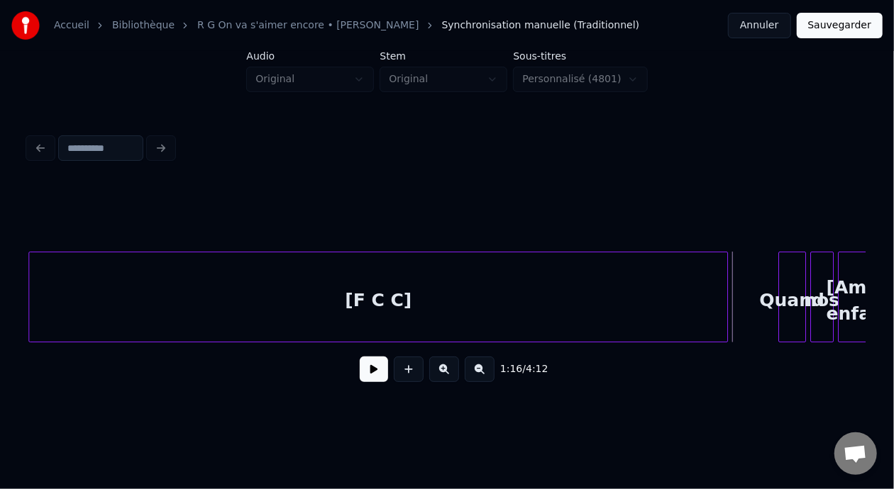
click at [368, 371] on button at bounding box center [374, 370] width 28 height 26
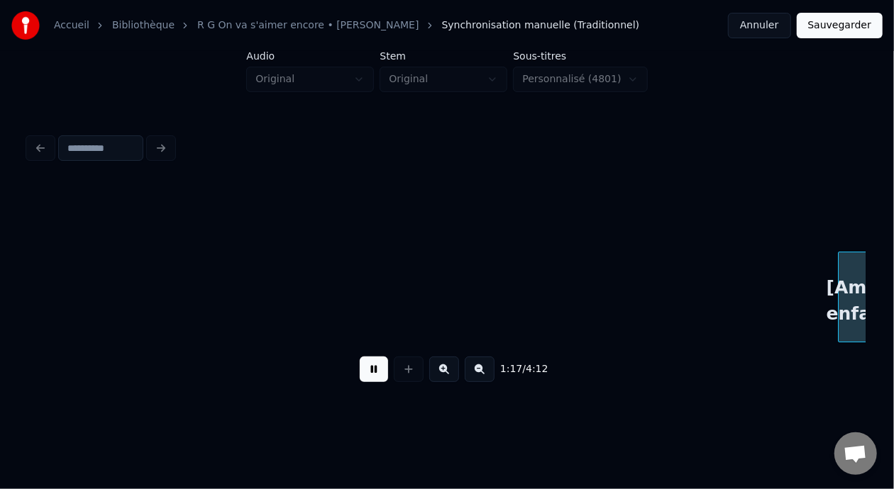
scroll to position [0, 8239]
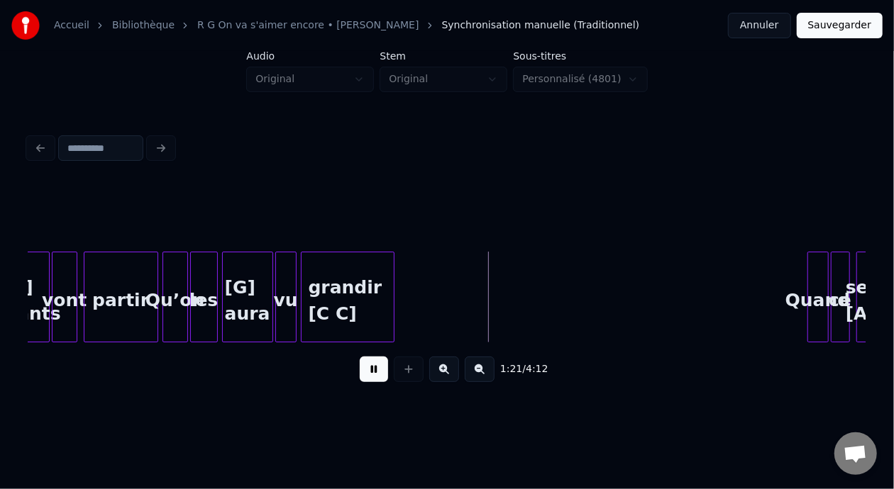
click at [368, 371] on button at bounding box center [374, 370] width 28 height 26
click at [367, 382] on button at bounding box center [374, 370] width 28 height 26
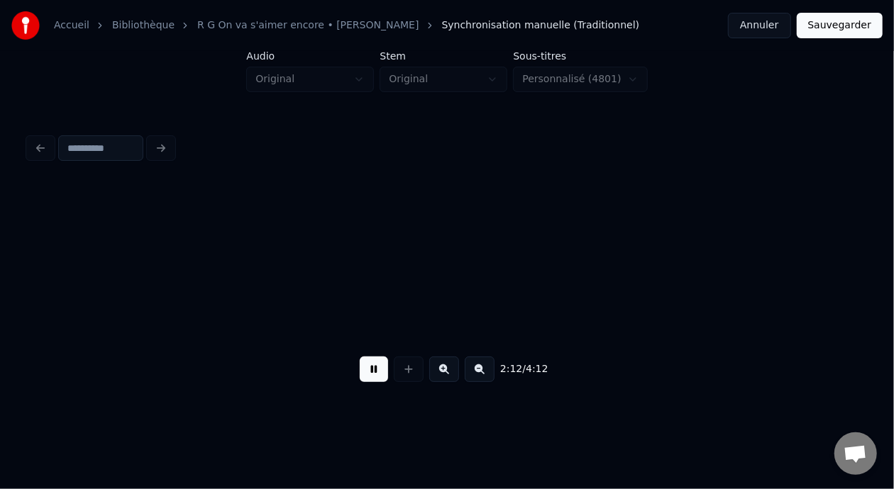
scroll to position [0, 14099]
click at [368, 379] on button at bounding box center [374, 370] width 28 height 26
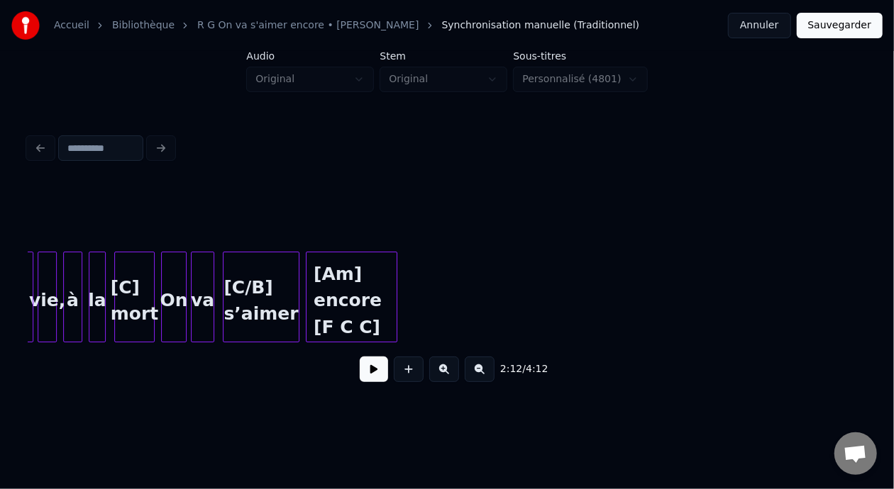
scroll to position [0, 13220]
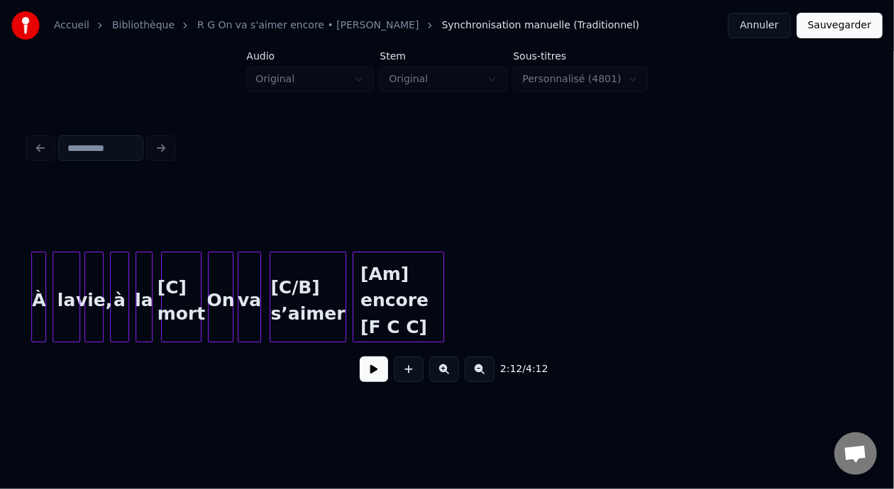
click at [488, 372] on button at bounding box center [480, 370] width 30 height 26
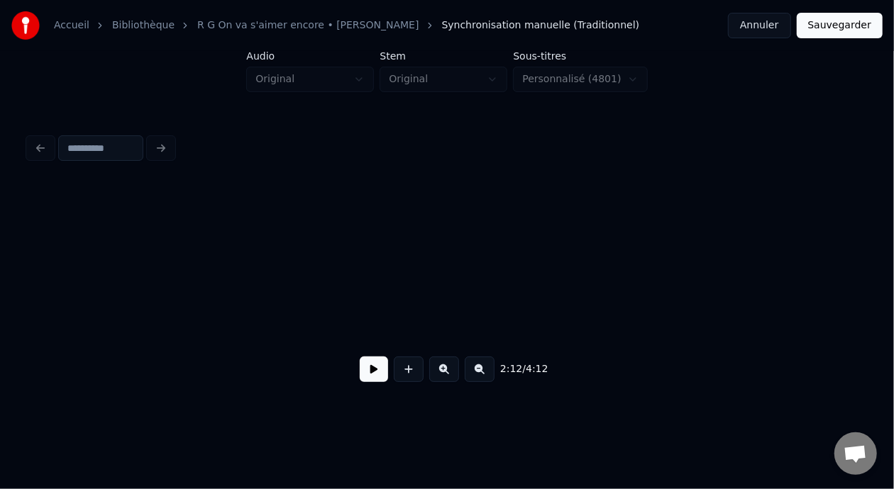
scroll to position [0, 8513]
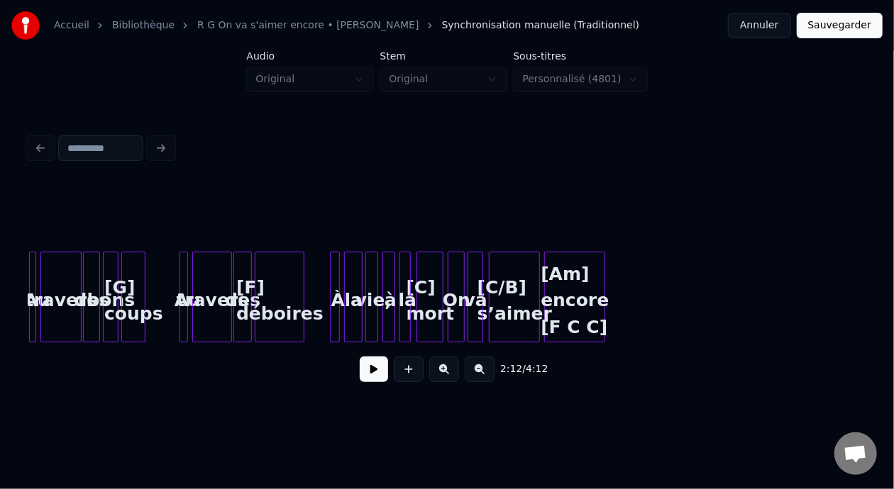
click at [575, 297] on div "[Am] encore [F C C]" at bounding box center [575, 301] width 60 height 96
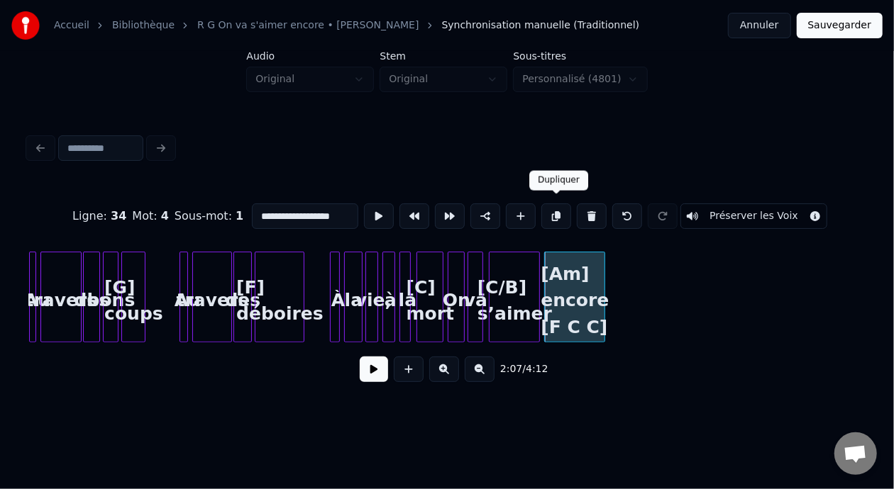
click at [555, 213] on button at bounding box center [556, 217] width 30 height 26
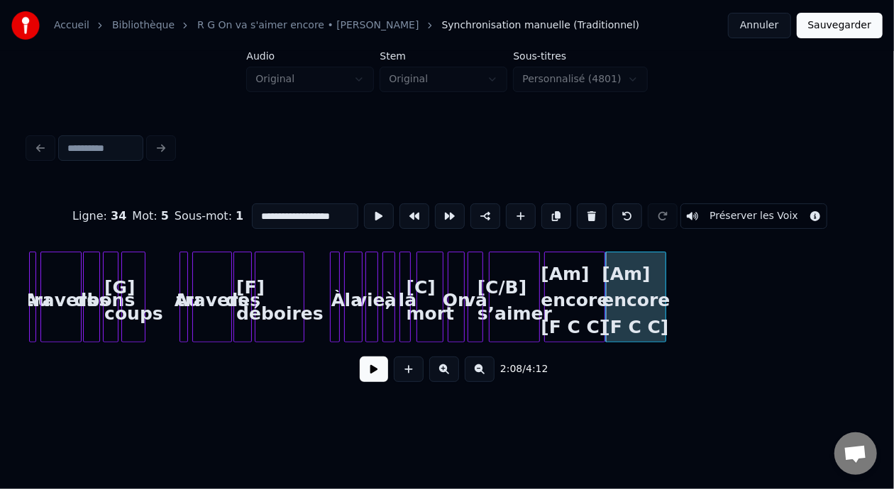
click at [587, 313] on div "[Am] encore [F C C]" at bounding box center [575, 301] width 60 height 96
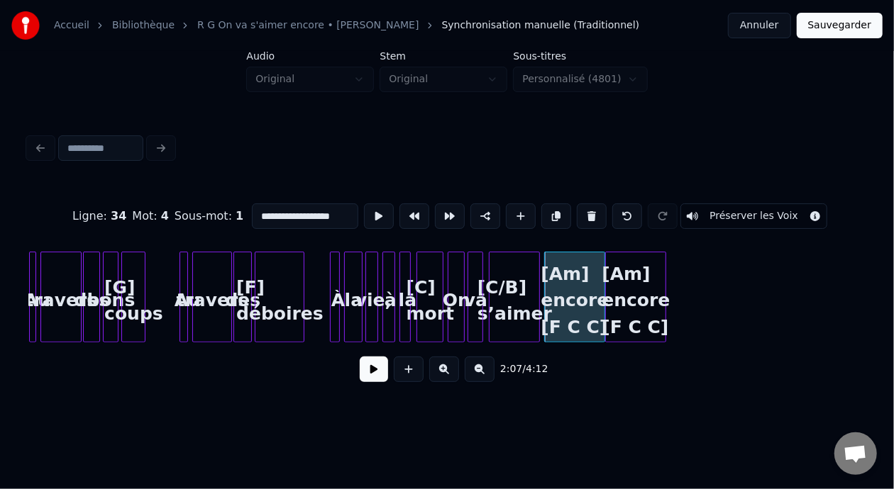
click at [314, 206] on input "**********" at bounding box center [305, 217] width 106 height 26
click at [643, 302] on div "[Am] encore [F C C]" at bounding box center [636, 301] width 60 height 96
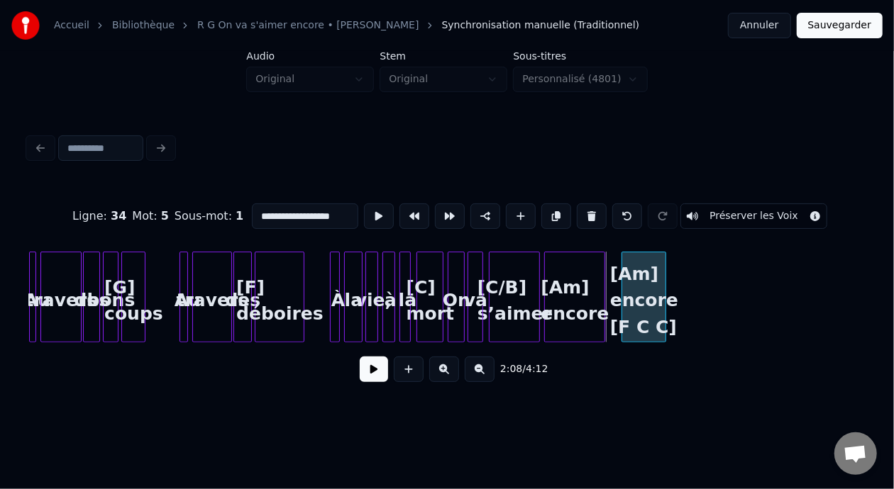
click at [624, 292] on div at bounding box center [624, 297] width 4 height 89
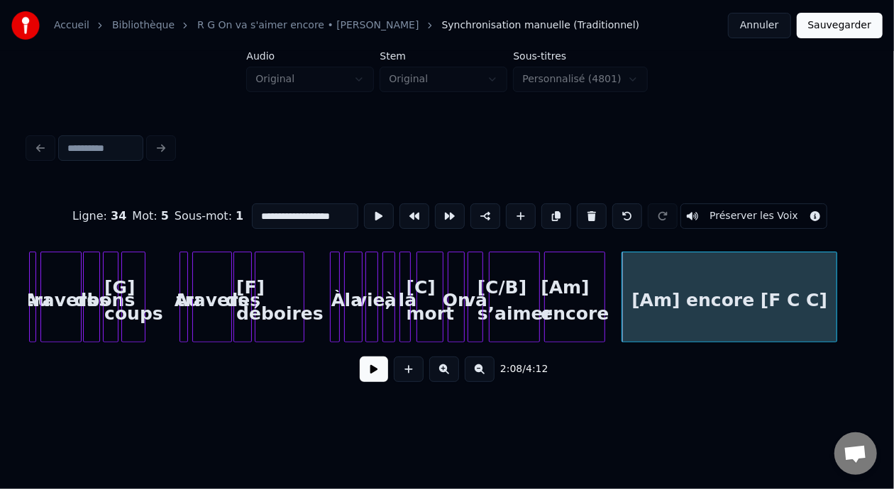
click at [835, 305] on div at bounding box center [834, 297] width 4 height 89
click at [747, 297] on div "[Am] encore [F C C]" at bounding box center [729, 301] width 214 height 96
click at [284, 205] on input "**********" at bounding box center [305, 217] width 106 height 26
click at [287, 211] on input "**********" at bounding box center [305, 217] width 106 height 26
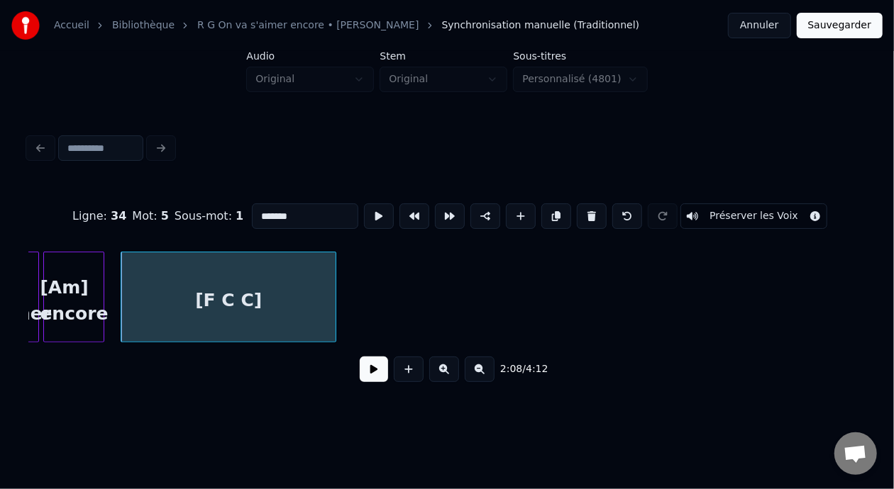
scroll to position [0, 9042]
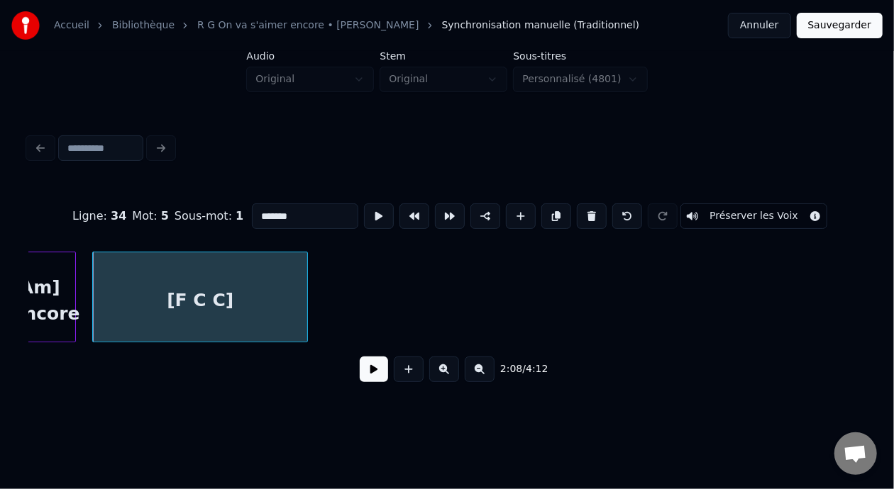
type input "*******"
click at [489, 374] on button at bounding box center [480, 370] width 30 height 26
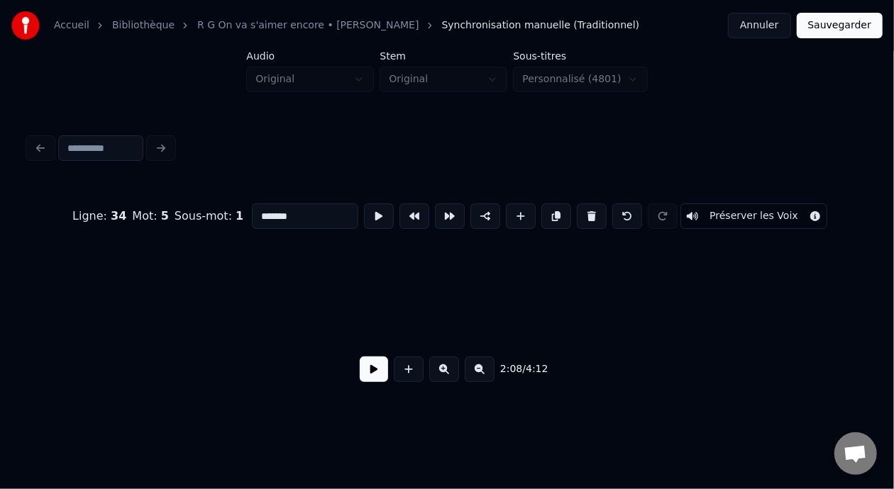
scroll to position [0, 4489]
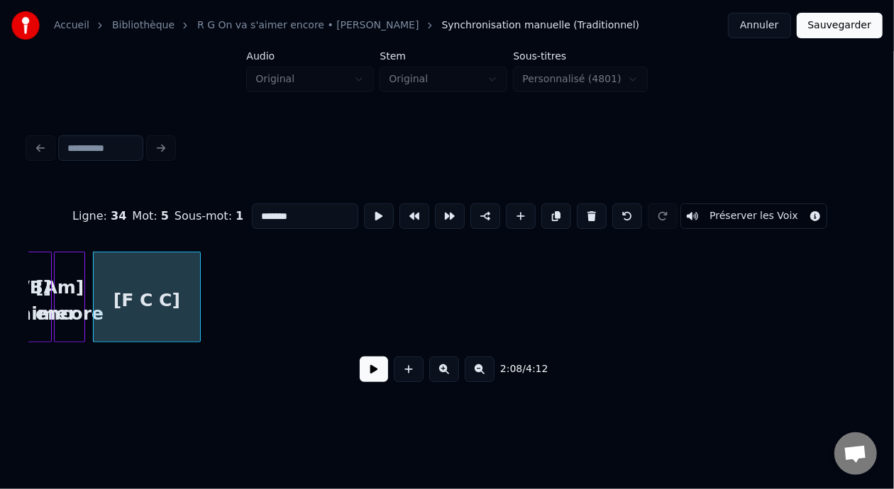
click at [489, 374] on button at bounding box center [480, 370] width 30 height 26
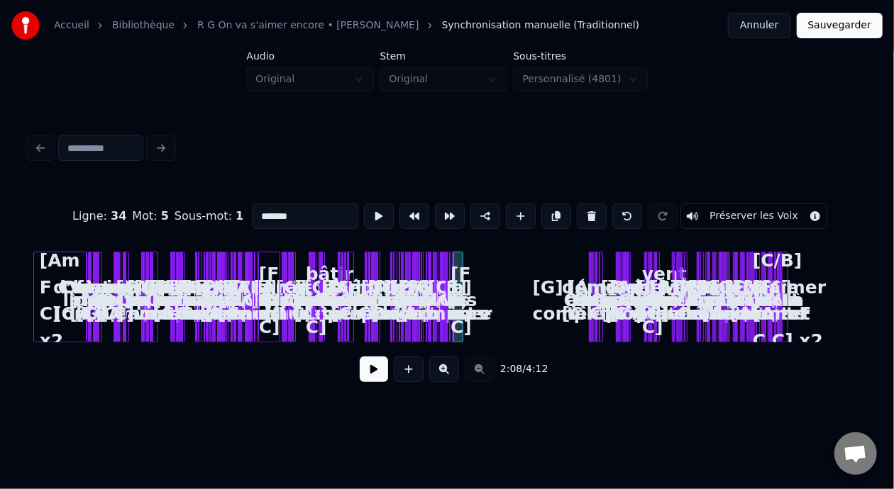
click at [448, 371] on button at bounding box center [444, 370] width 30 height 26
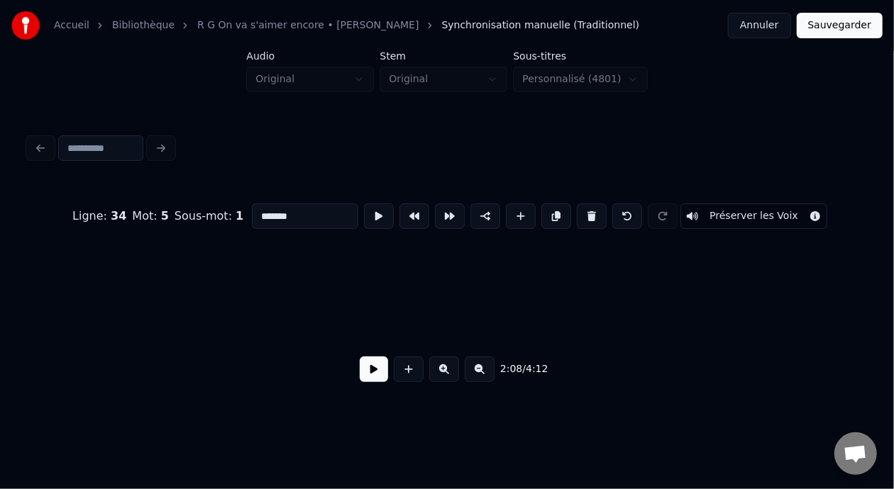
scroll to position [0, 4128]
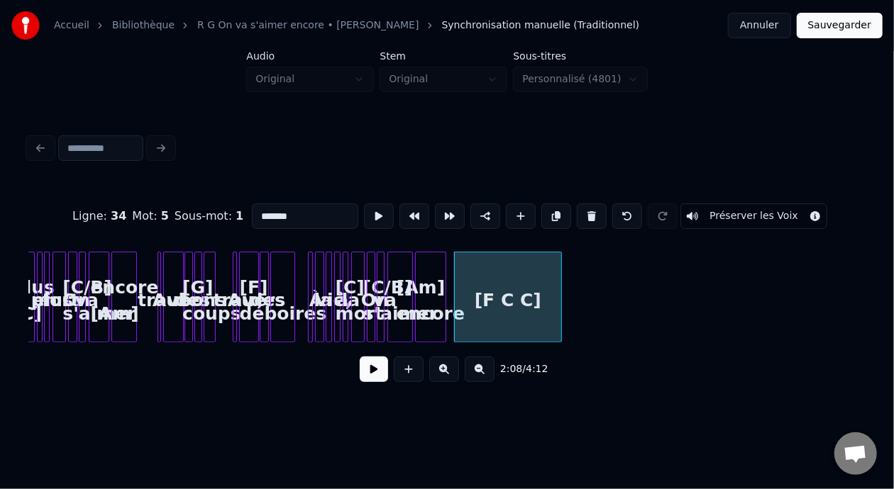
click at [560, 295] on div "[F C C]" at bounding box center [508, 297] width 108 height 91
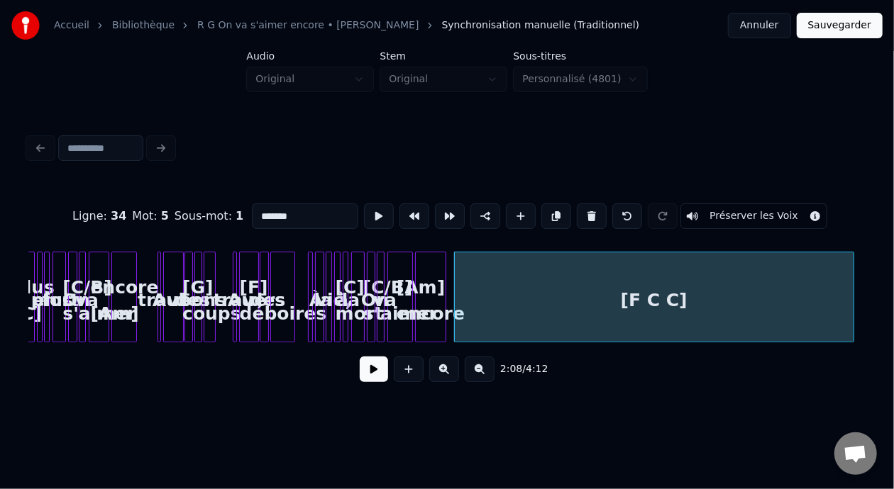
click at [851, 309] on div at bounding box center [851, 297] width 4 height 89
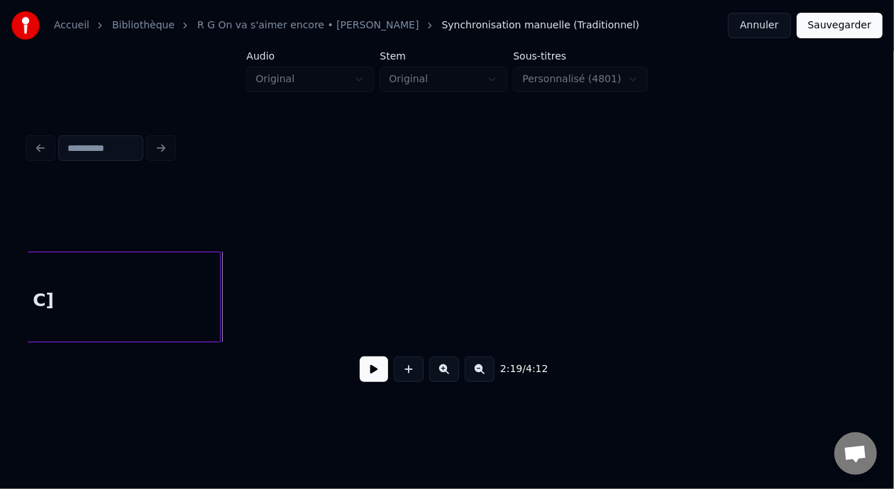
scroll to position [0, 4555]
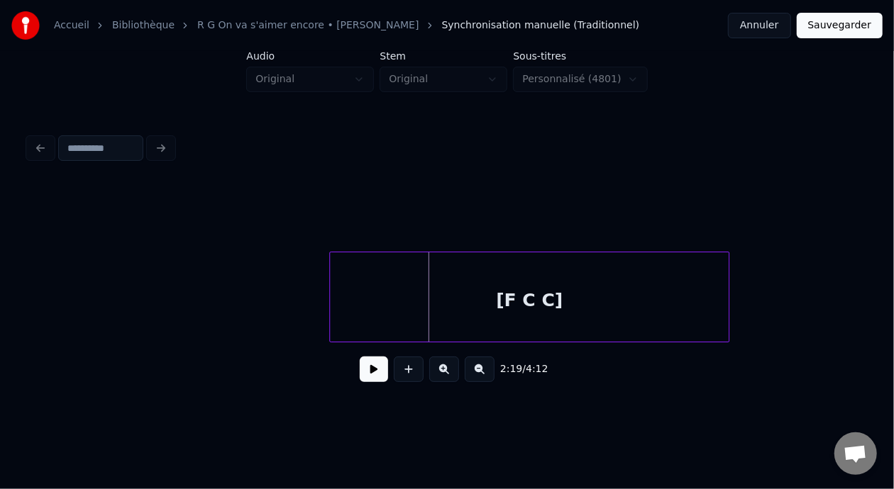
click at [521, 304] on div "[F C C]" at bounding box center [529, 297] width 400 height 91
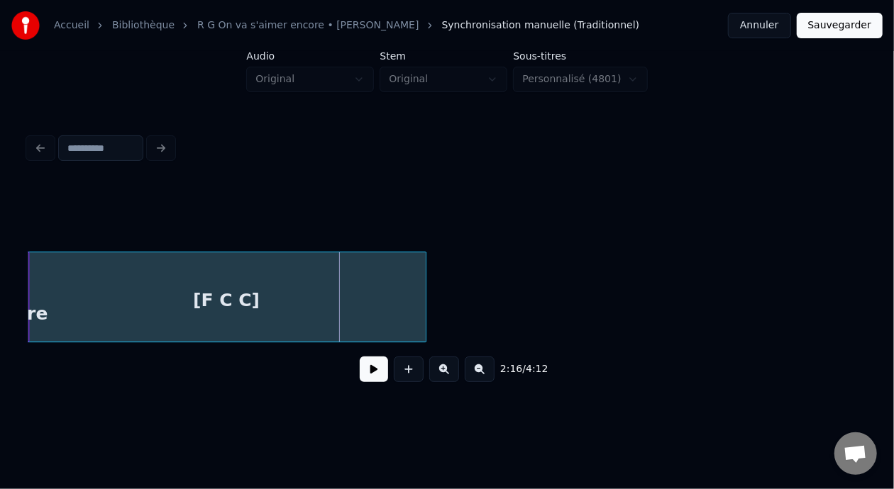
scroll to position [0, 4542]
click at [208, 304] on div "[F C C]" at bounding box center [229, 301] width 399 height 96
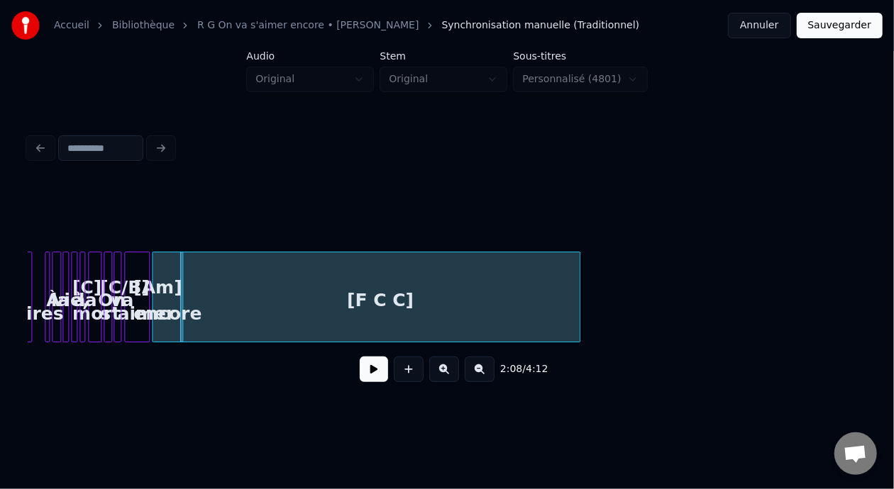
scroll to position [0, 4315]
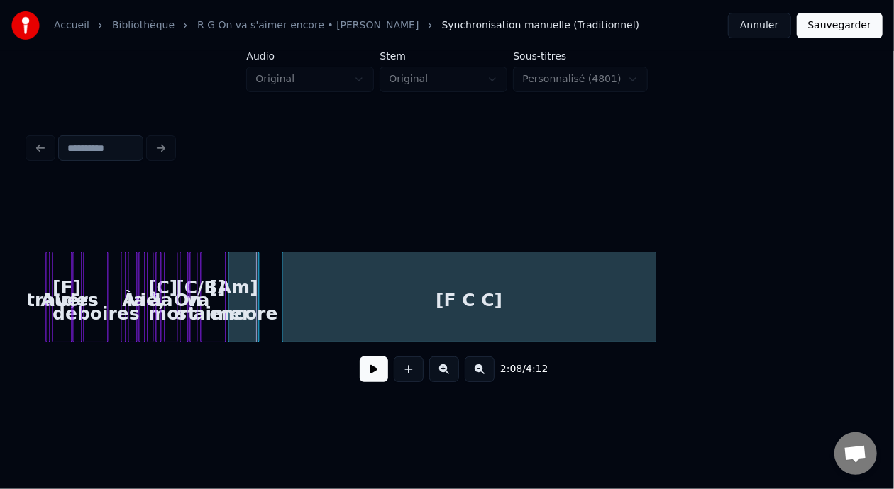
click at [284, 290] on div at bounding box center [284, 297] width 4 height 89
click at [359, 304] on div "[F C C]" at bounding box center [468, 301] width 373 height 96
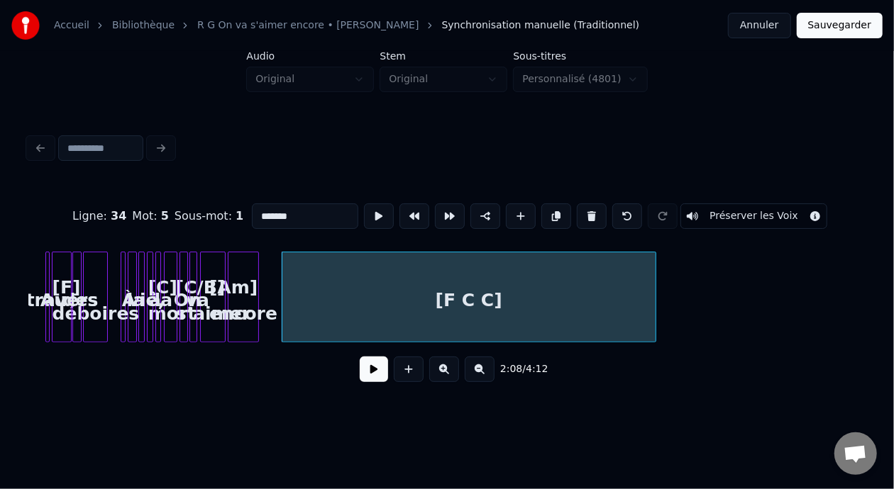
click at [372, 377] on button at bounding box center [374, 370] width 28 height 26
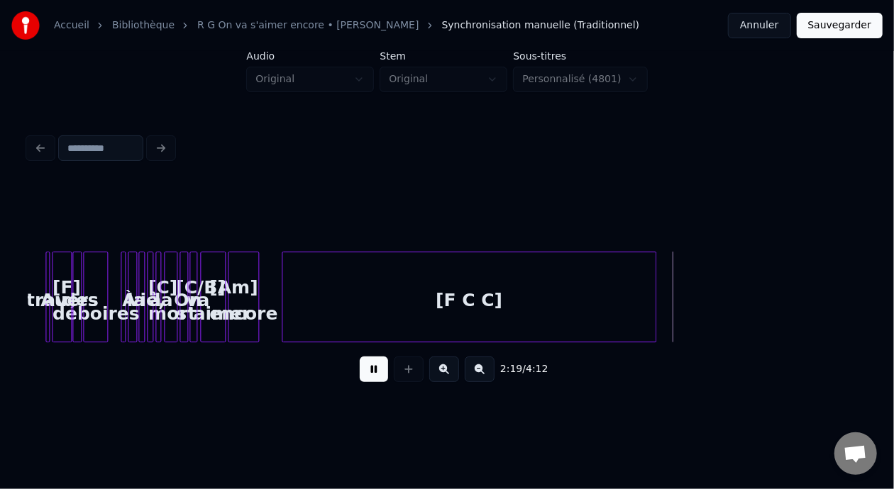
click at [372, 377] on button at bounding box center [374, 370] width 28 height 26
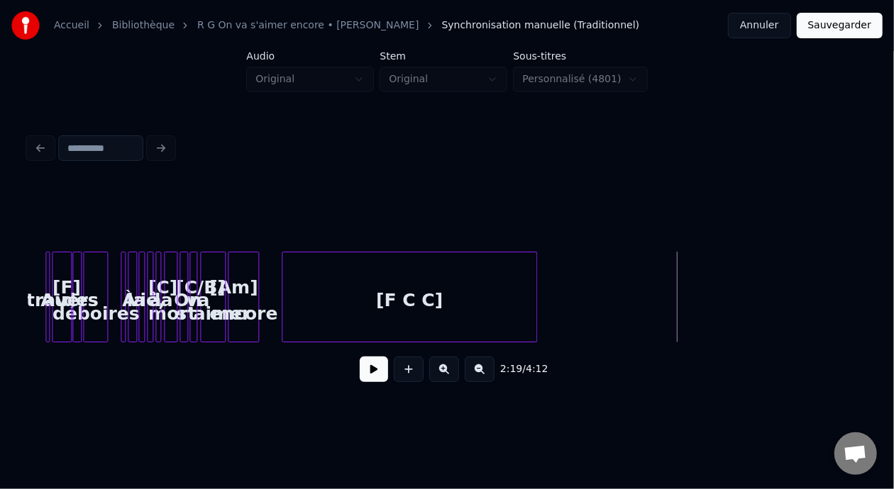
click at [534, 297] on div at bounding box center [534, 297] width 4 height 89
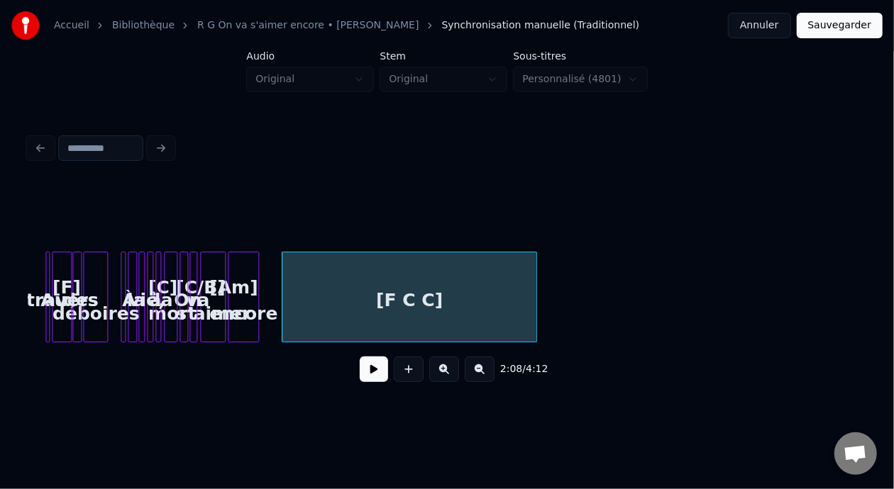
click at [362, 376] on button at bounding box center [374, 370] width 28 height 26
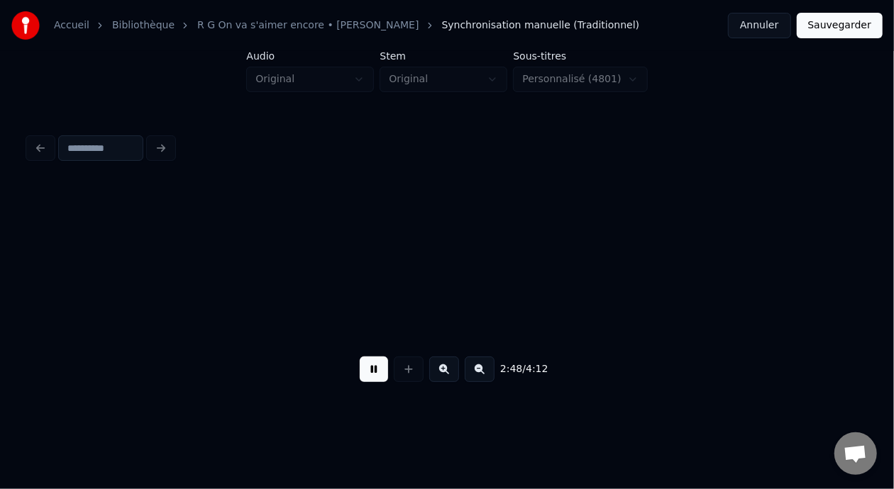
scroll to position [0, 5989]
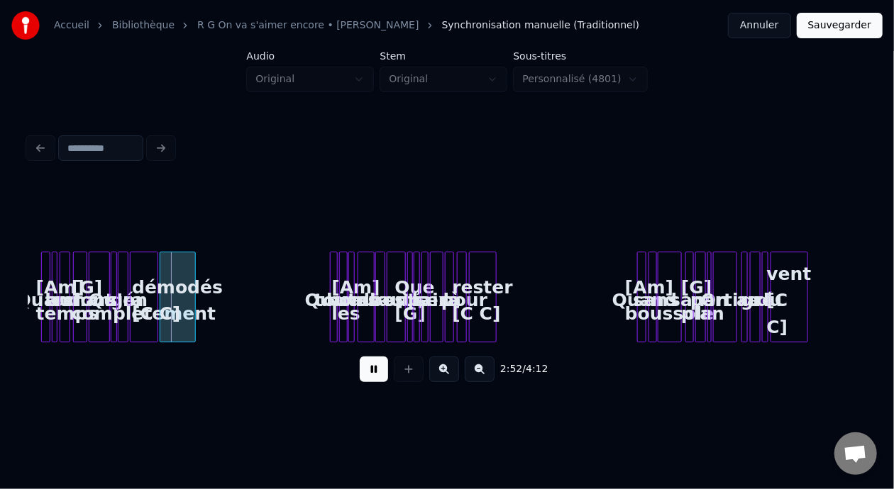
click at [443, 374] on button at bounding box center [444, 370] width 30 height 26
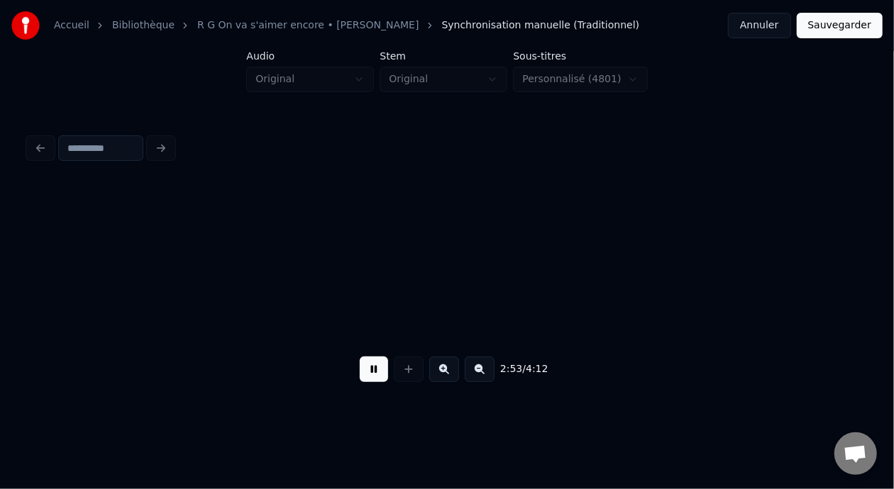
scroll to position [0, 12125]
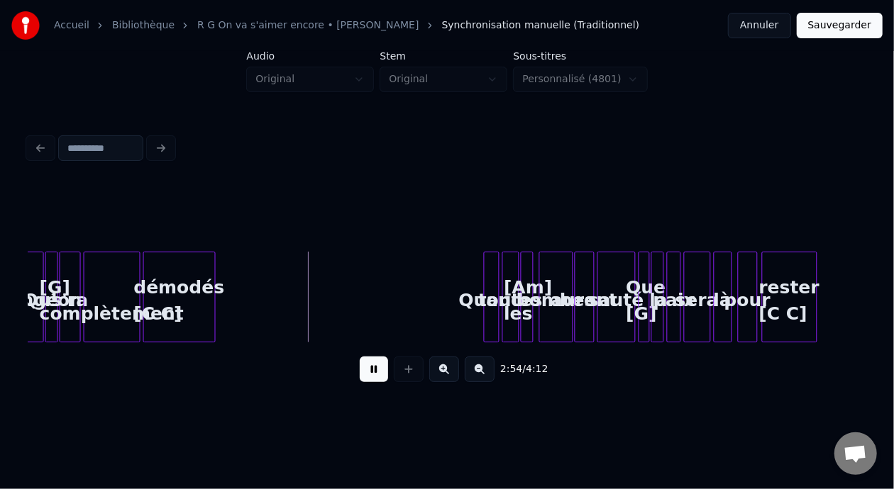
click at [443, 374] on button at bounding box center [444, 370] width 30 height 26
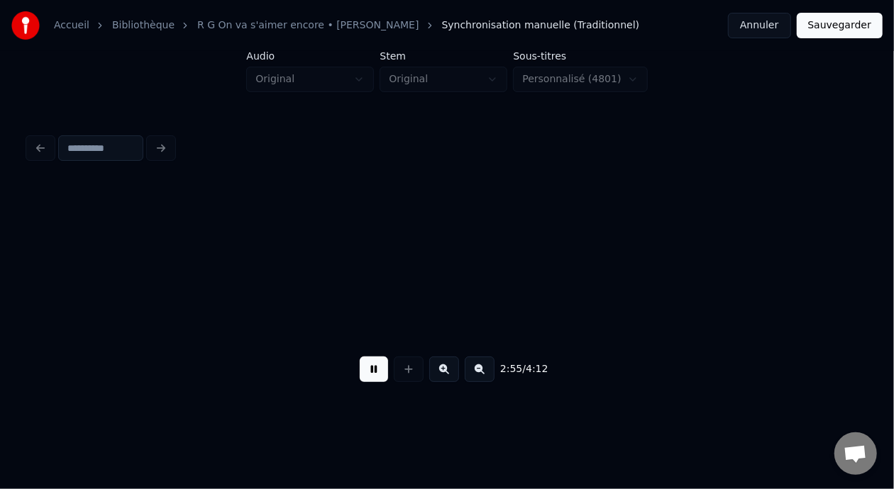
scroll to position [0, 18334]
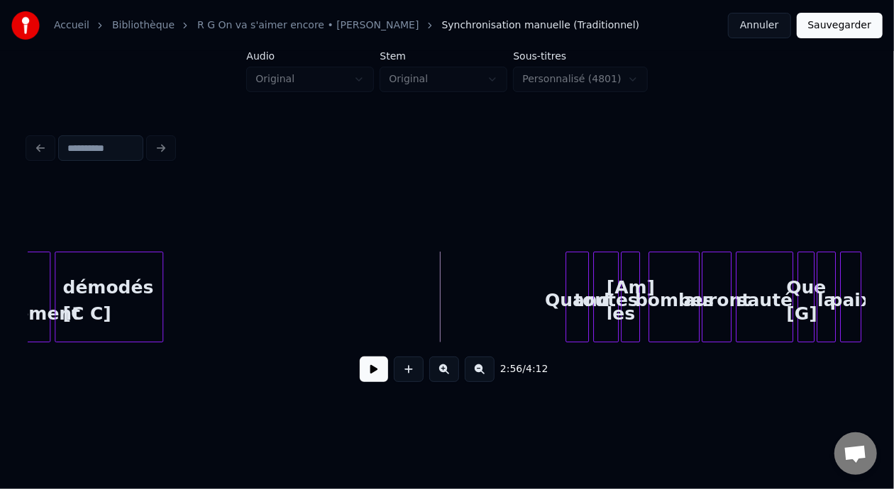
click at [429, 357] on button at bounding box center [444, 370] width 30 height 26
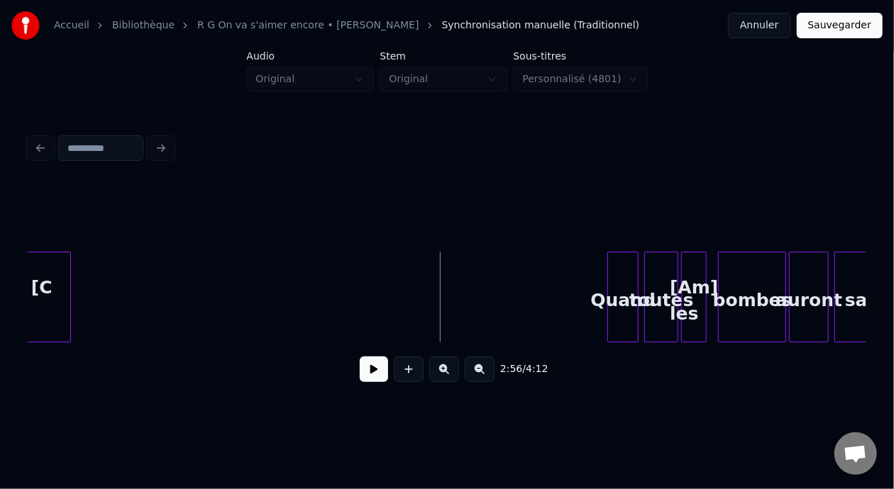
click at [429, 357] on button at bounding box center [444, 370] width 30 height 26
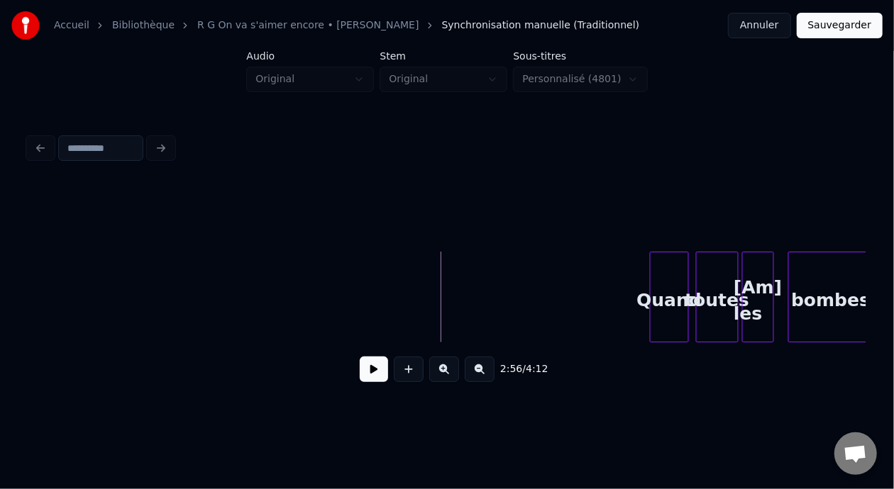
click at [429, 357] on button at bounding box center [444, 370] width 30 height 26
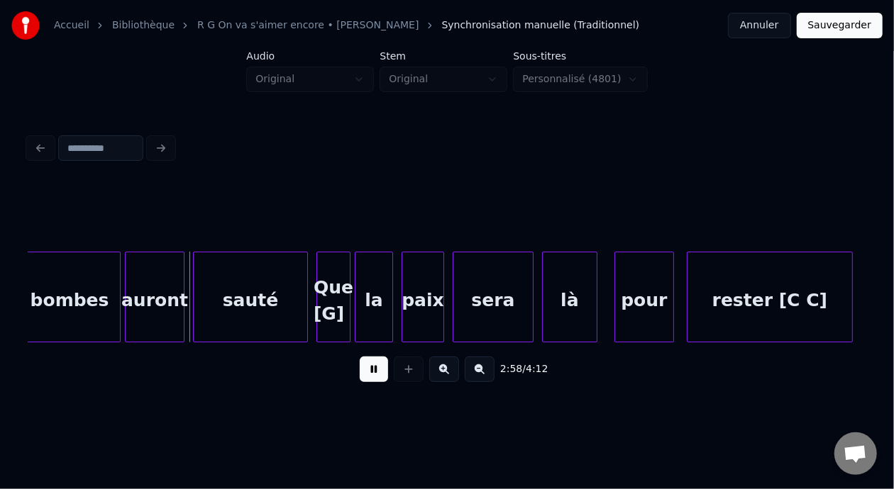
click at [429, 357] on button at bounding box center [444, 370] width 30 height 26
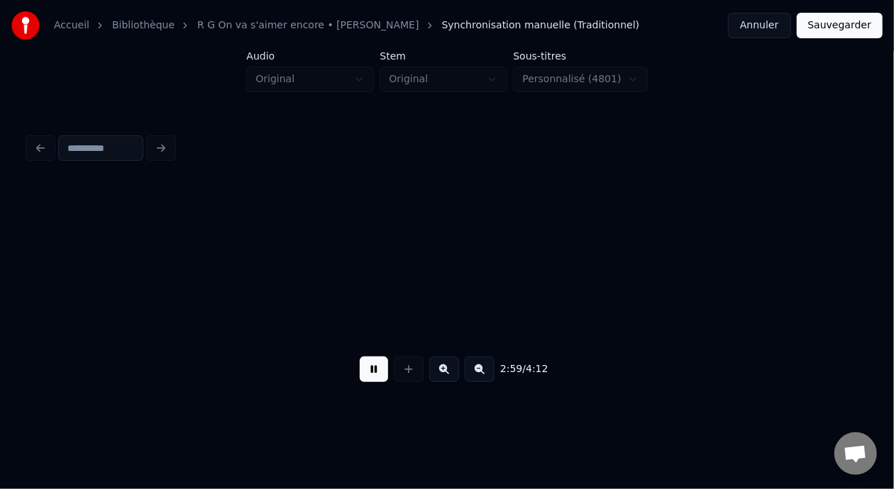
scroll to position [0, 44271]
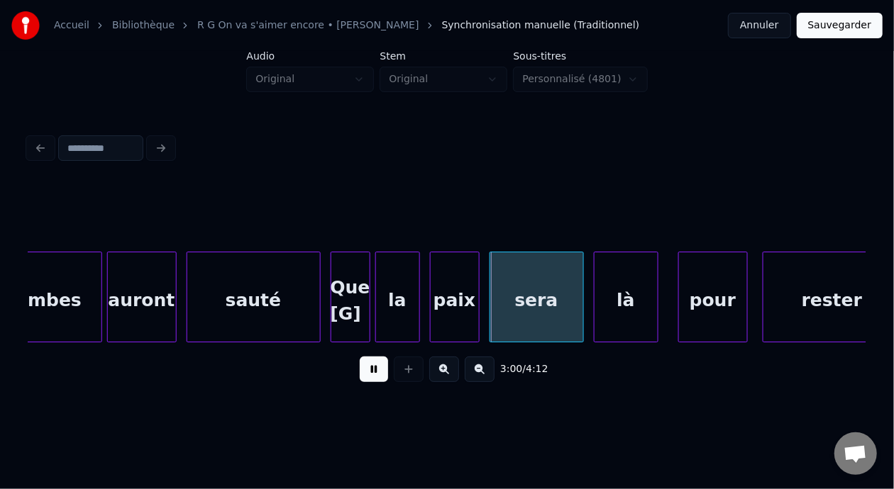
click at [429, 357] on button at bounding box center [444, 370] width 30 height 26
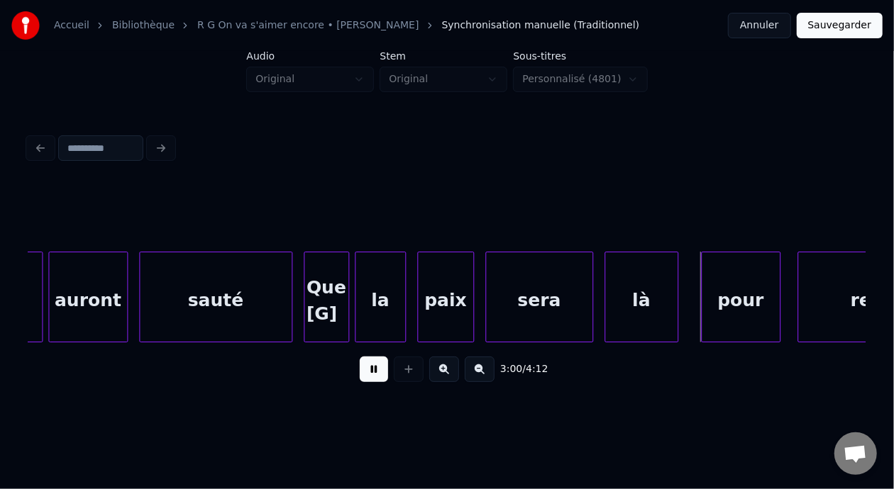
click at [429, 357] on button at bounding box center [444, 370] width 30 height 26
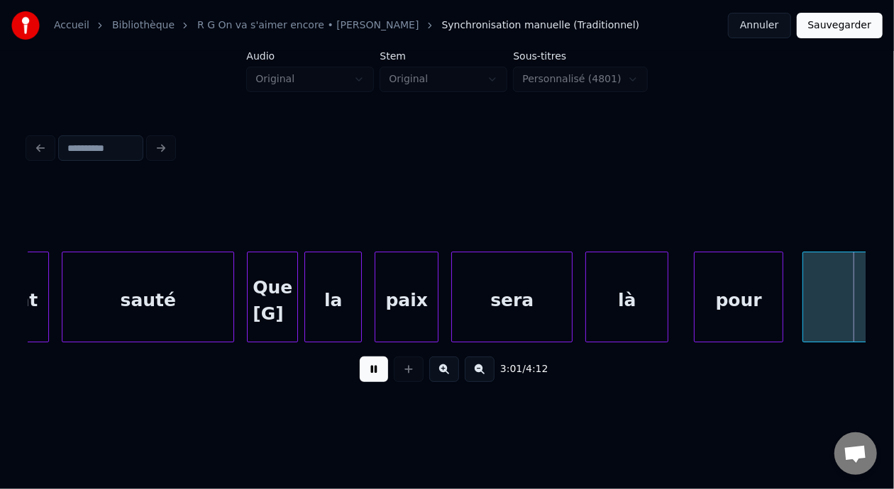
scroll to position [0, 57929]
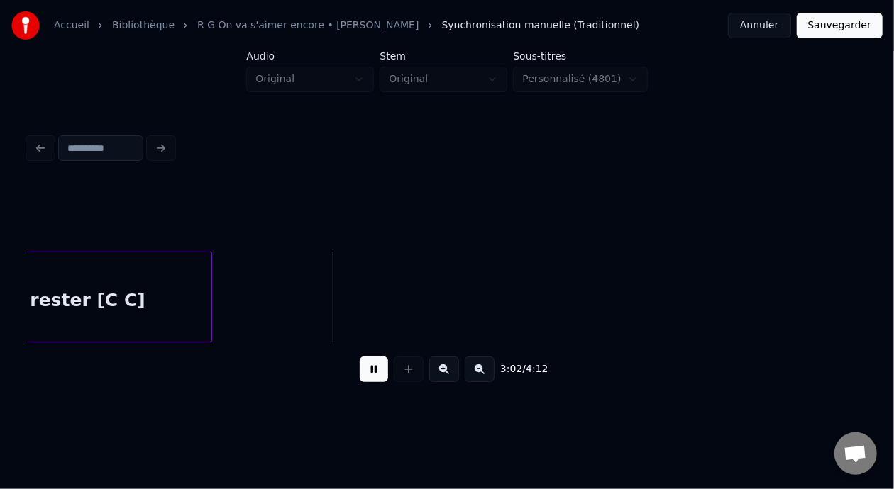
click at [362, 380] on button at bounding box center [374, 370] width 28 height 26
click at [362, 372] on button at bounding box center [374, 370] width 28 height 26
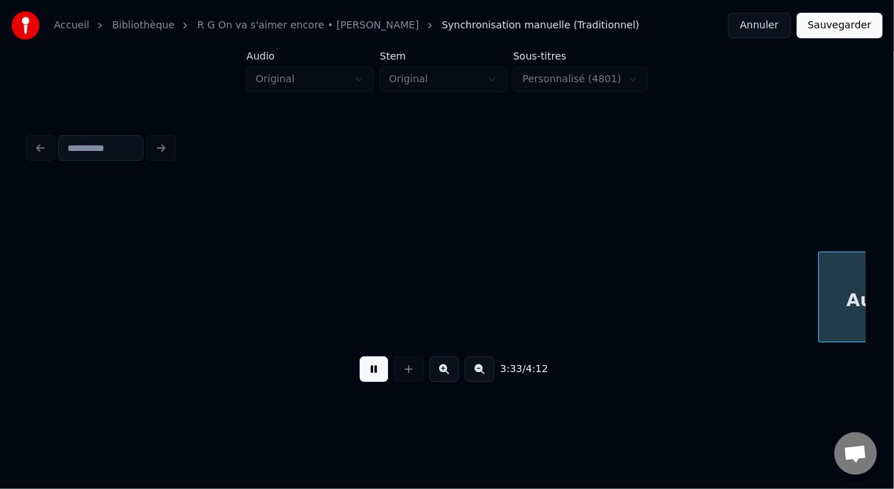
scroll to position [0, 68012]
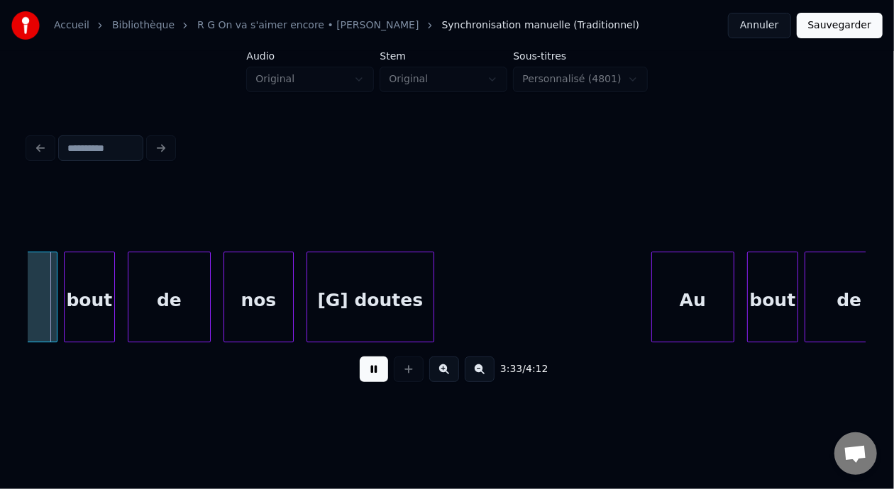
click at [371, 378] on button at bounding box center [374, 370] width 28 height 26
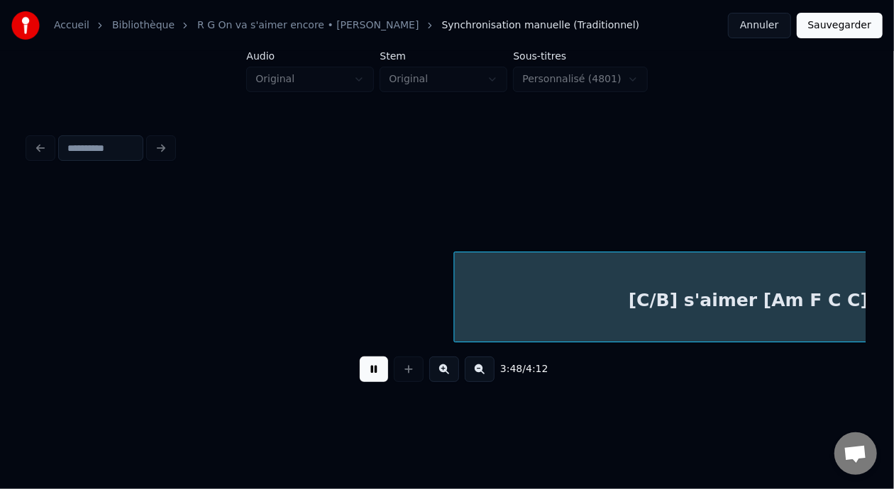
scroll to position [0, 73051]
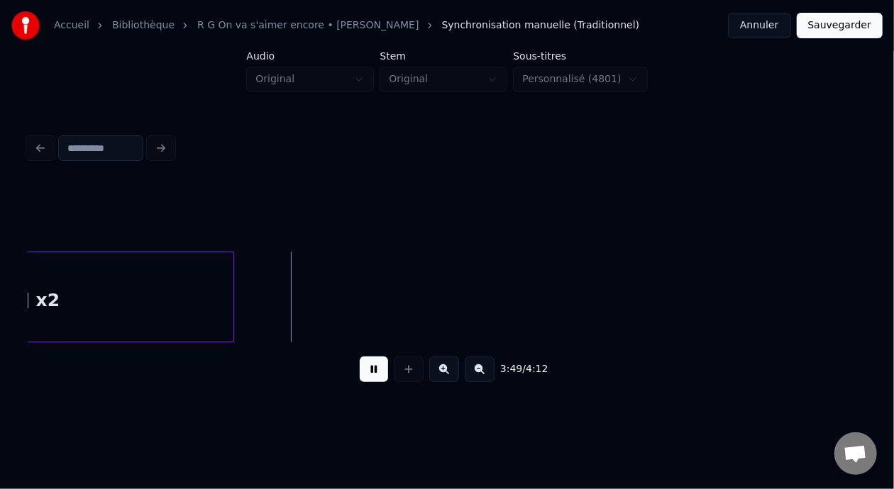
click at [362, 382] on button at bounding box center [374, 370] width 28 height 26
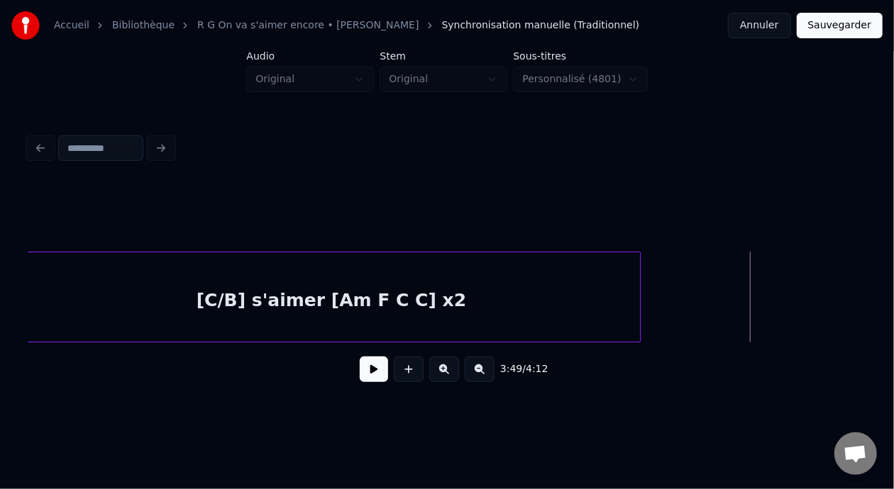
scroll to position [0, 72607]
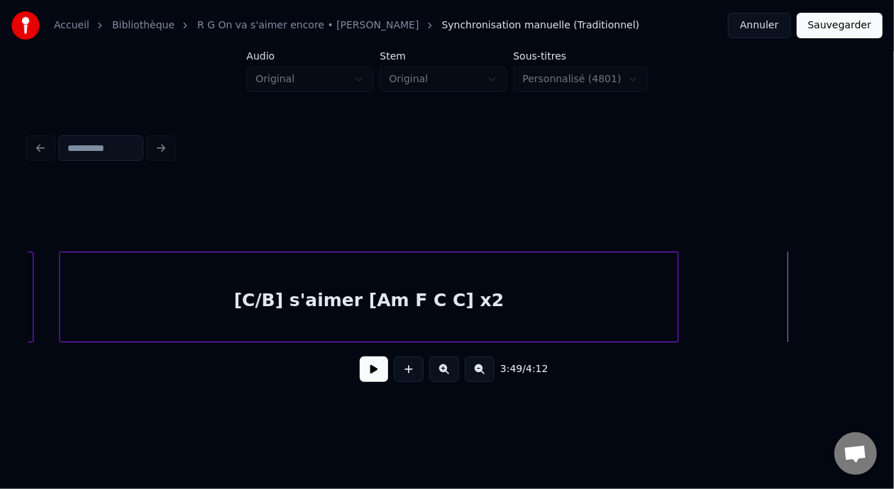
click at [400, 299] on div "[C/B] s'aimer [Am F C C] x2" at bounding box center [369, 301] width 618 height 96
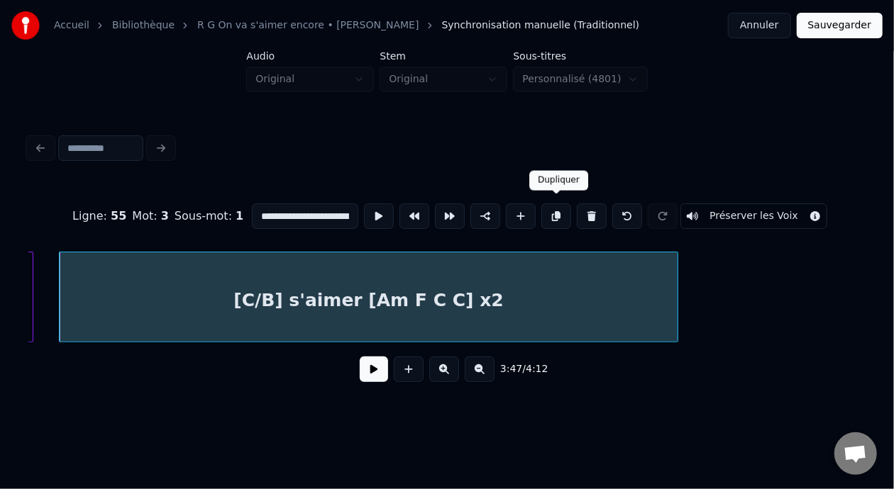
click at [560, 211] on button at bounding box center [556, 217] width 30 height 26
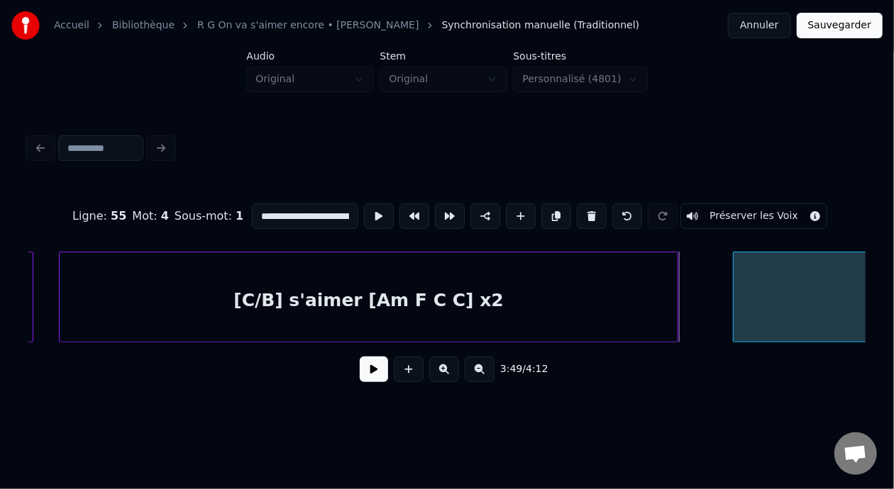
click at [736, 290] on div at bounding box center [735, 297] width 4 height 89
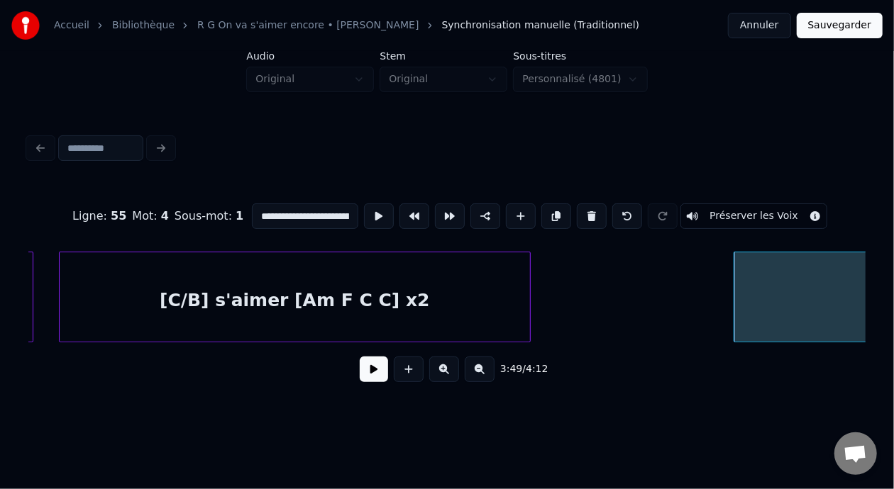
click at [528, 289] on div at bounding box center [528, 297] width 4 height 89
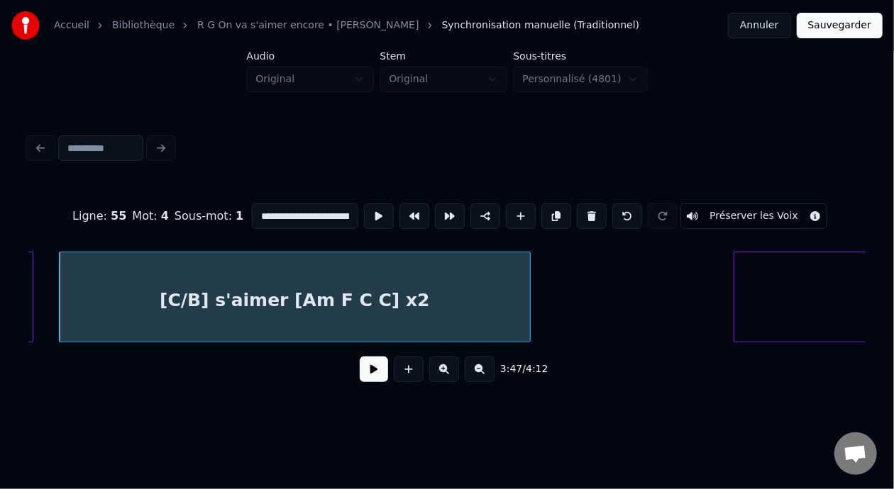
click at [433, 298] on div "[C/B] s'aimer [Am F C C] x2" at bounding box center [295, 301] width 470 height 96
click at [384, 299] on div "[C/B] s'aimer [Am F C C] x2" at bounding box center [295, 301] width 470 height 96
click at [319, 212] on input "**********" at bounding box center [305, 217] width 106 height 26
click at [155, 308] on div "[C/B] s'aimer" at bounding box center [295, 301] width 470 height 96
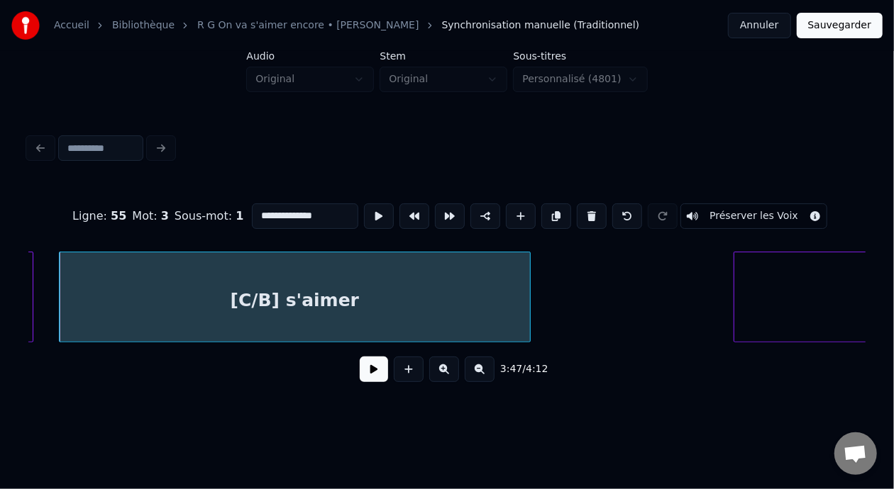
type input "**********"
click at [371, 372] on button at bounding box center [374, 370] width 28 height 26
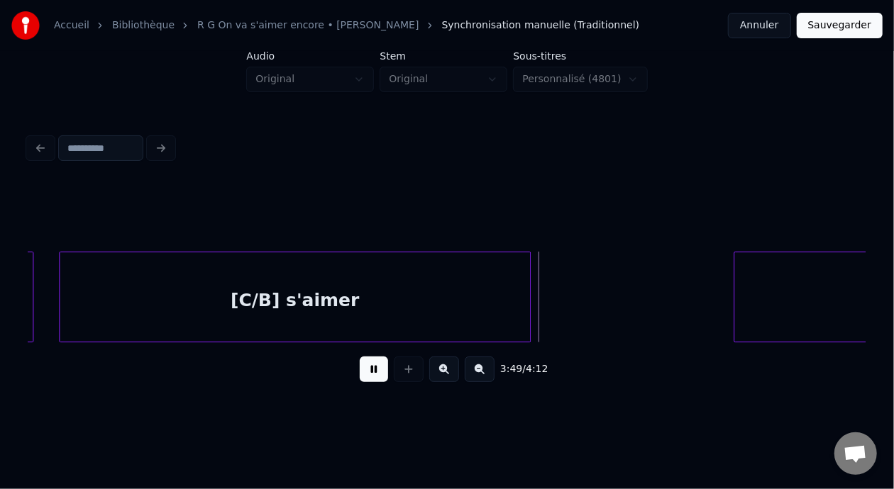
click at [371, 372] on button at bounding box center [374, 370] width 28 height 26
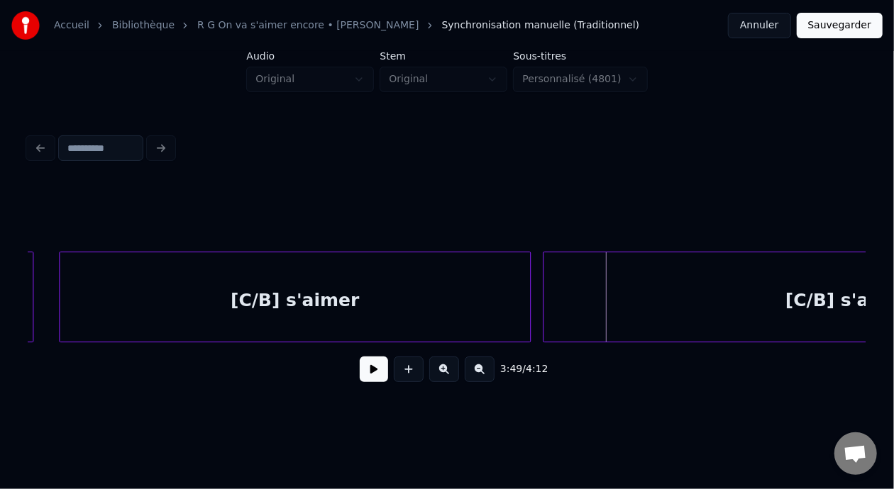
click at [546, 301] on div at bounding box center [545, 297] width 4 height 89
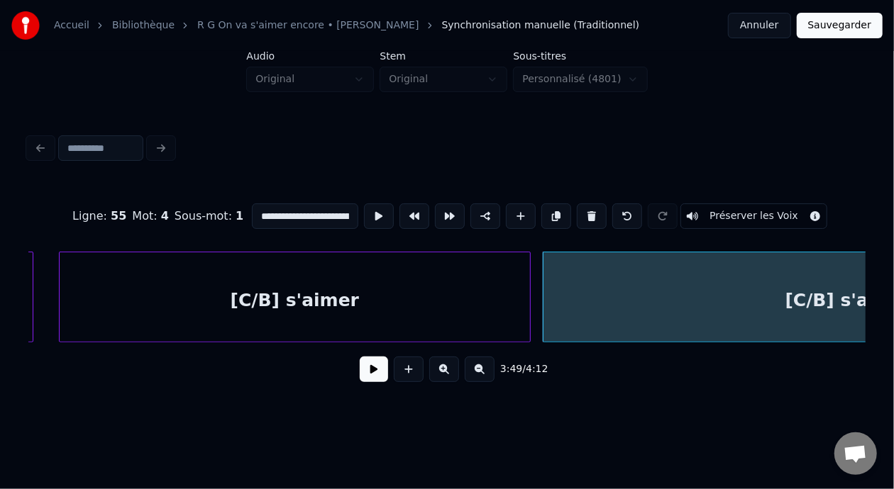
click at [375, 381] on button at bounding box center [374, 370] width 28 height 26
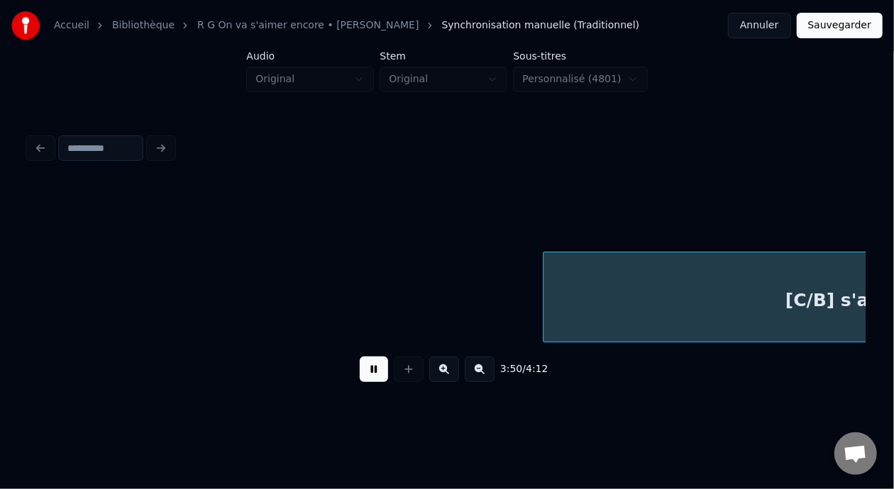
scroll to position [0, 73447]
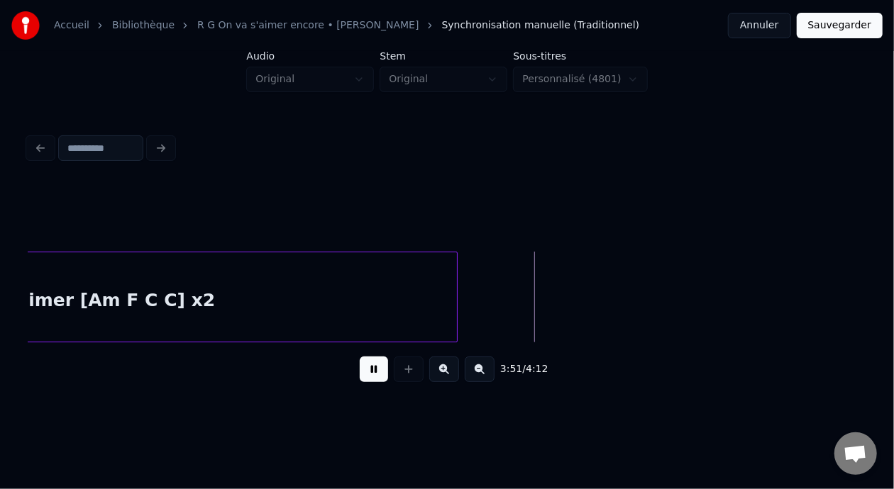
click at [377, 378] on button at bounding box center [374, 370] width 28 height 26
click at [487, 376] on button at bounding box center [480, 370] width 30 height 26
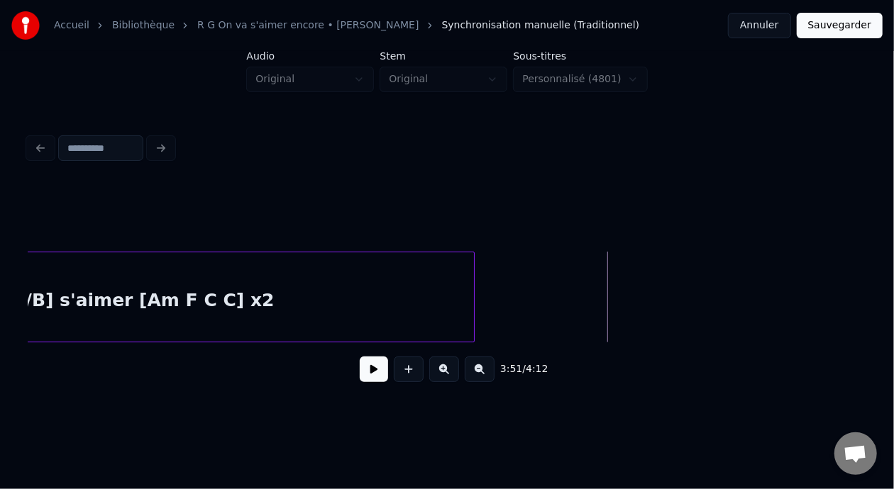
click at [487, 376] on button at bounding box center [480, 370] width 30 height 26
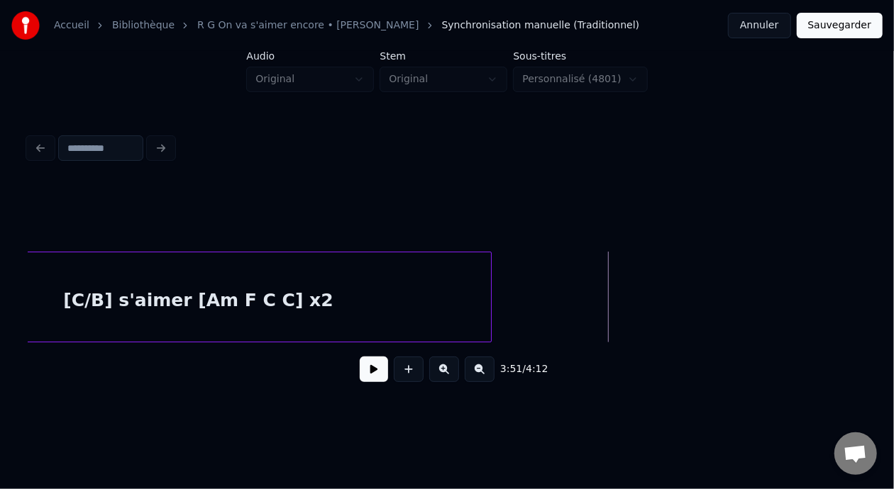
click at [487, 376] on button at bounding box center [480, 370] width 30 height 26
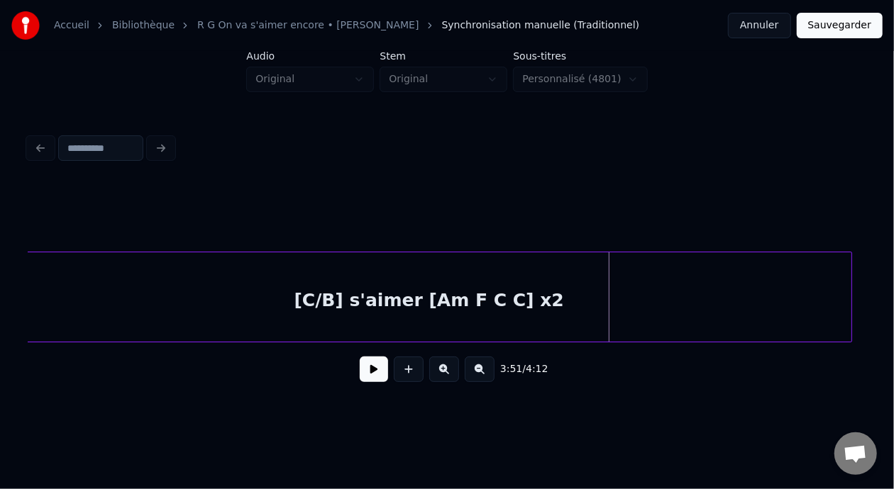
click at [848, 298] on div at bounding box center [849, 297] width 4 height 89
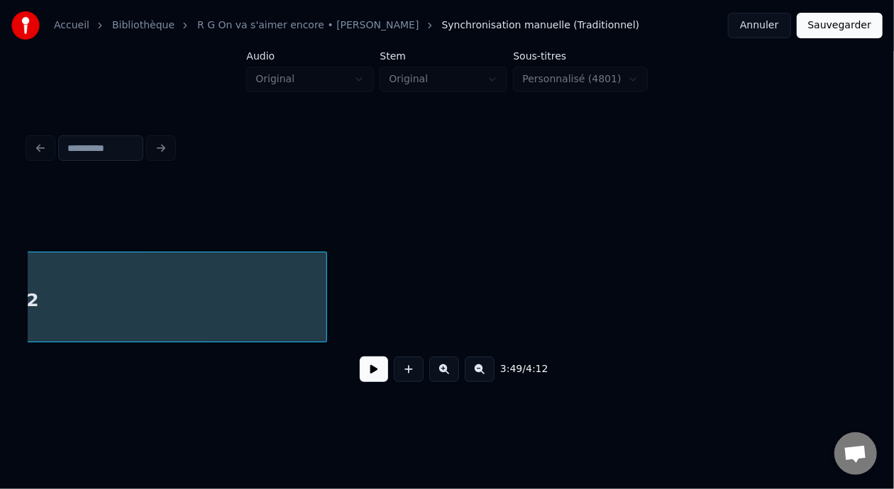
scroll to position [0, 49332]
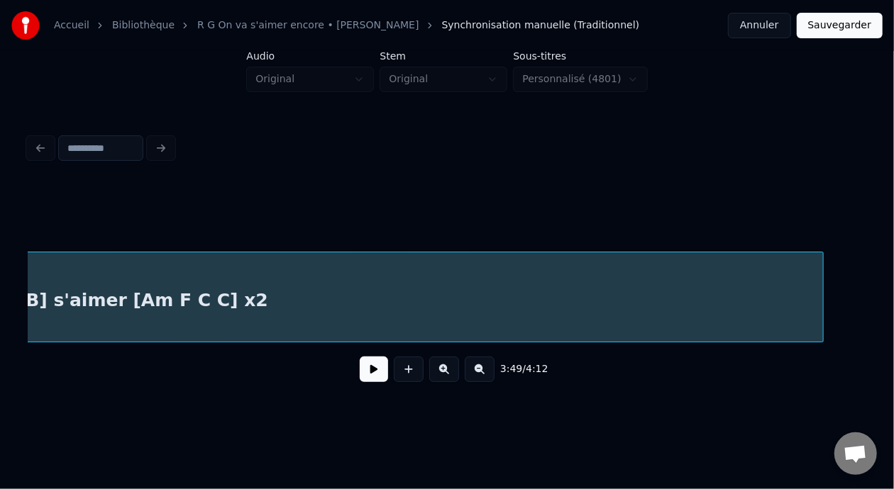
click at [821, 283] on div at bounding box center [821, 297] width 4 height 89
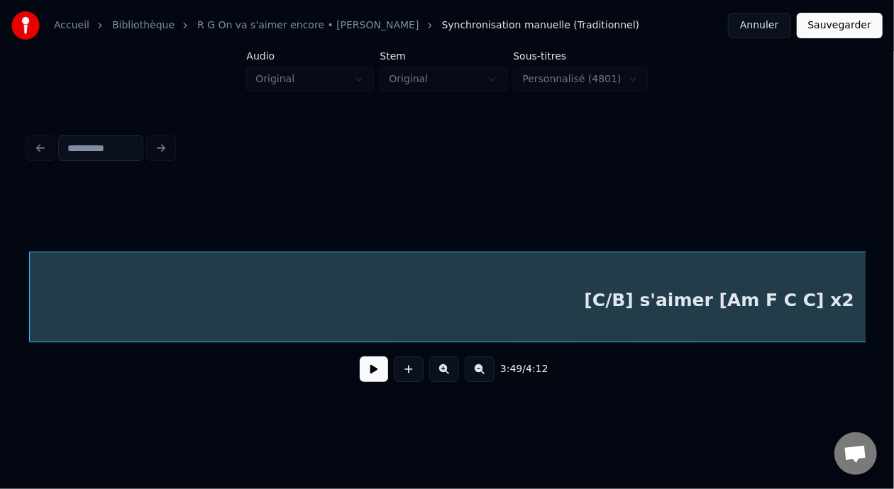
click at [484, 373] on button at bounding box center [480, 370] width 30 height 26
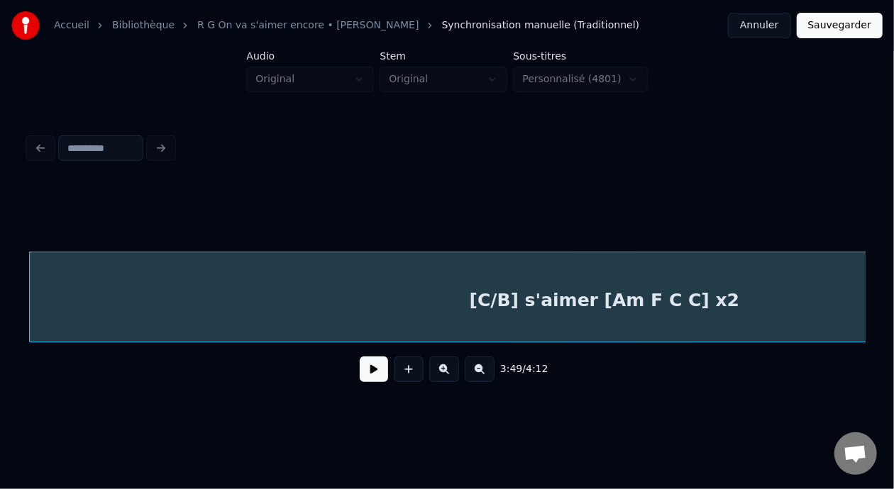
click at [484, 373] on button at bounding box center [480, 370] width 30 height 26
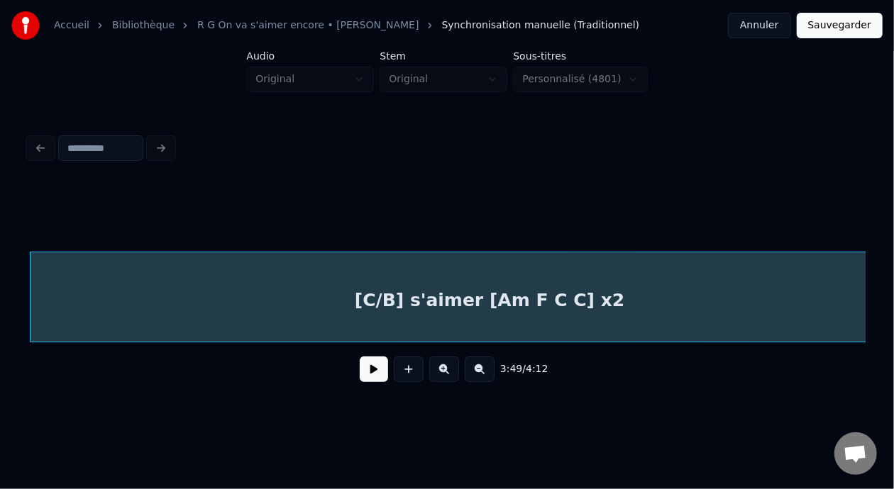
click at [484, 373] on button at bounding box center [480, 370] width 30 height 26
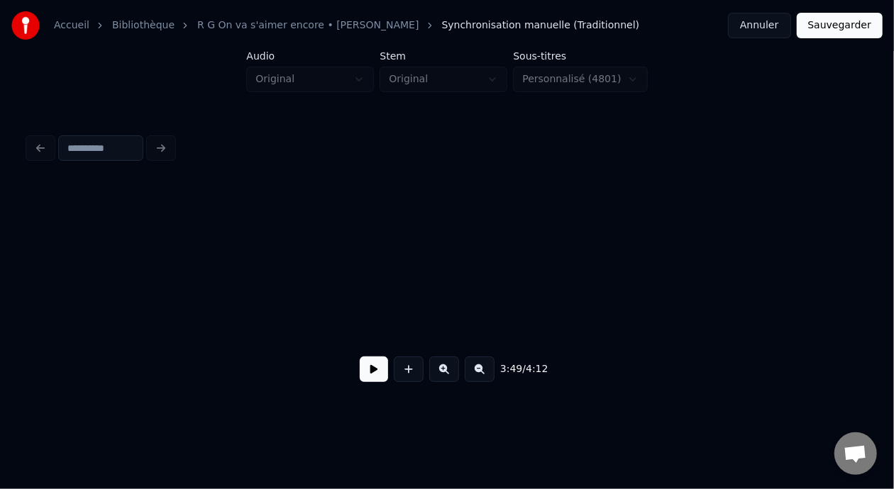
scroll to position [0, 24373]
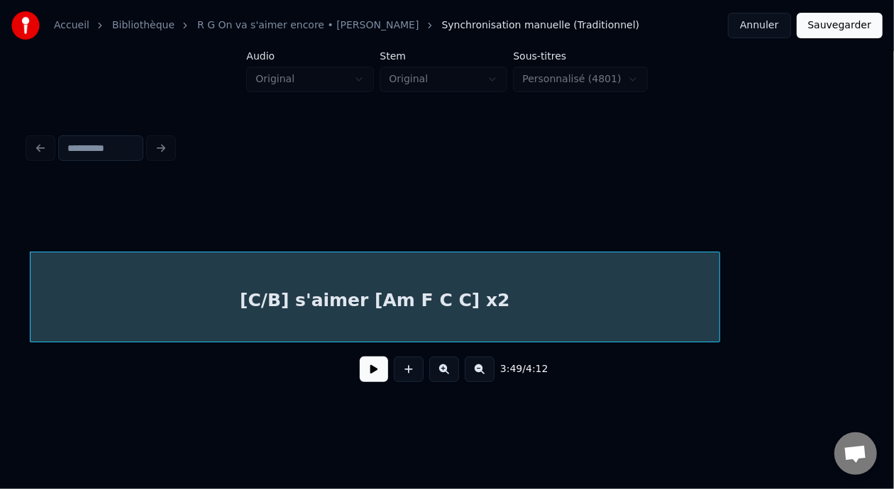
click at [301, 297] on div "[C/B] s'aimer [Am F C C] x2" at bounding box center [375, 301] width 689 height 96
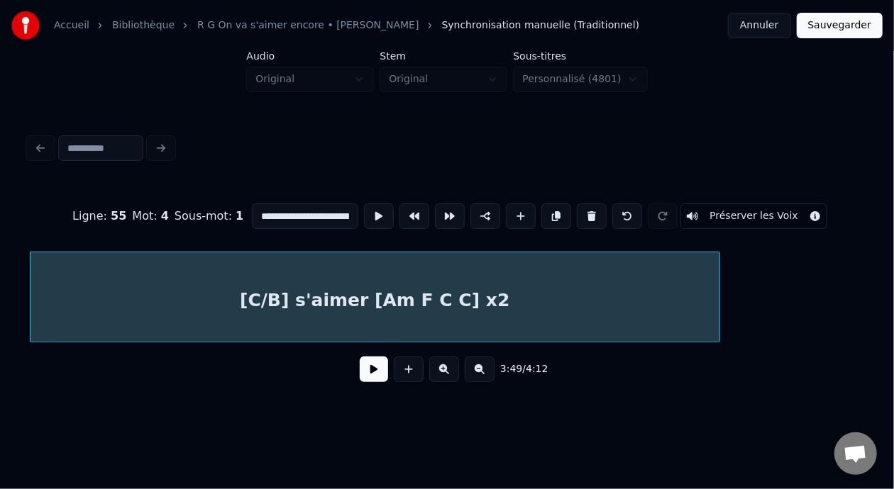
click at [363, 371] on button at bounding box center [374, 370] width 28 height 26
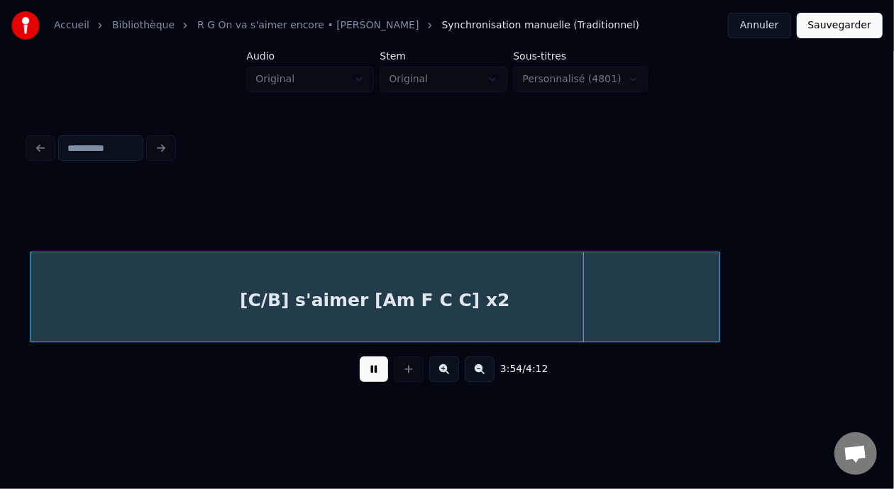
click at [363, 371] on button at bounding box center [374, 370] width 28 height 26
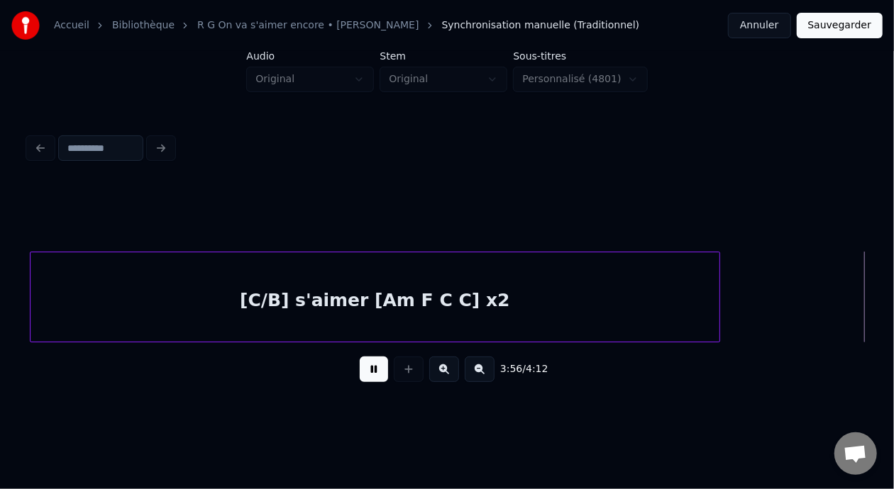
scroll to position [0, 25210]
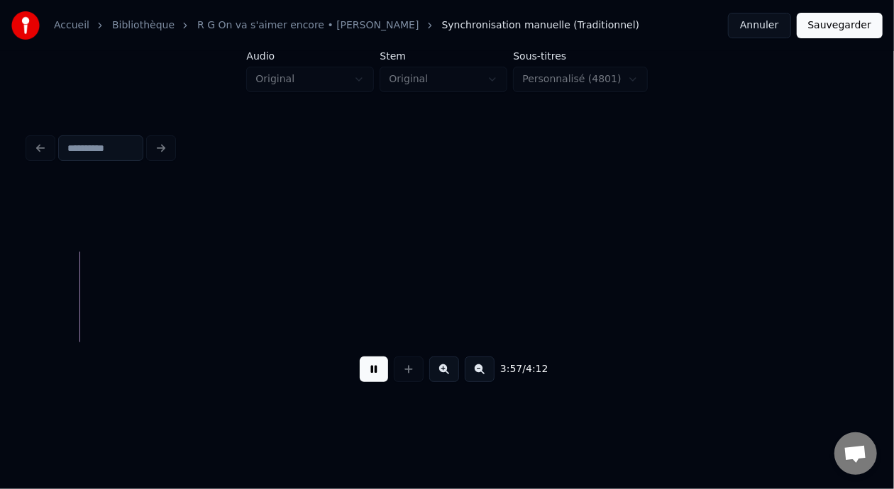
click at [363, 371] on button at bounding box center [374, 370] width 28 height 26
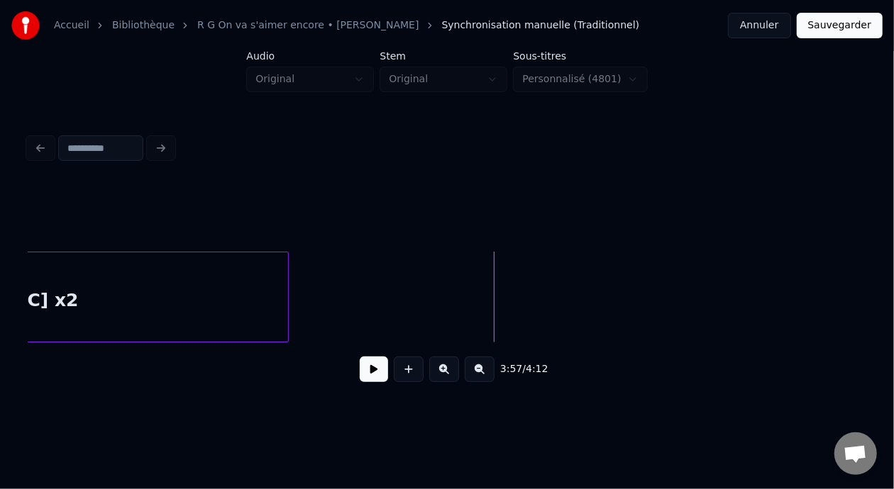
scroll to position [0, 24766]
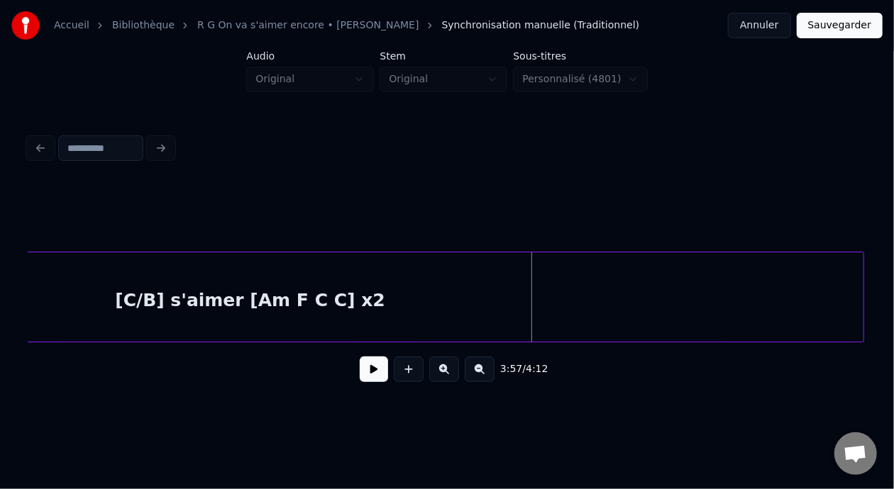
click at [862, 319] on div at bounding box center [861, 297] width 4 height 89
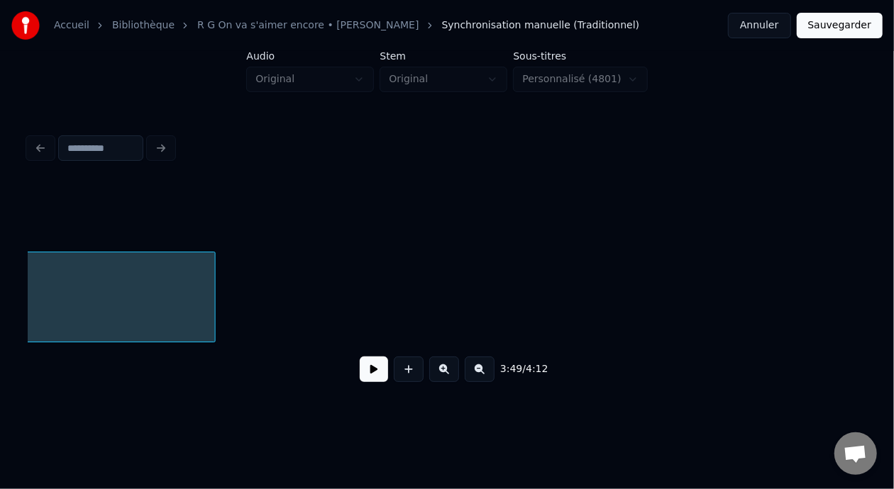
scroll to position [0, 25423]
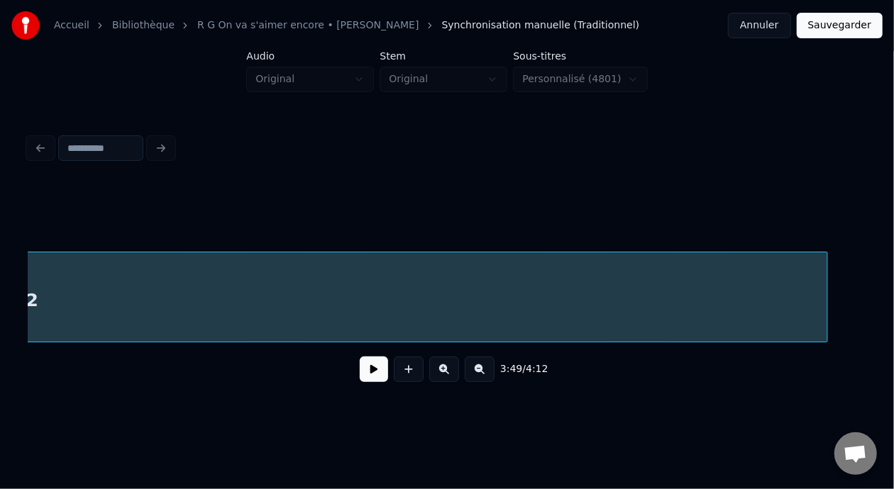
click at [826, 278] on div at bounding box center [825, 297] width 4 height 89
click at [363, 377] on button at bounding box center [374, 370] width 28 height 26
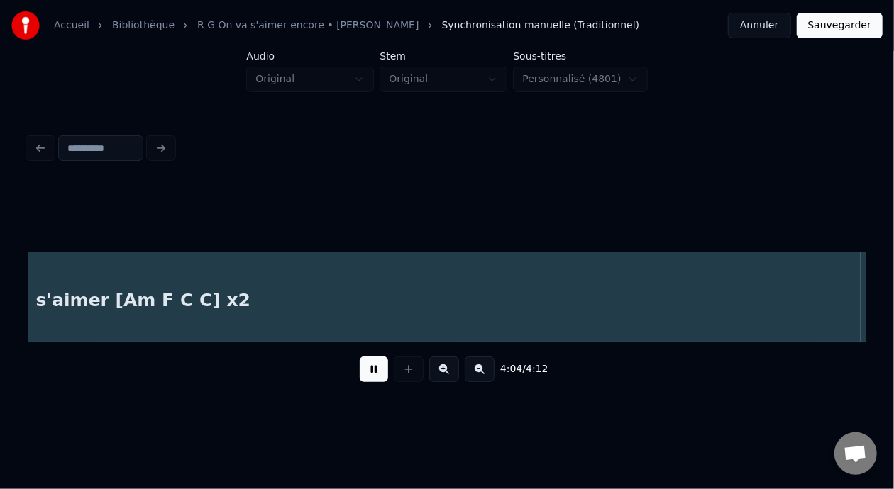
scroll to position [0, 26047]
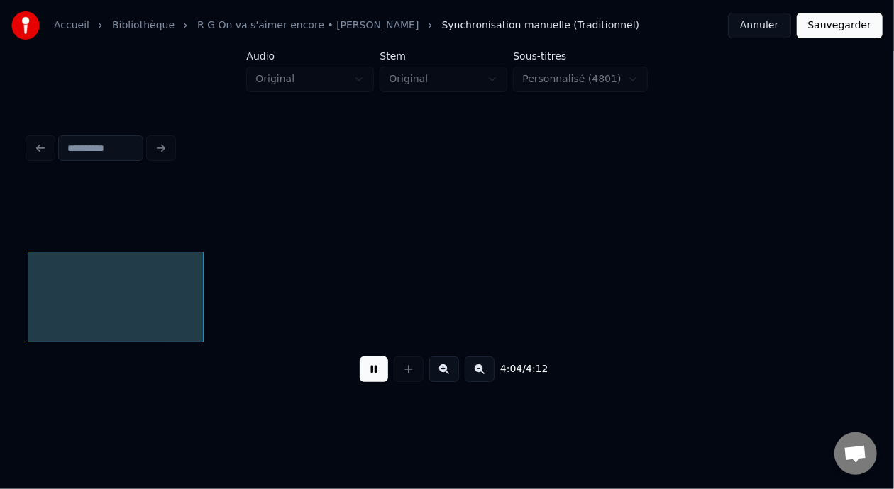
click at [365, 377] on button at bounding box center [374, 370] width 28 height 26
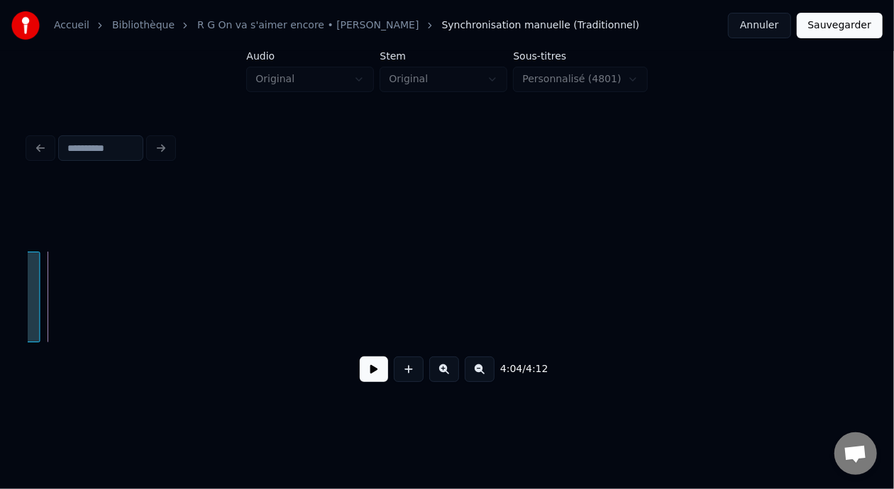
click at [36, 290] on div at bounding box center [37, 297] width 4 height 89
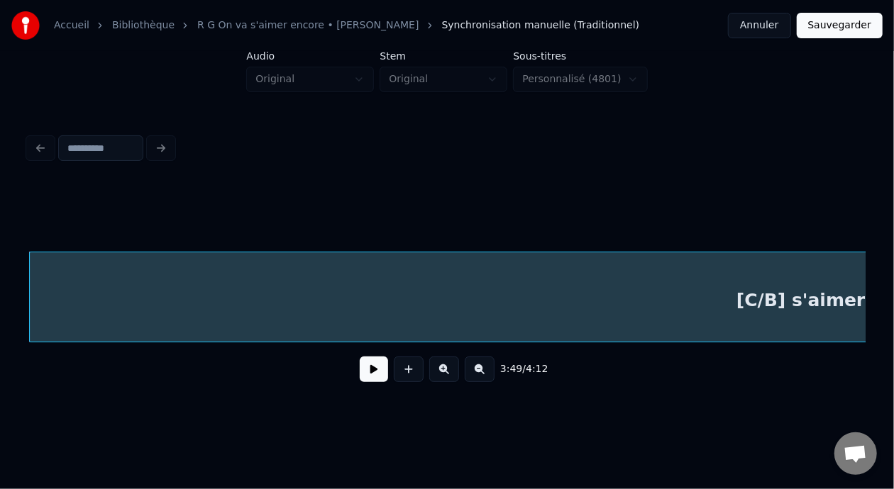
click at [371, 297] on div "[C/B] s'aimer [Am F C C] x2" at bounding box center [871, 301] width 1683 height 96
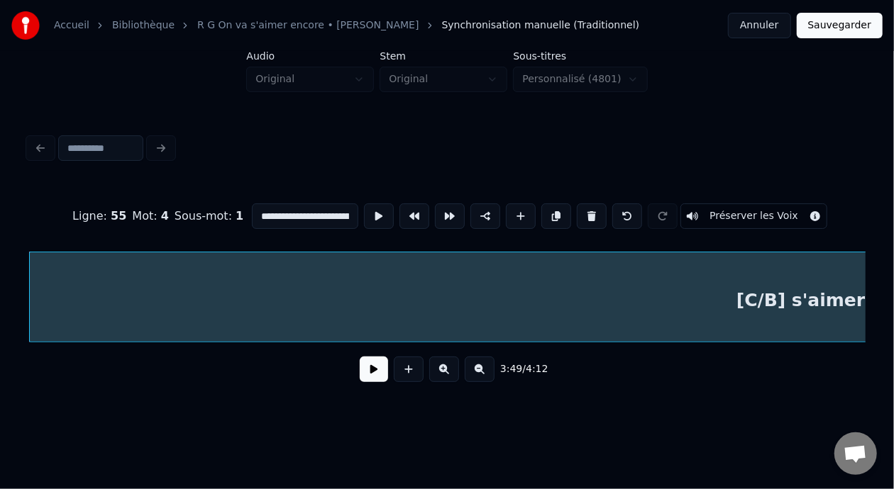
click at [289, 208] on input "**********" at bounding box center [305, 217] width 106 height 26
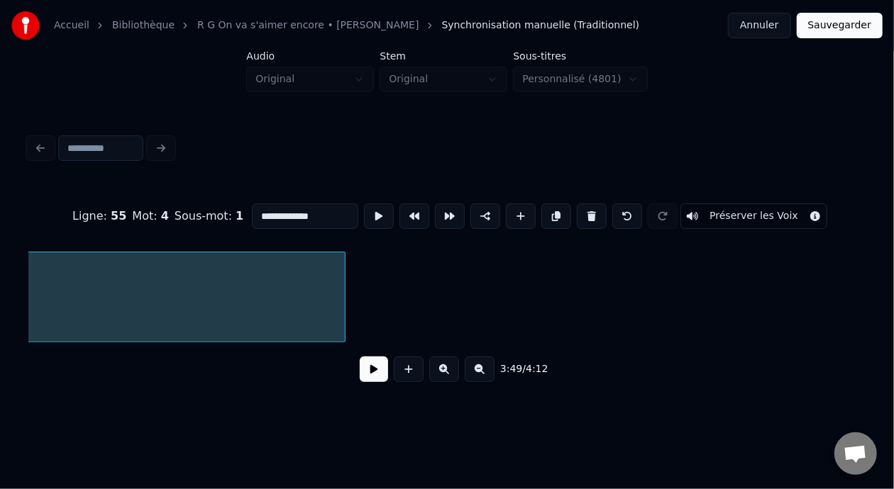
scroll to position [0, 25803]
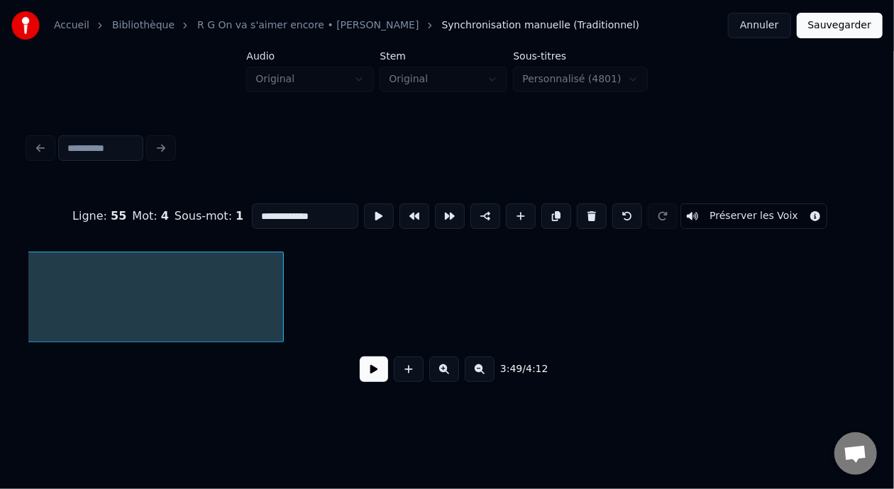
type input "**********"
click at [853, 25] on button "Sauvegarder" at bounding box center [840, 26] width 86 height 26
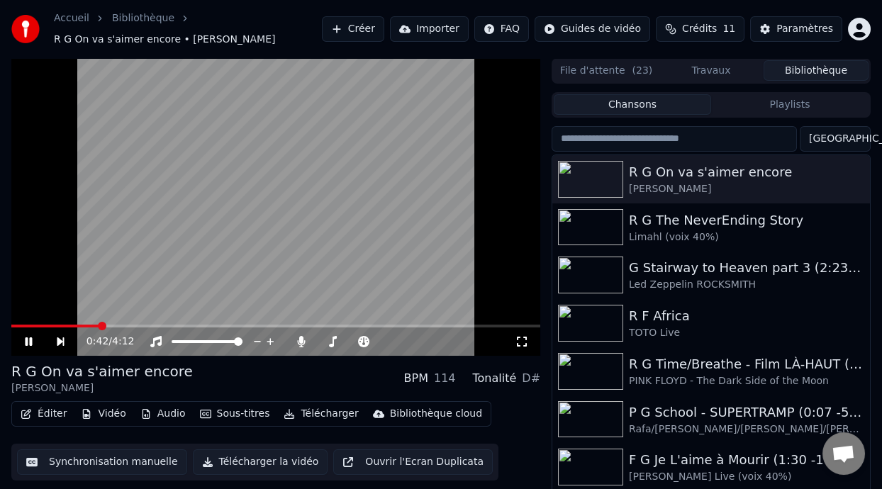
click at [28, 340] on icon at bounding box center [39, 341] width 32 height 11
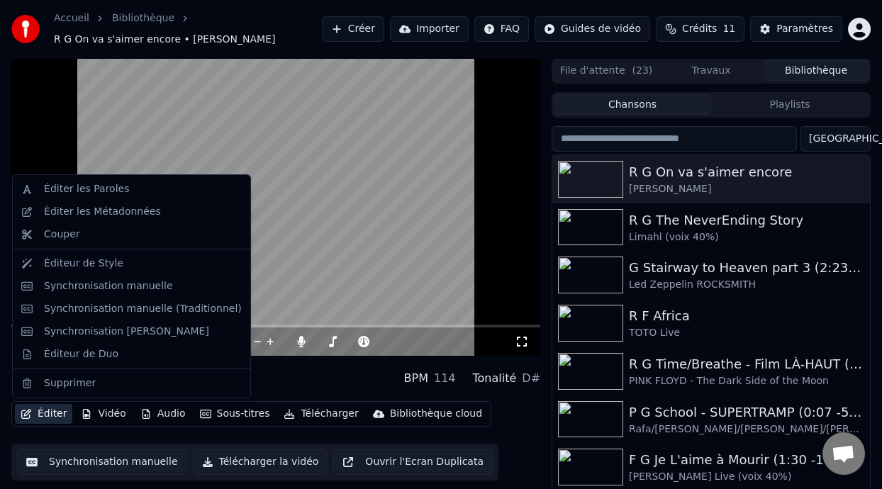
click at [45, 413] on button "Éditer" at bounding box center [43, 414] width 57 height 20
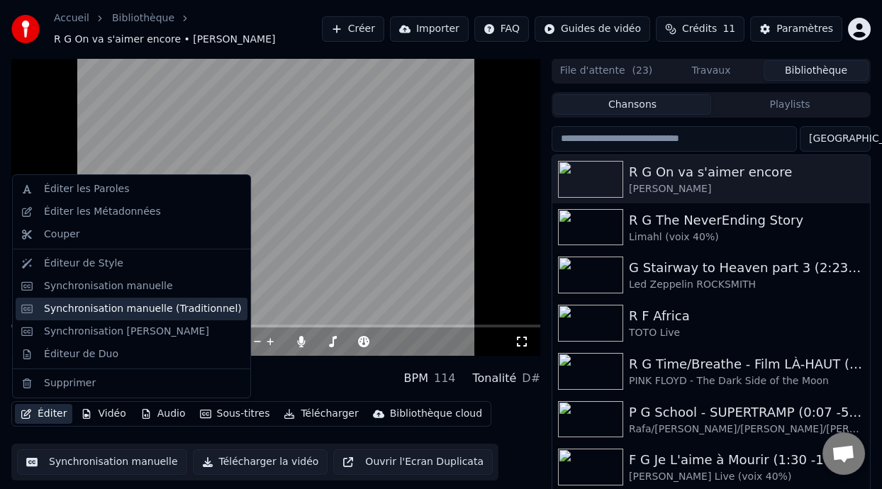
click at [147, 308] on div "Synchronisation manuelle (Traditionnel)" at bounding box center [143, 309] width 198 height 14
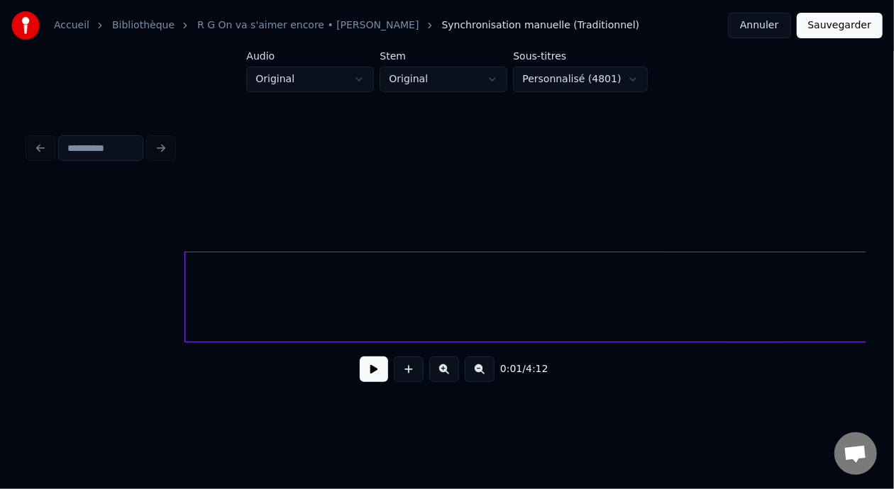
click at [374, 380] on button at bounding box center [374, 370] width 28 height 26
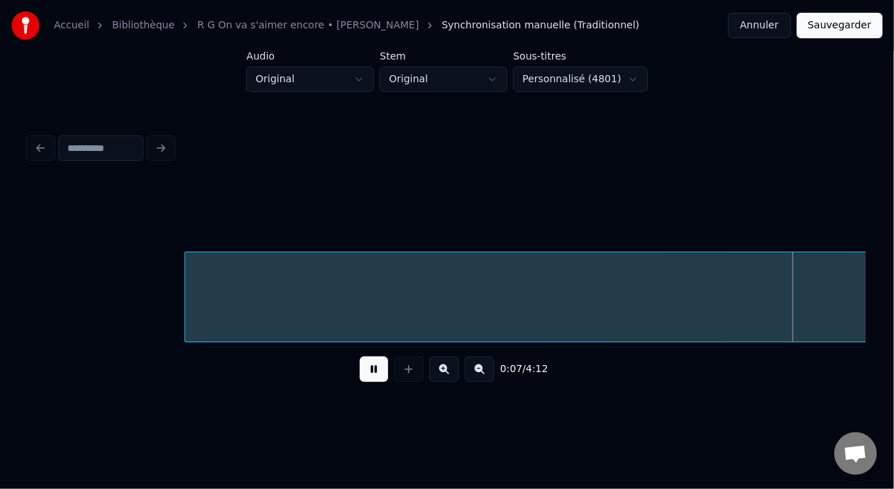
click at [492, 372] on button at bounding box center [480, 370] width 30 height 26
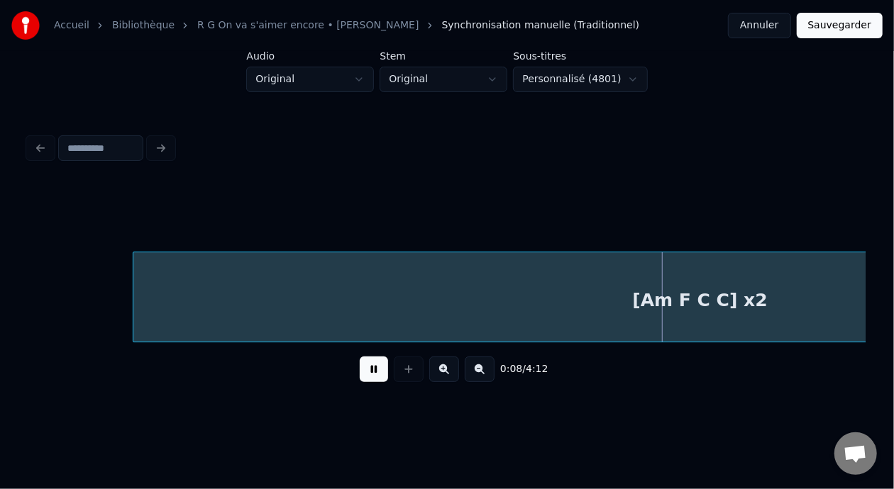
click at [492, 372] on button at bounding box center [480, 370] width 30 height 26
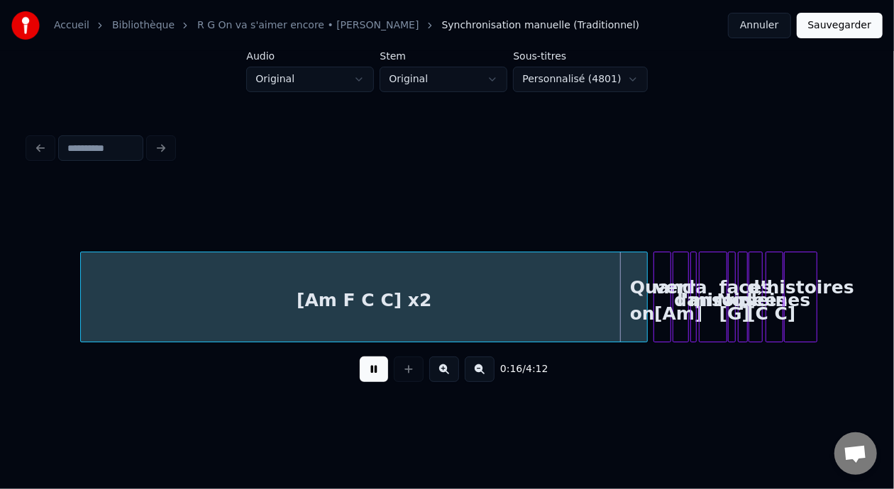
click at [492, 372] on button at bounding box center [480, 370] width 30 height 26
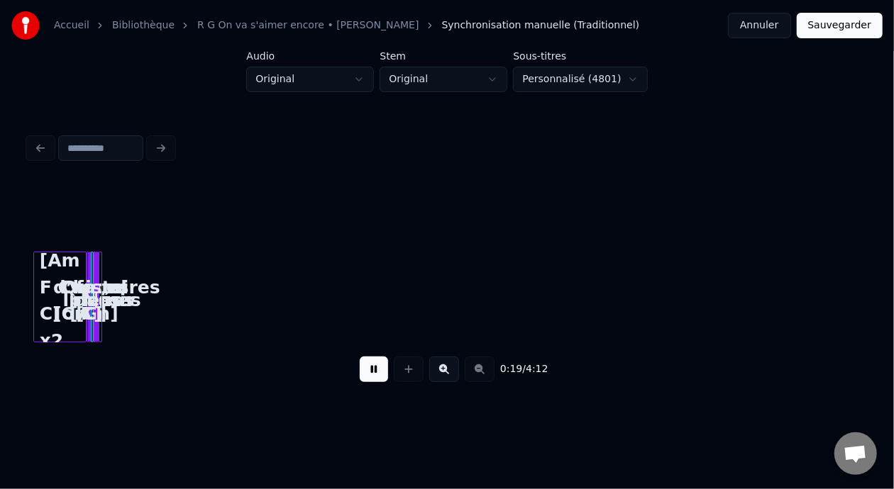
click at [447, 365] on button at bounding box center [444, 370] width 30 height 26
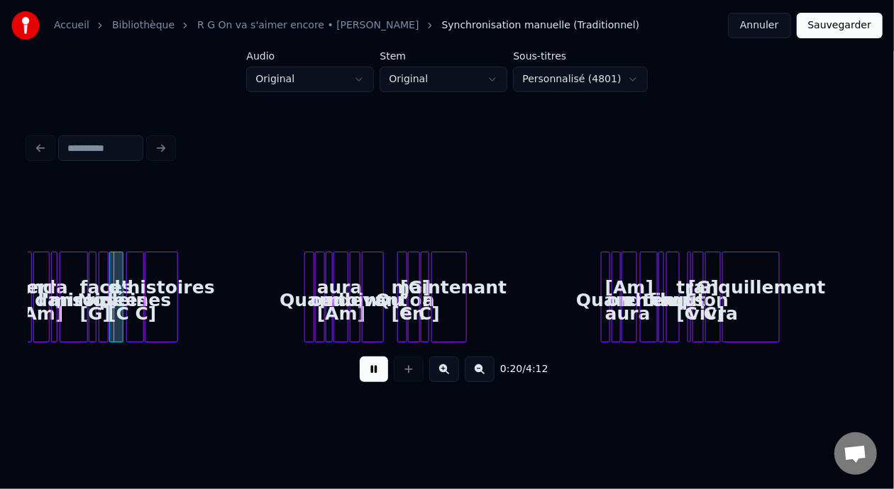
click at [447, 365] on button at bounding box center [444, 370] width 30 height 26
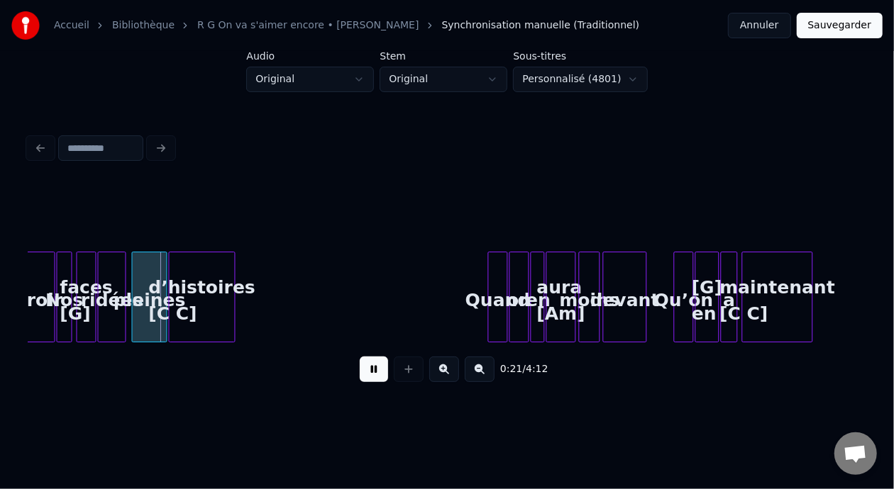
click at [447, 365] on button at bounding box center [444, 370] width 30 height 26
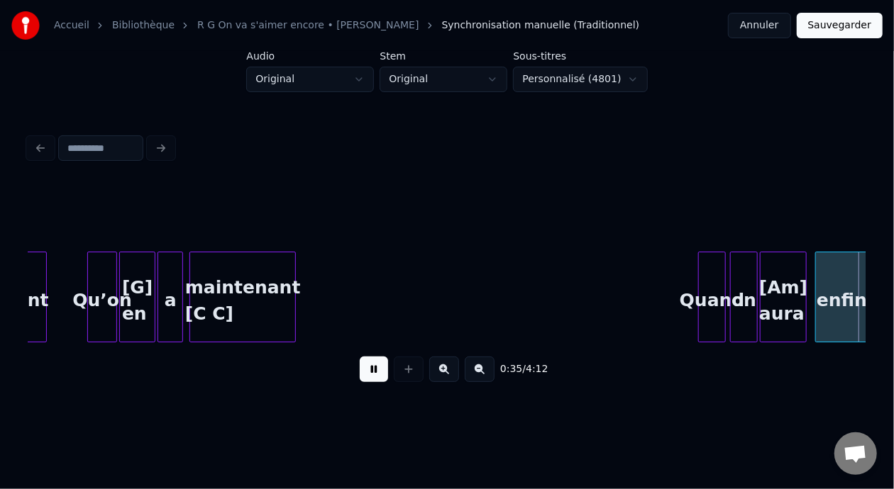
scroll to position [0, 3803]
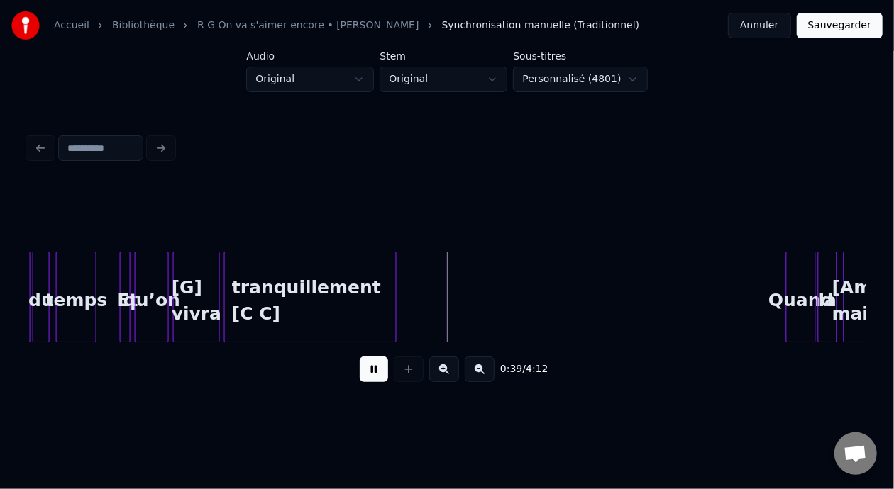
click at [364, 374] on button at bounding box center [374, 370] width 28 height 26
click at [768, 26] on button "Annuler" at bounding box center [759, 26] width 62 height 26
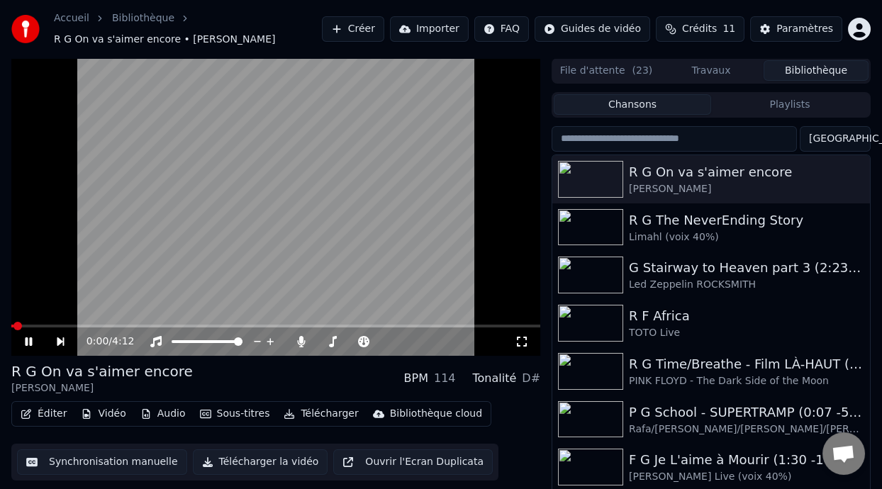
click at [50, 419] on button "Éditer" at bounding box center [43, 414] width 57 height 20
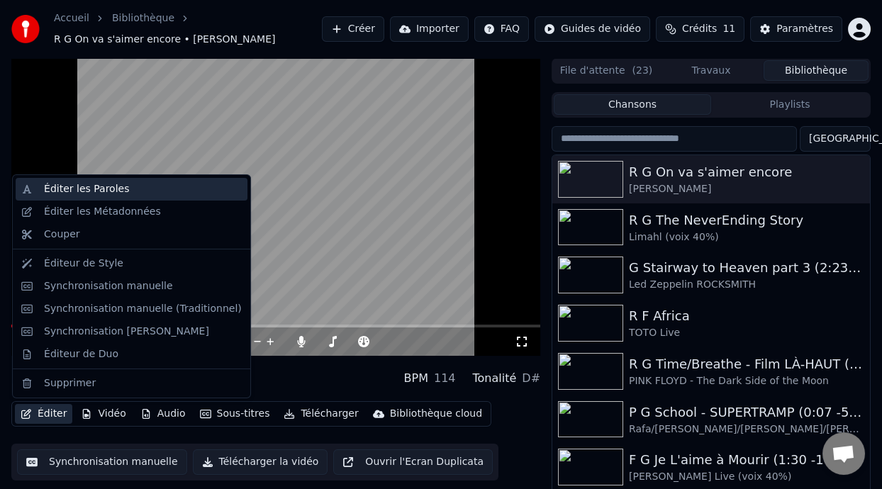
click at [130, 190] on div "Éditer les Paroles" at bounding box center [143, 189] width 198 height 14
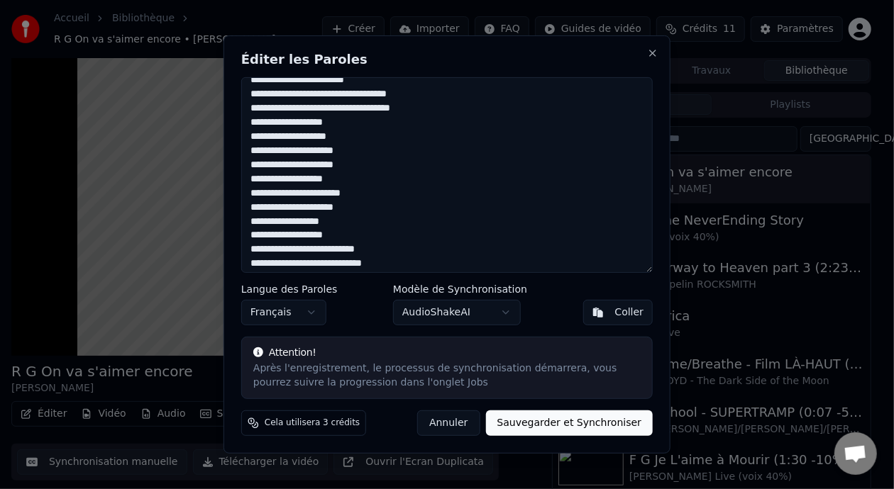
scroll to position [316, 0]
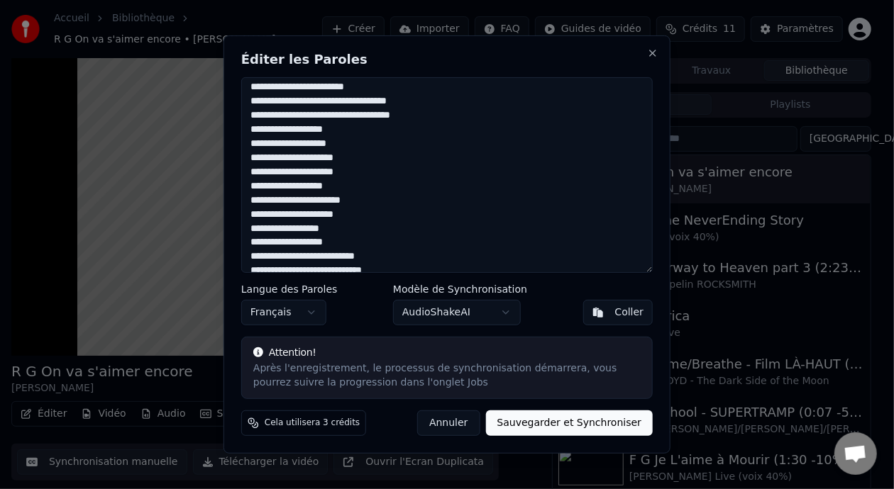
click at [472, 421] on button "Annuler" at bounding box center [448, 424] width 62 height 26
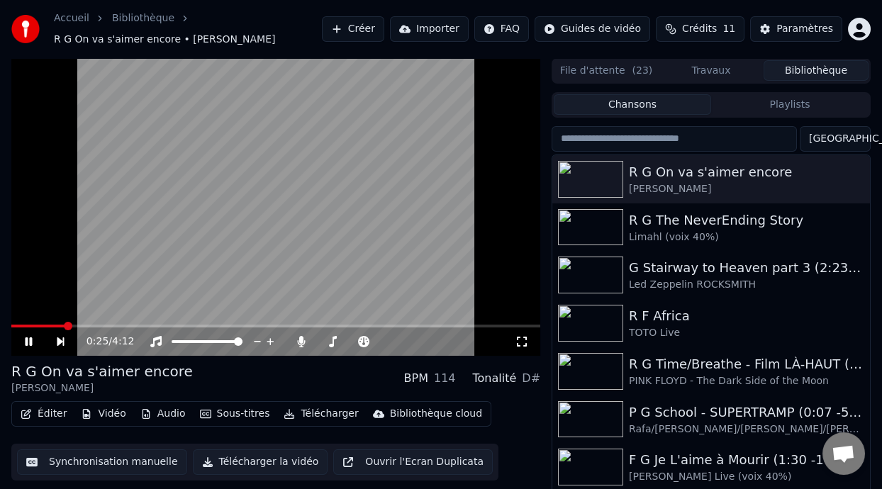
click at [28, 340] on icon at bounding box center [28, 342] width 7 height 9
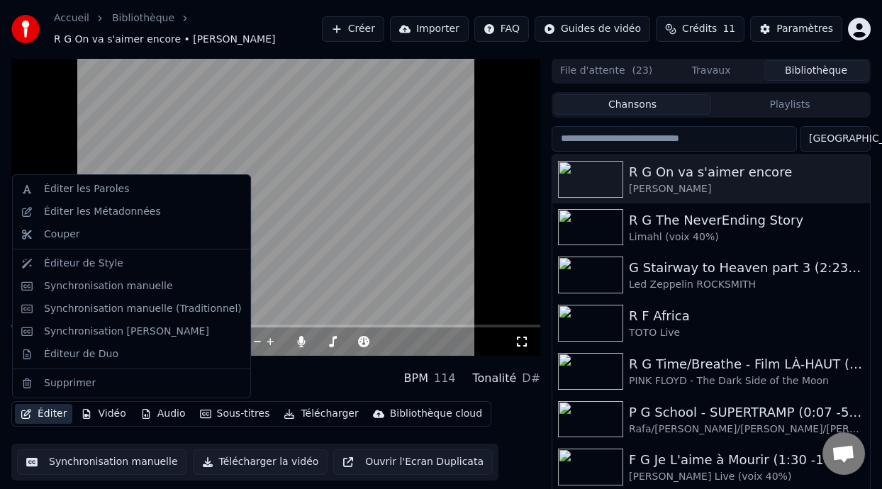
click at [53, 416] on button "Éditer" at bounding box center [43, 414] width 57 height 20
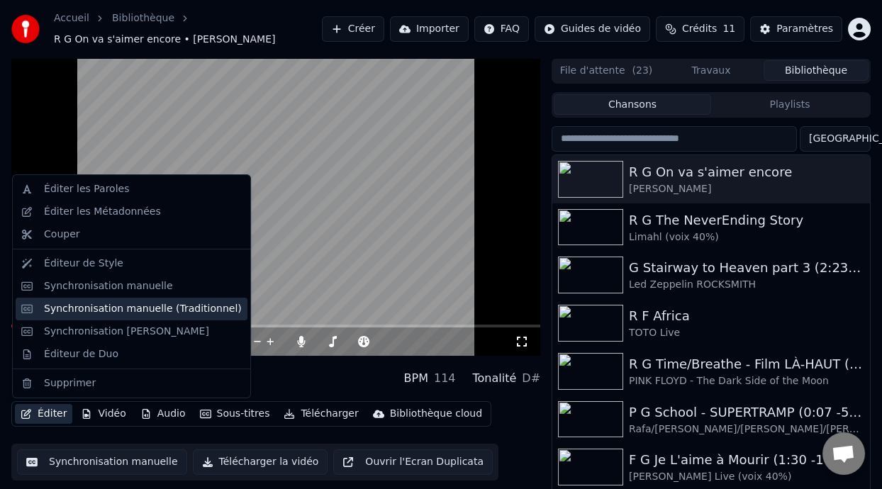
click at [144, 312] on div "Synchronisation manuelle (Traditionnel)" at bounding box center [143, 309] width 198 height 14
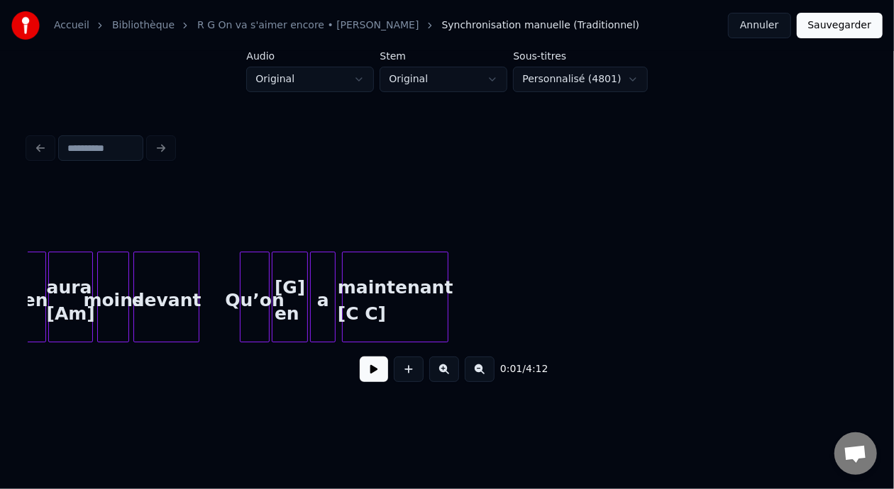
scroll to position [0, 2782]
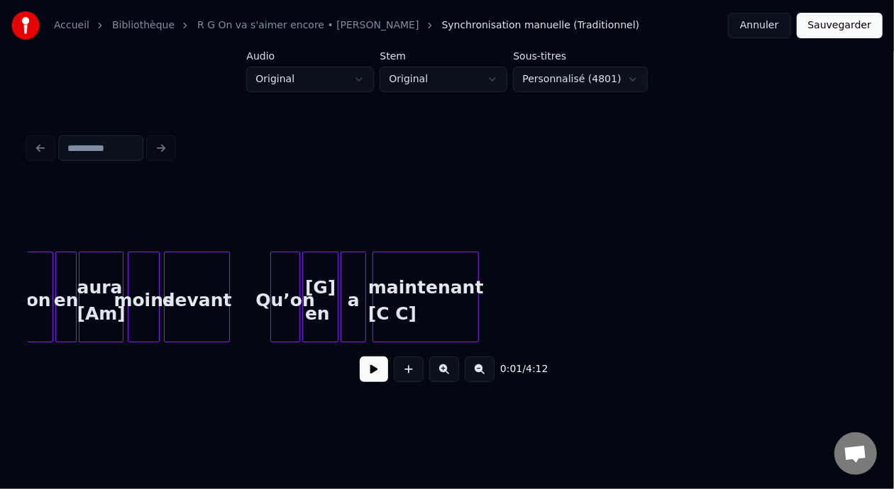
click at [445, 370] on button at bounding box center [444, 370] width 30 height 26
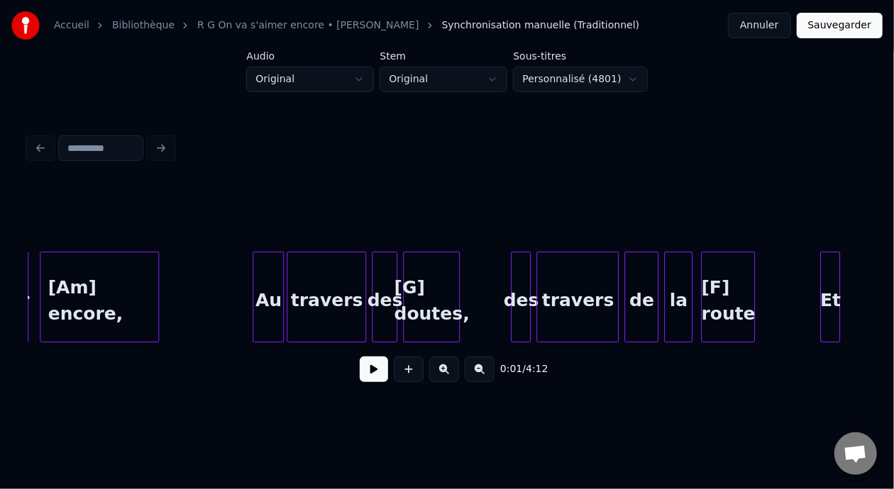
scroll to position [0, 7263]
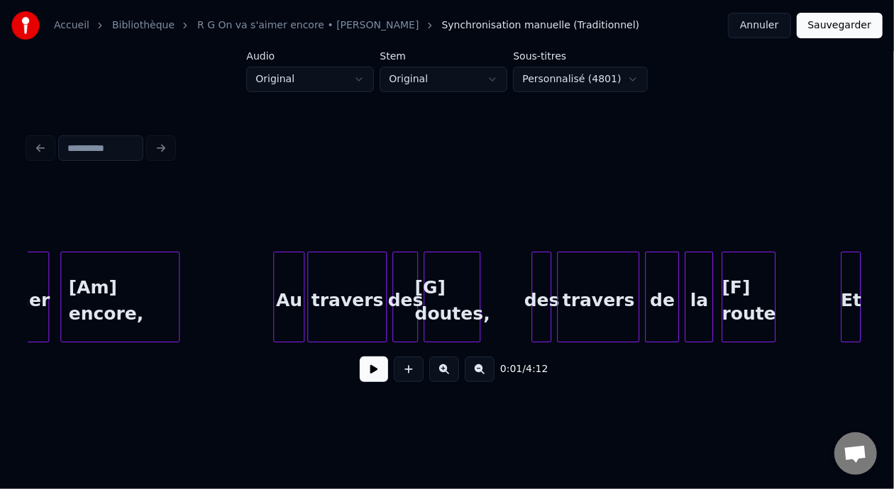
click at [471, 316] on div "[G] doutes," at bounding box center [451, 301] width 55 height 96
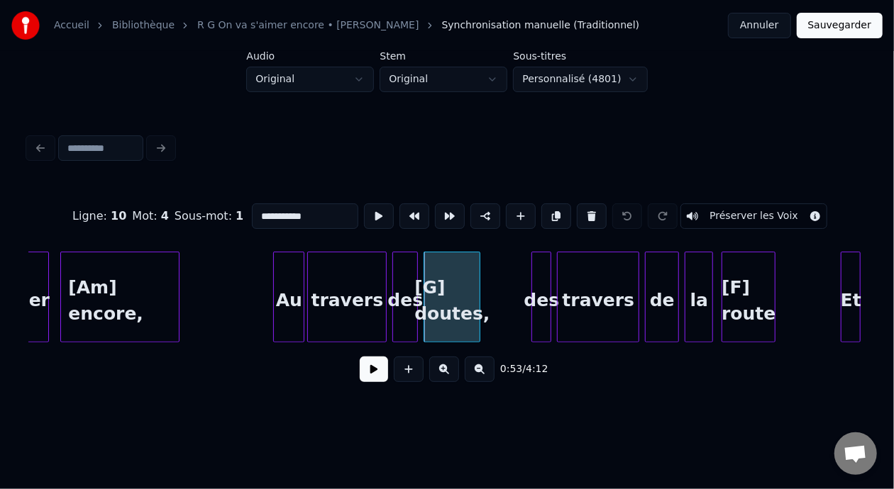
click at [279, 211] on input "**********" at bounding box center [305, 217] width 106 height 26
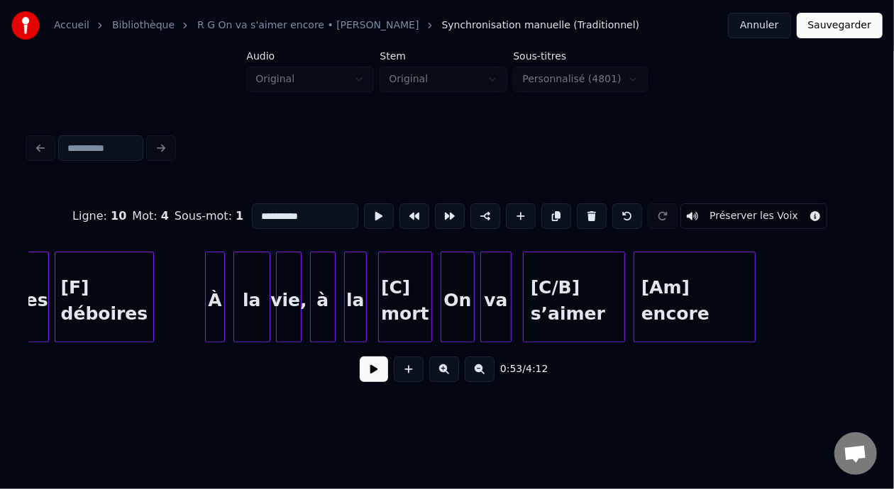
scroll to position [0, 17494]
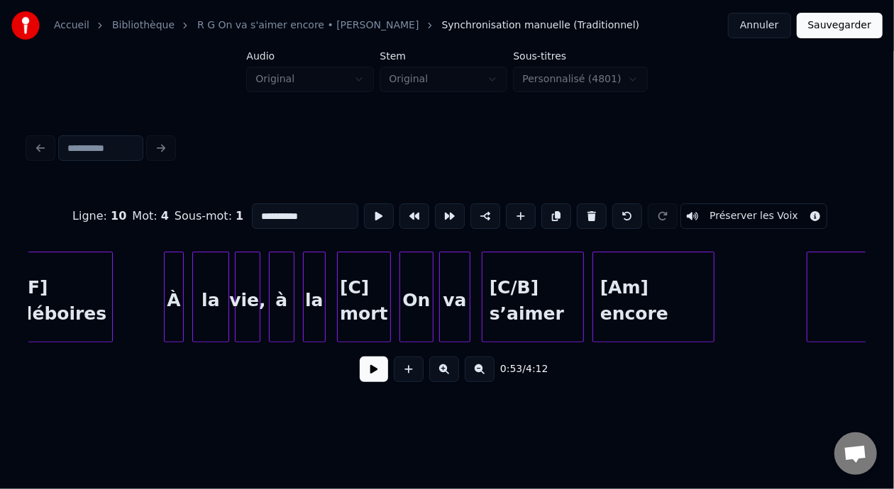
click at [244, 296] on div "vie," at bounding box center [248, 301] width 24 height 96
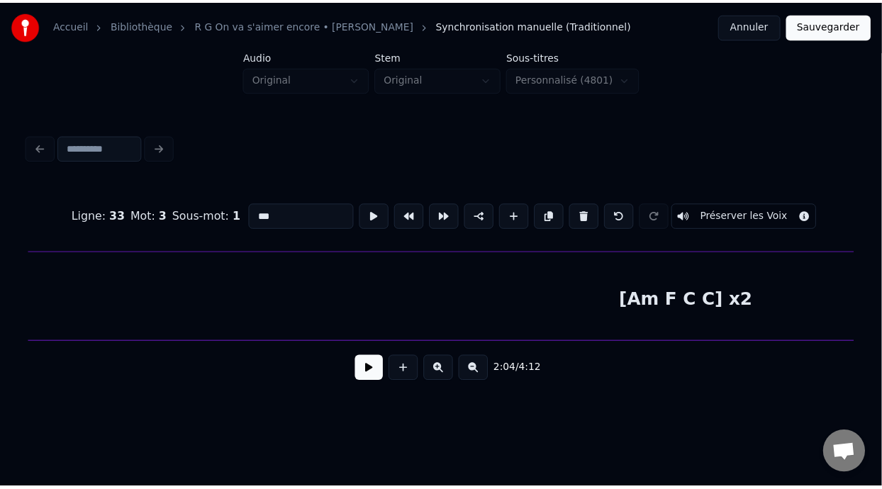
scroll to position [0, 32975]
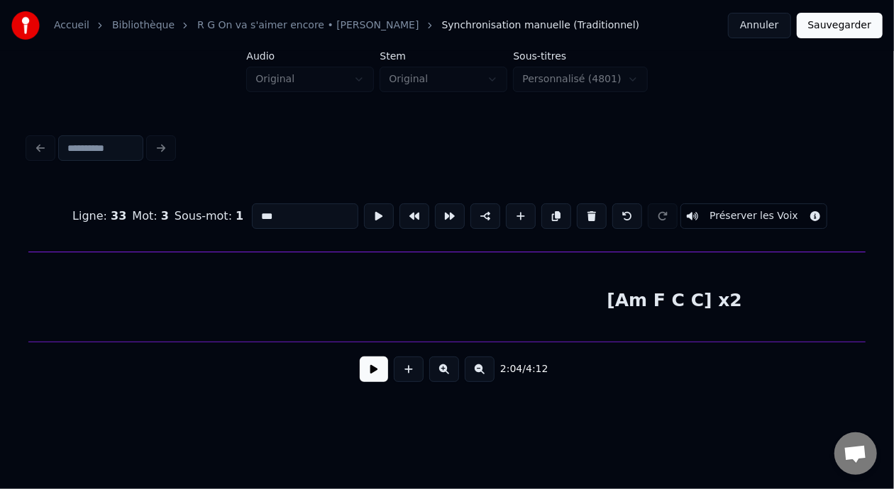
type input "***"
click at [829, 24] on button "Sauvegarder" at bounding box center [840, 26] width 86 height 26
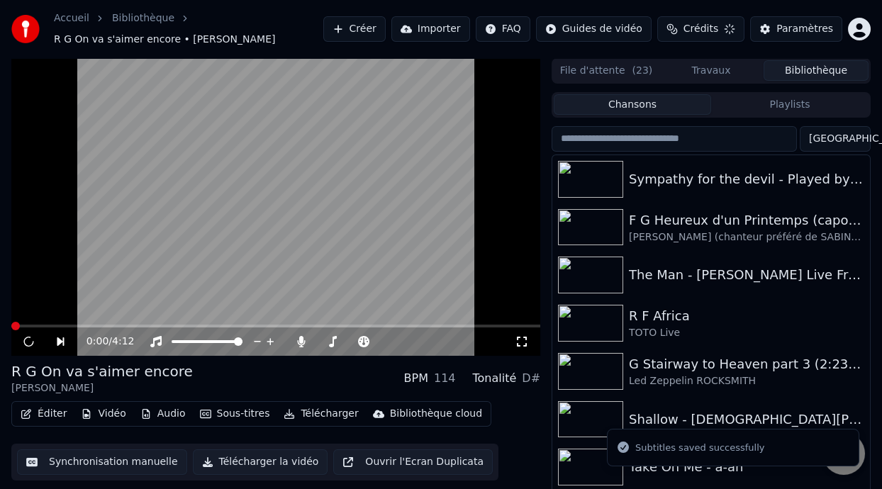
click at [829, 24] on div "Paramètres" at bounding box center [805, 29] width 57 height 14
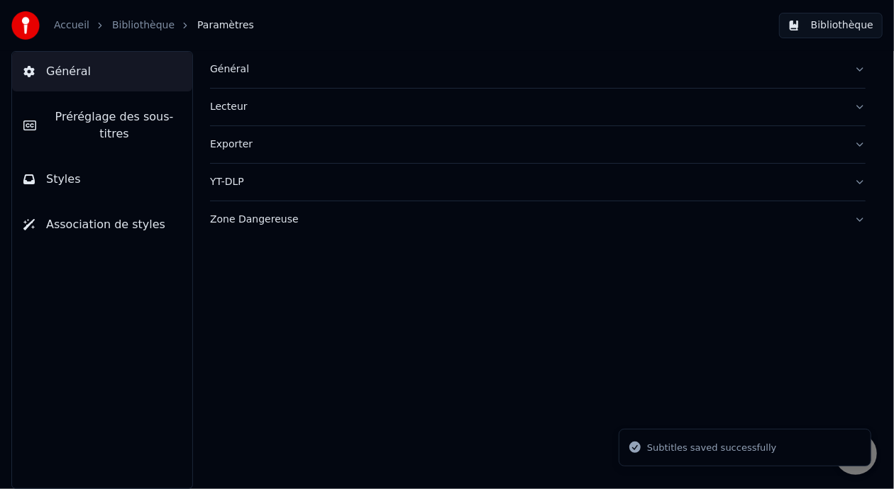
drag, startPoint x: 613, startPoint y: 79, endPoint x: 565, endPoint y: 62, distance: 50.5
click at [565, 62] on div "Général" at bounding box center [526, 69] width 633 height 14
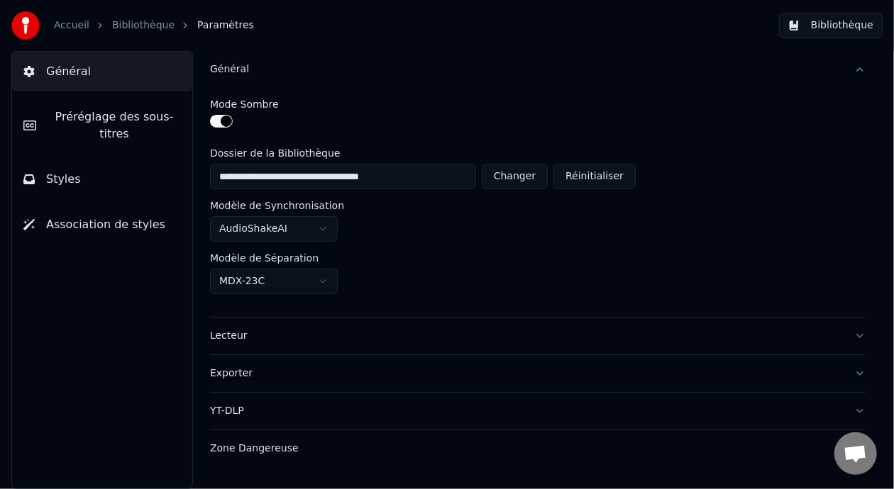
drag, startPoint x: 453, startPoint y: 74, endPoint x: 677, endPoint y: 57, distance: 224.0
click at [547, 68] on div "Général" at bounding box center [526, 69] width 633 height 14
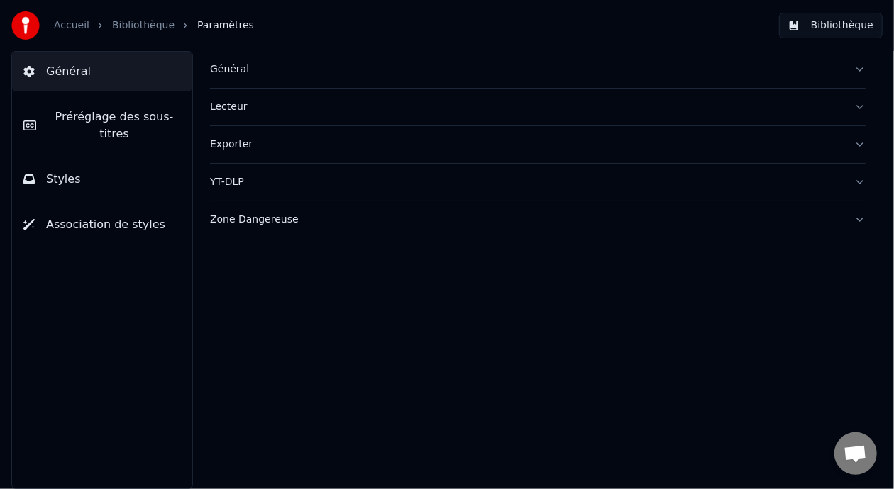
drag, startPoint x: 445, startPoint y: 72, endPoint x: 409, endPoint y: 52, distance: 41.3
click at [409, 52] on button "Général" at bounding box center [537, 69] width 655 height 37
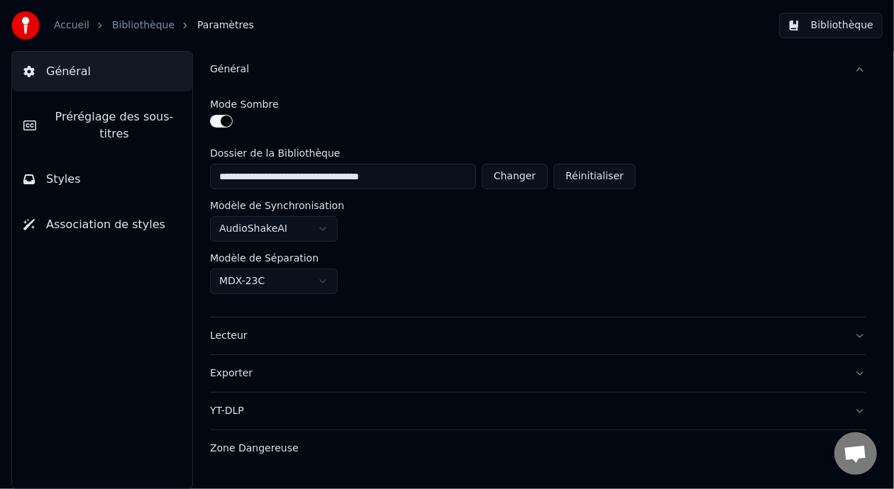
drag, startPoint x: 236, startPoint y: 57, endPoint x: 124, endPoint y: 20, distance: 117.5
click at [124, 20] on div "**********" at bounding box center [447, 244] width 894 height 489
click at [124, 20] on link "Bibliothèque" at bounding box center [143, 25] width 62 height 14
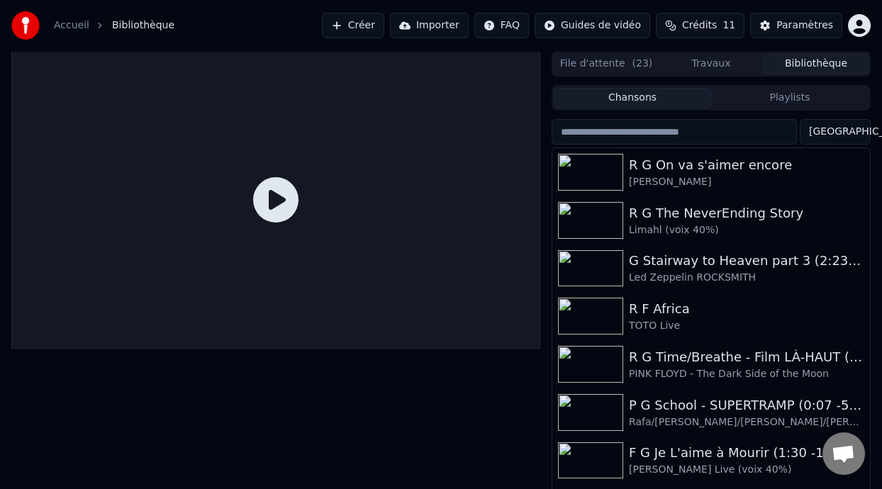
click at [124, 20] on span "Bibliothèque" at bounding box center [143, 25] width 62 height 14
drag, startPoint x: 124, startPoint y: 20, endPoint x: 131, endPoint y: 3, distance: 18.4
click at [131, 3] on div "Accueil Bibliothèque Créer Importer FAQ Guides de vidéo Crédits 11 Paramètres" at bounding box center [441, 25] width 882 height 51
click at [138, 26] on span "Bibliothèque" at bounding box center [143, 25] width 62 height 14
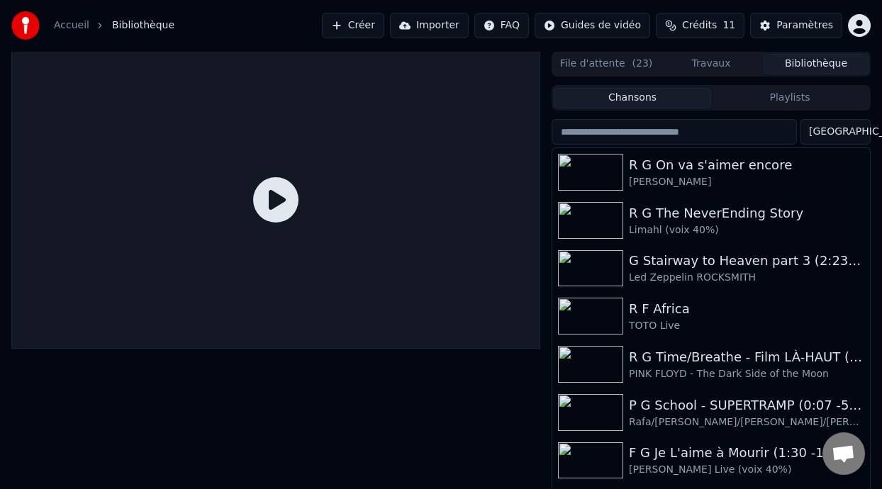
click at [141, 27] on span "Bibliothèque" at bounding box center [143, 25] width 62 height 14
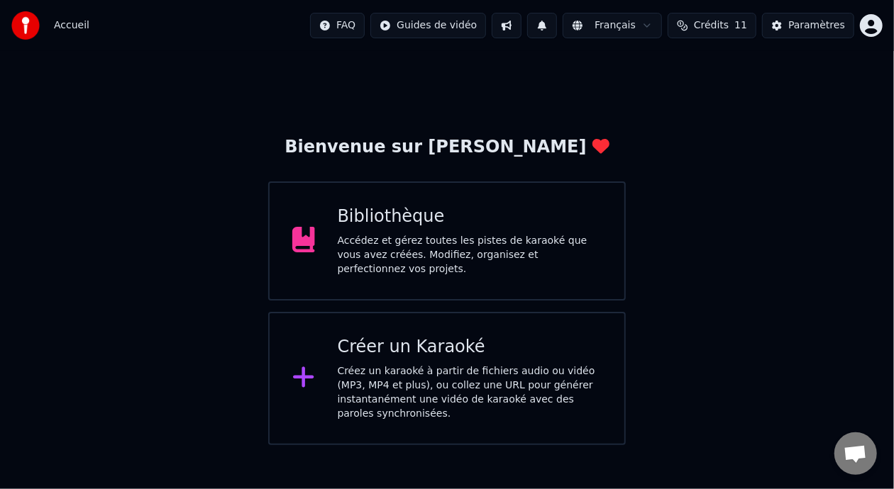
click at [483, 247] on div "Accédez et gérez toutes les pistes de karaoké que vous avez créées. Modifiez, o…" at bounding box center [470, 255] width 265 height 43
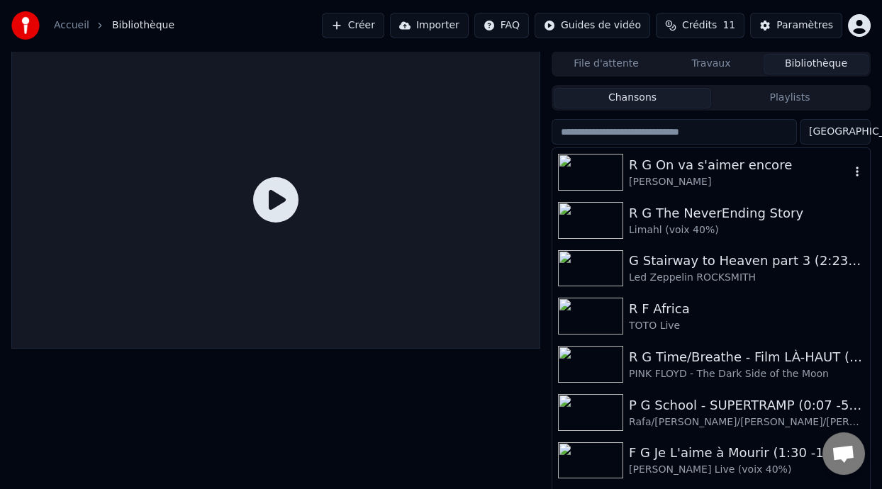
click at [698, 172] on div "R G On va s'aimer encore" at bounding box center [739, 165] width 221 height 20
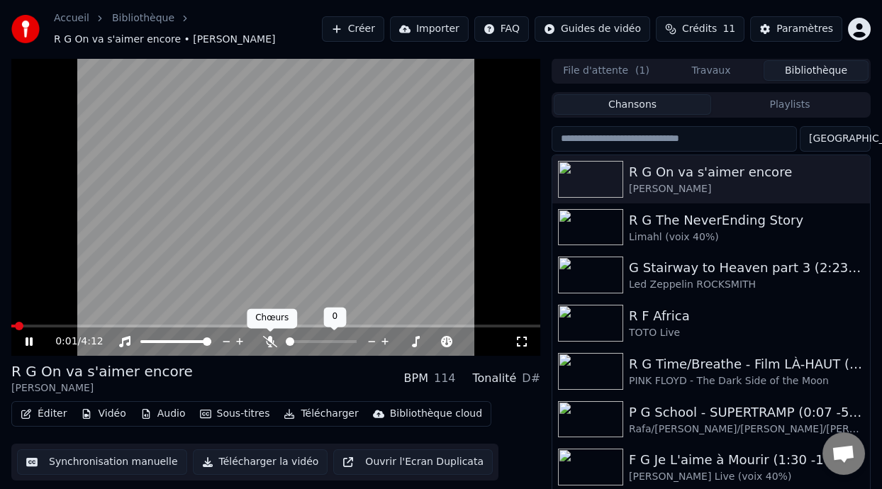
click at [270, 340] on icon at bounding box center [270, 341] width 14 height 11
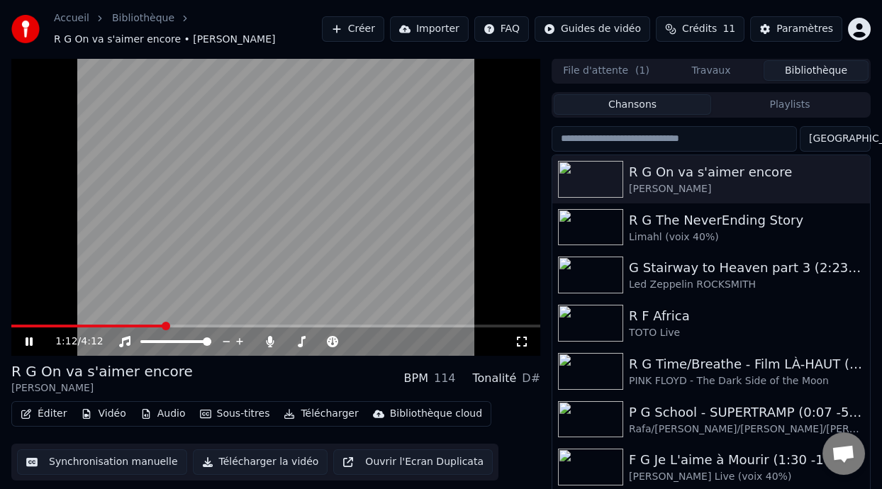
click at [27, 340] on icon at bounding box center [29, 342] width 7 height 9
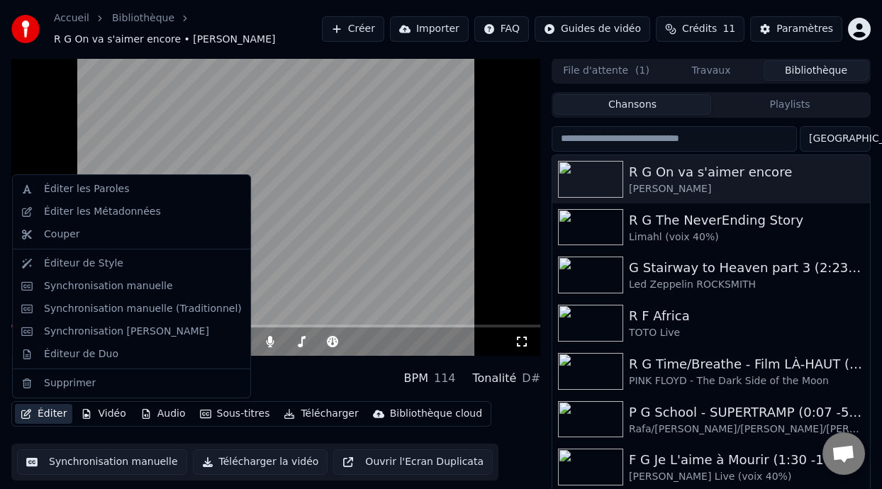
click at [58, 416] on button "Éditer" at bounding box center [43, 414] width 57 height 20
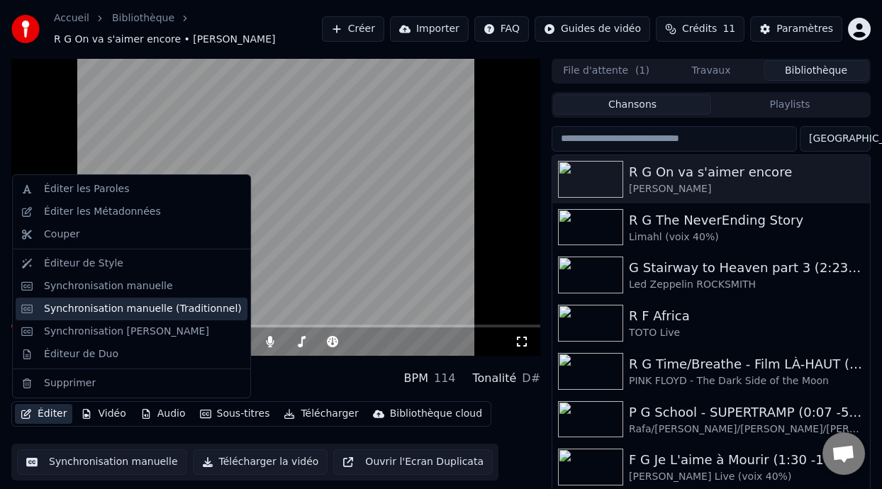
click at [187, 308] on div "Synchronisation manuelle (Traditionnel)" at bounding box center [143, 309] width 198 height 14
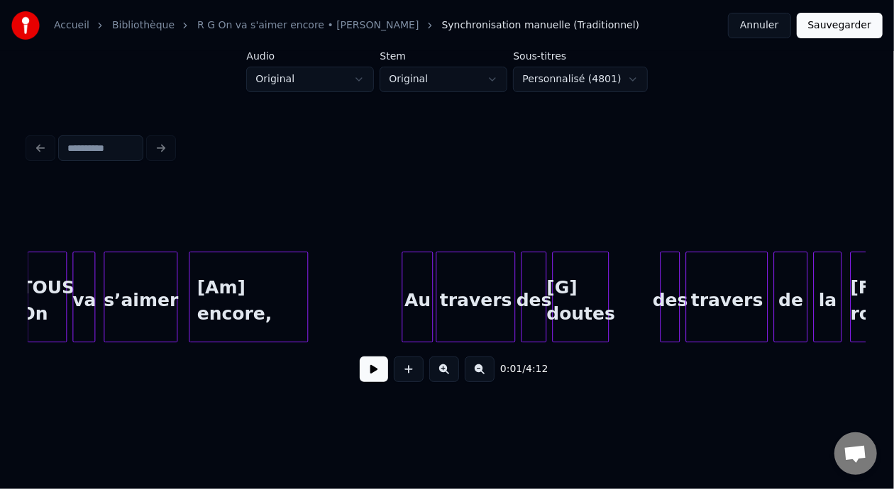
scroll to position [0, 7114]
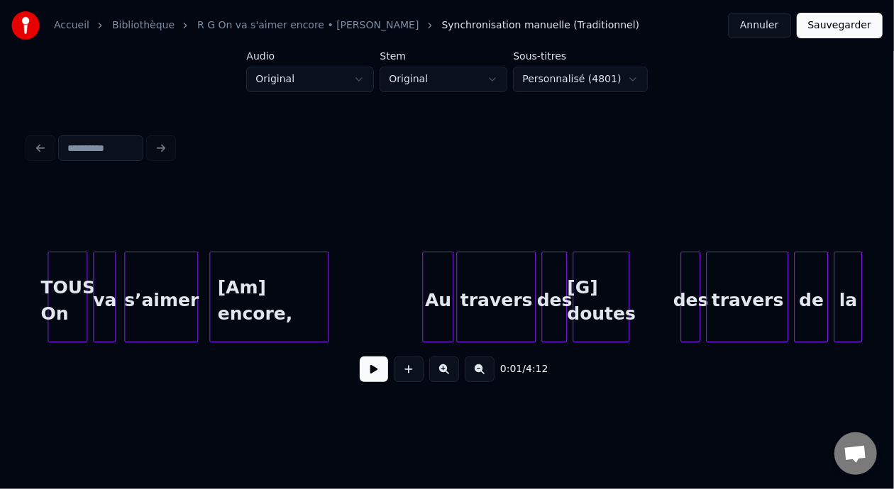
click at [249, 314] on div "[Am] encore," at bounding box center [269, 301] width 118 height 96
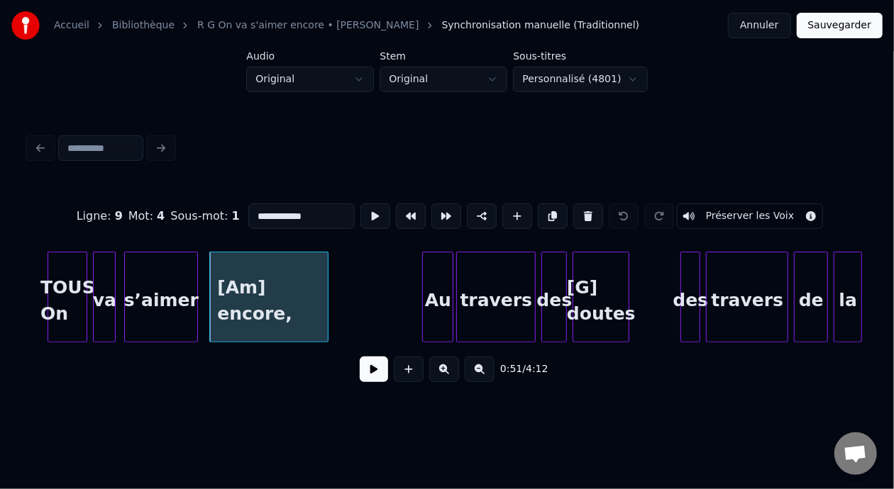
click at [284, 213] on input "**********" at bounding box center [301, 217] width 106 height 26
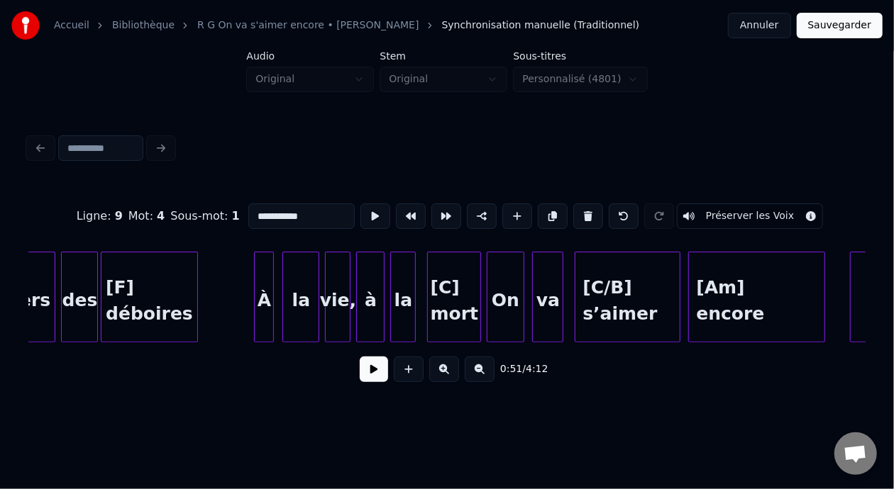
scroll to position [0, 9062]
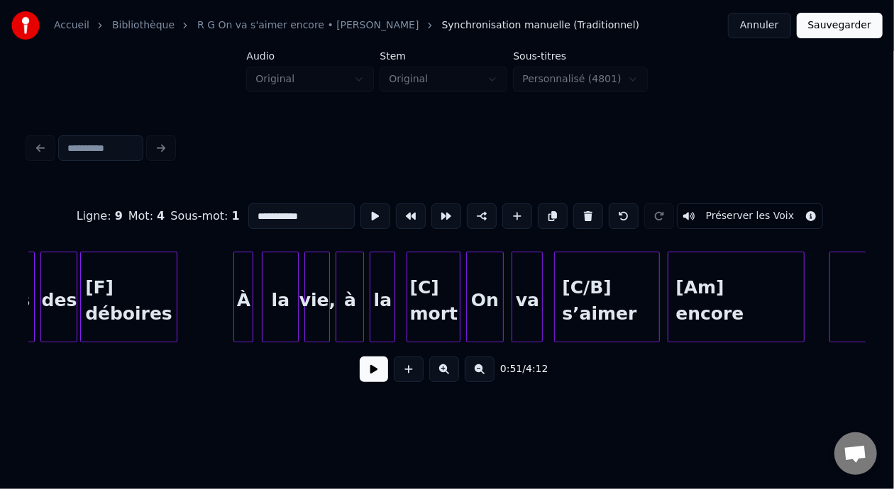
click at [320, 300] on div "vie," at bounding box center [317, 301] width 24 height 96
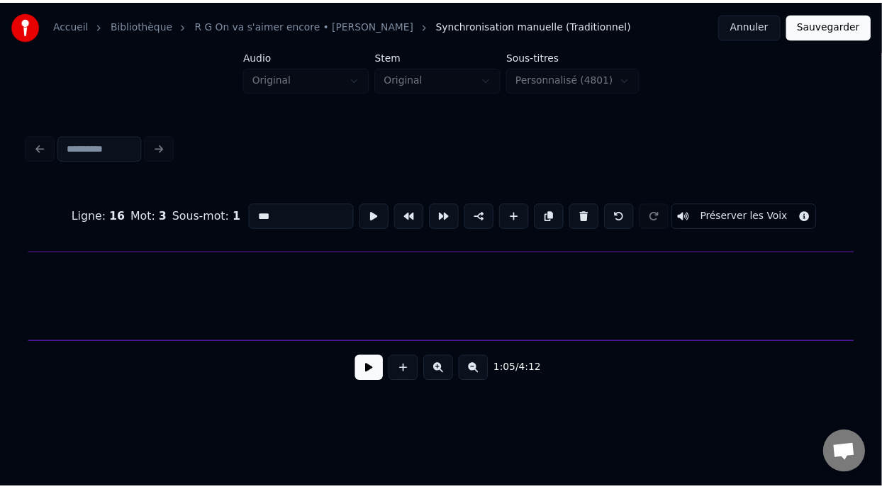
scroll to position [0, 32683]
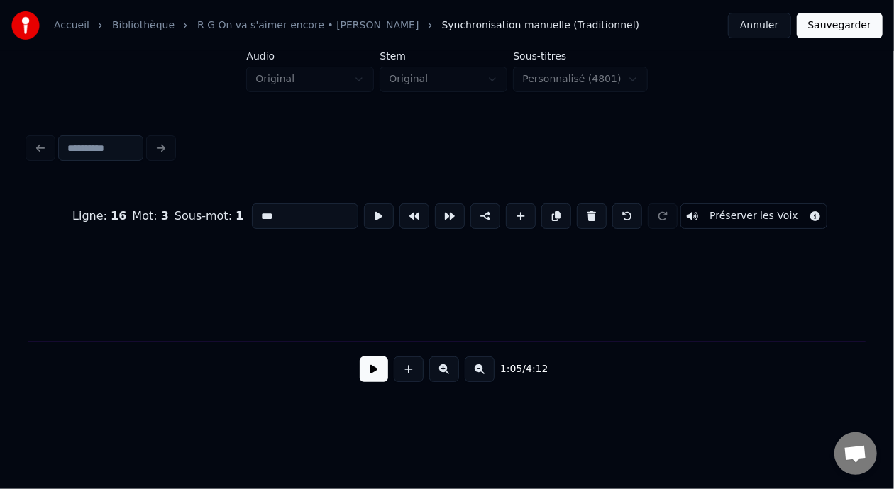
type input "***"
click at [836, 27] on button "Sauvegarder" at bounding box center [840, 26] width 86 height 26
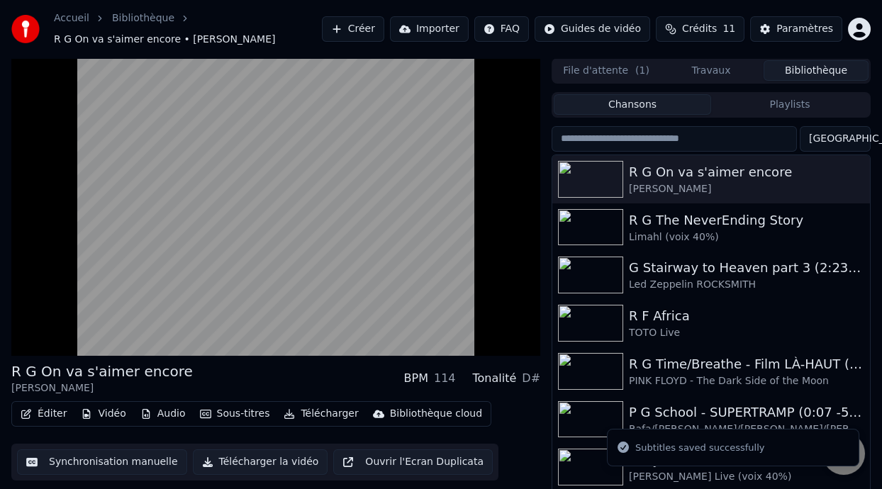
click at [328, 415] on button "Télécharger" at bounding box center [321, 414] width 86 height 20
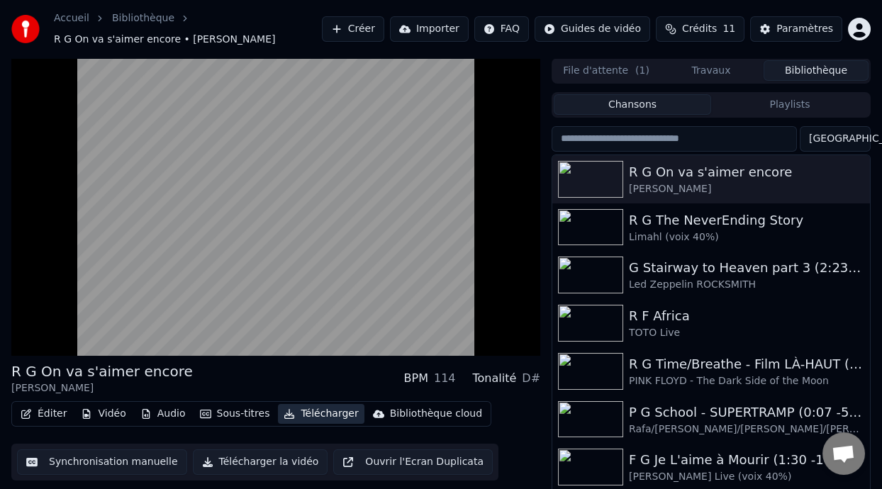
click at [328, 415] on button "Télécharger" at bounding box center [321, 414] width 86 height 20
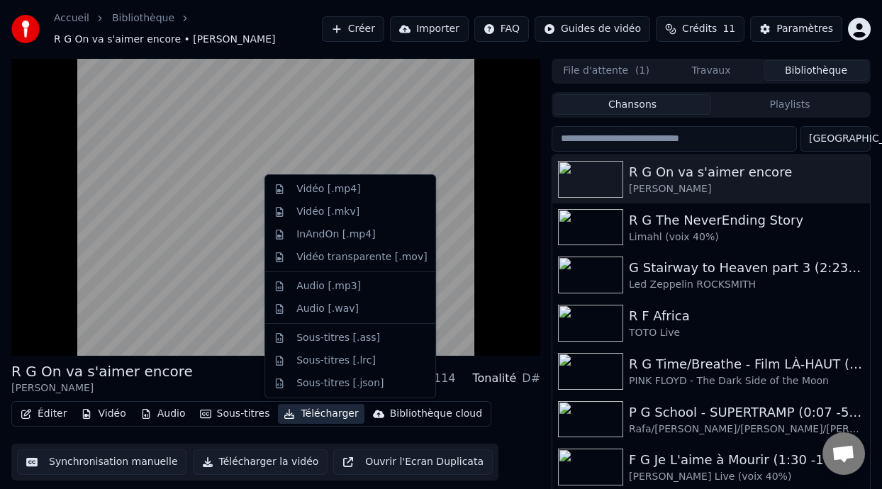
click at [328, 415] on button "Télécharger" at bounding box center [321, 414] width 86 height 20
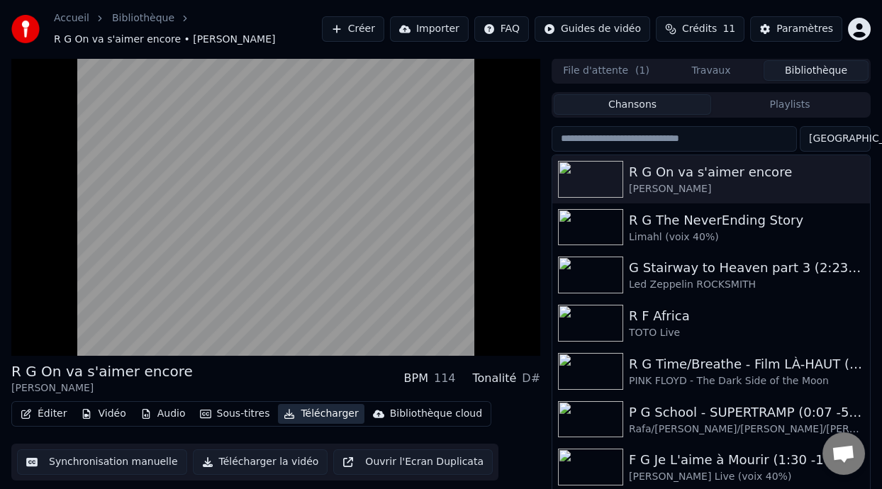
click at [328, 415] on button "Télécharger" at bounding box center [321, 414] width 86 height 20
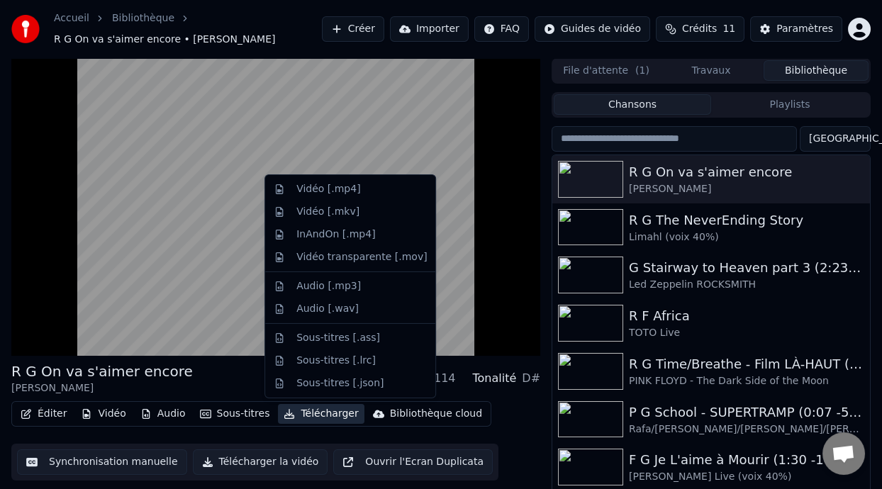
click at [328, 415] on button "Télécharger" at bounding box center [321, 414] width 86 height 20
click at [331, 416] on button "Télécharger" at bounding box center [321, 414] width 86 height 20
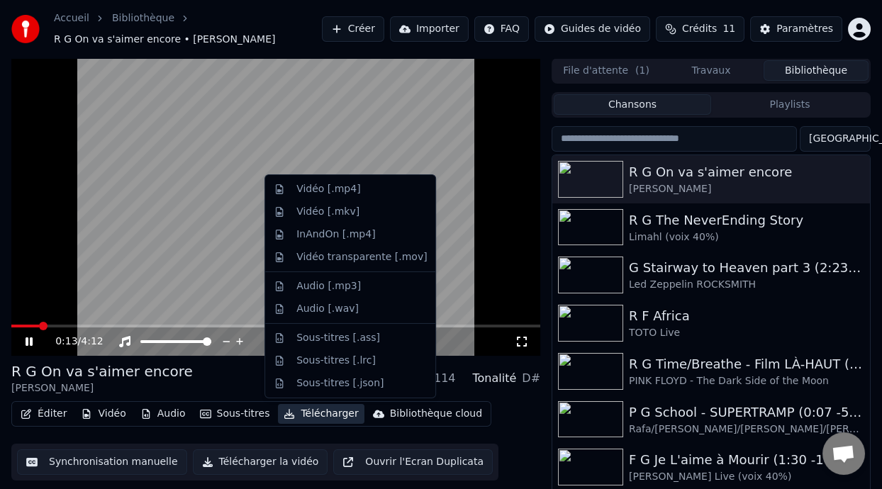
click at [326, 417] on button "Télécharger" at bounding box center [321, 414] width 86 height 20
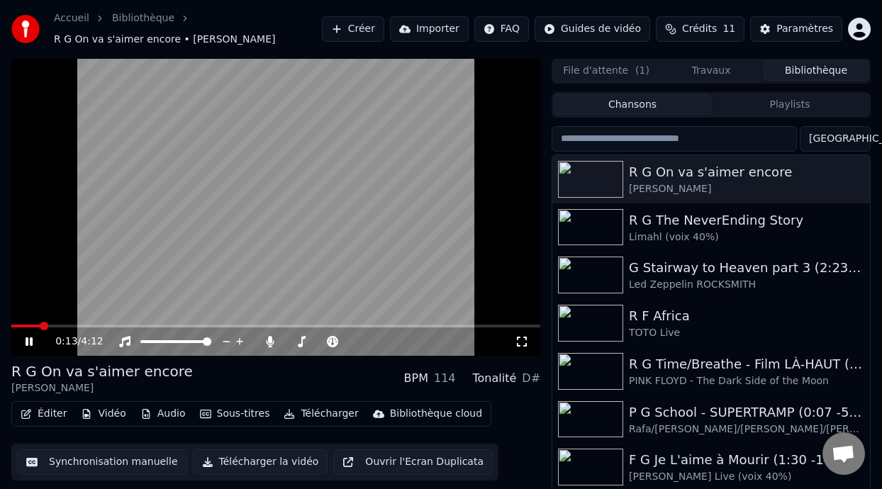
click at [326, 417] on button "Télécharger" at bounding box center [321, 414] width 86 height 20
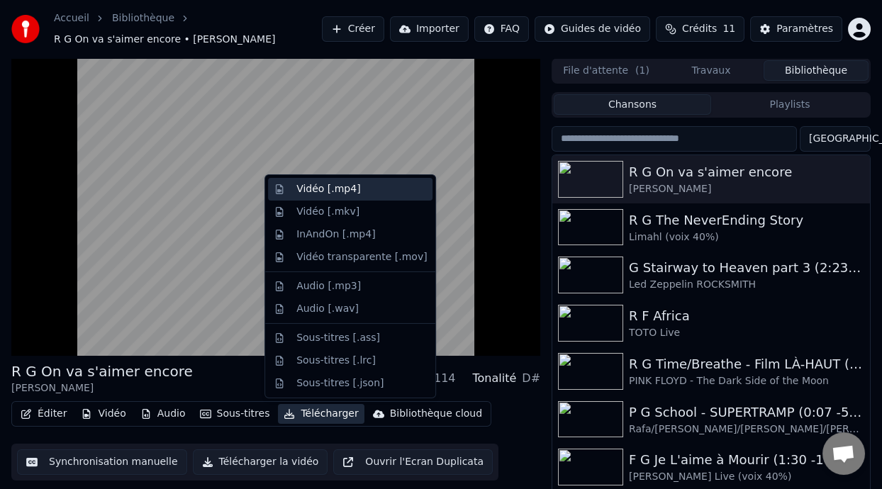
click at [370, 187] on div "Vidéo [.mp4]" at bounding box center [362, 189] width 131 height 14
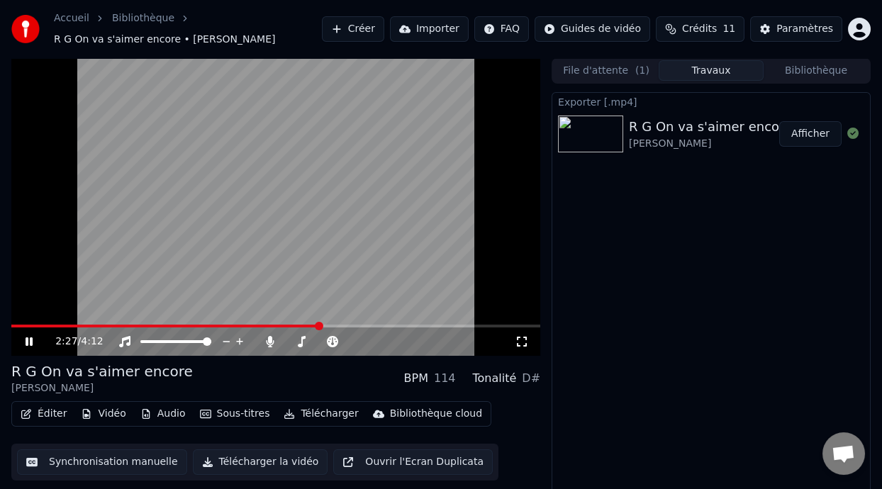
click at [28, 337] on icon at bounding box center [39, 341] width 33 height 11
click at [16, 326] on span at bounding box center [165, 326] width 309 height 3
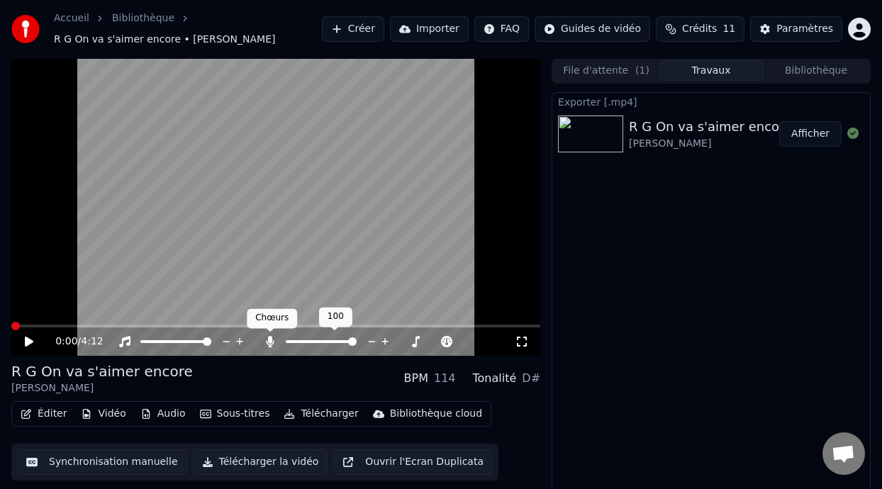
click at [268, 340] on icon at bounding box center [271, 341] width 8 height 11
click at [311, 414] on button "Télécharger" at bounding box center [321, 414] width 86 height 20
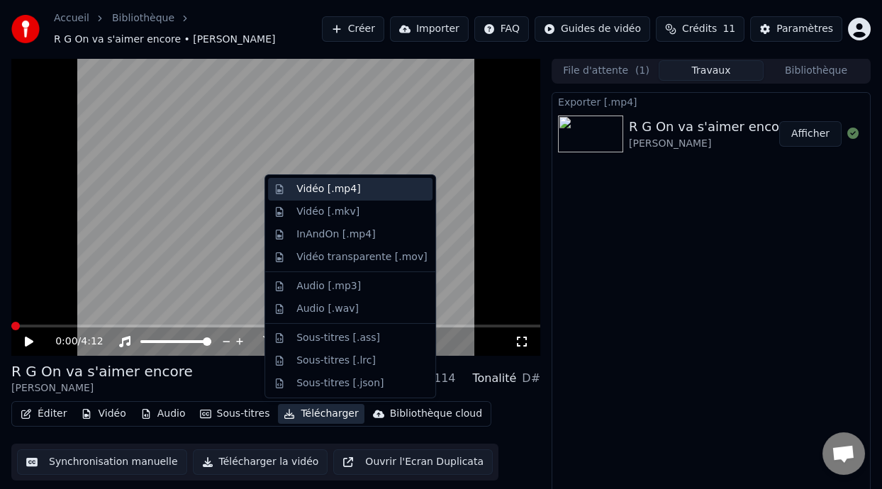
click at [364, 190] on div "Vidéo [.mp4]" at bounding box center [362, 189] width 131 height 14
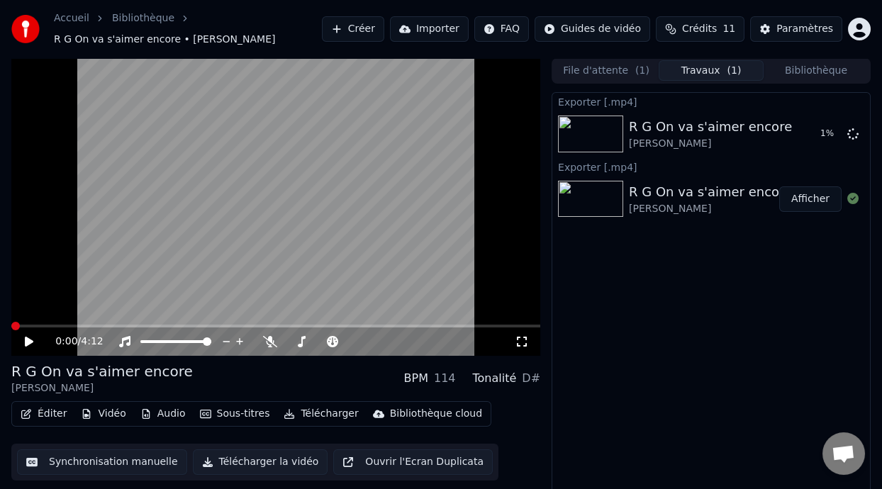
click at [27, 339] on icon at bounding box center [29, 342] width 9 height 10
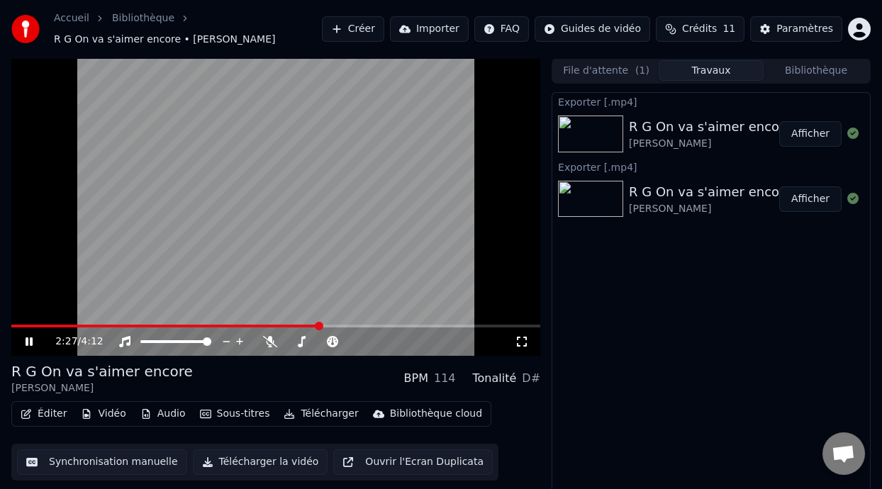
click at [809, 132] on button "Afficher" at bounding box center [811, 134] width 62 height 26
click at [27, 340] on icon at bounding box center [29, 342] width 7 height 9
click at [269, 343] on icon at bounding box center [270, 341] width 14 height 11
click at [20, 325] on span at bounding box center [179, 326] width 336 height 3
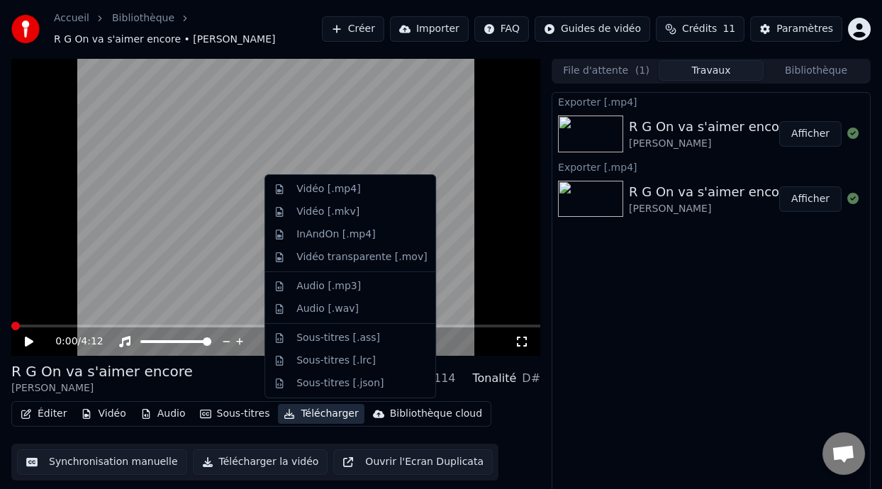
click at [338, 412] on button "Télécharger" at bounding box center [321, 414] width 86 height 20
click at [357, 182] on div "Vidéo [.mp4]" at bounding box center [362, 189] width 131 height 14
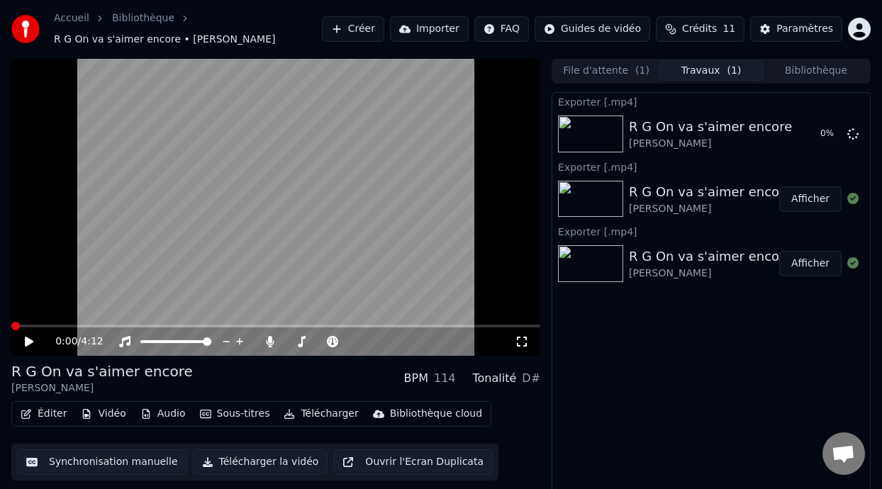
click at [28, 339] on icon at bounding box center [29, 342] width 9 height 10
click at [28, 339] on icon at bounding box center [29, 342] width 7 height 9
click at [28, 339] on icon at bounding box center [29, 342] width 9 height 10
click at [28, 339] on icon at bounding box center [29, 342] width 7 height 9
click at [28, 339] on icon at bounding box center [29, 342] width 9 height 10
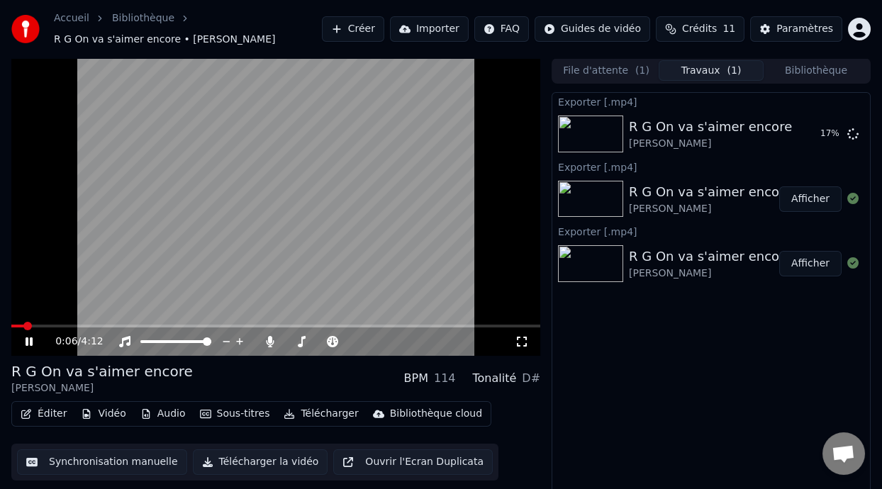
click at [23, 326] on span at bounding box center [17, 326] width 13 height 3
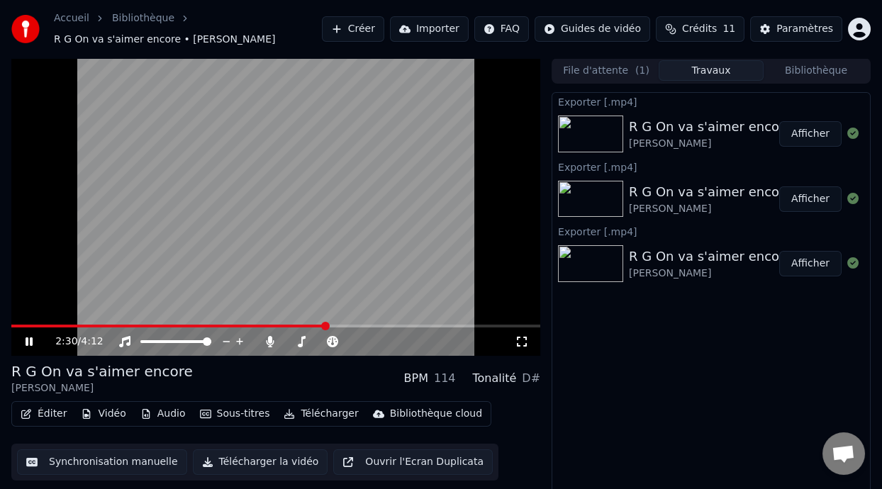
click at [819, 132] on button "Afficher" at bounding box center [811, 134] width 62 height 26
